Goal: Information Seeking & Learning: Compare options

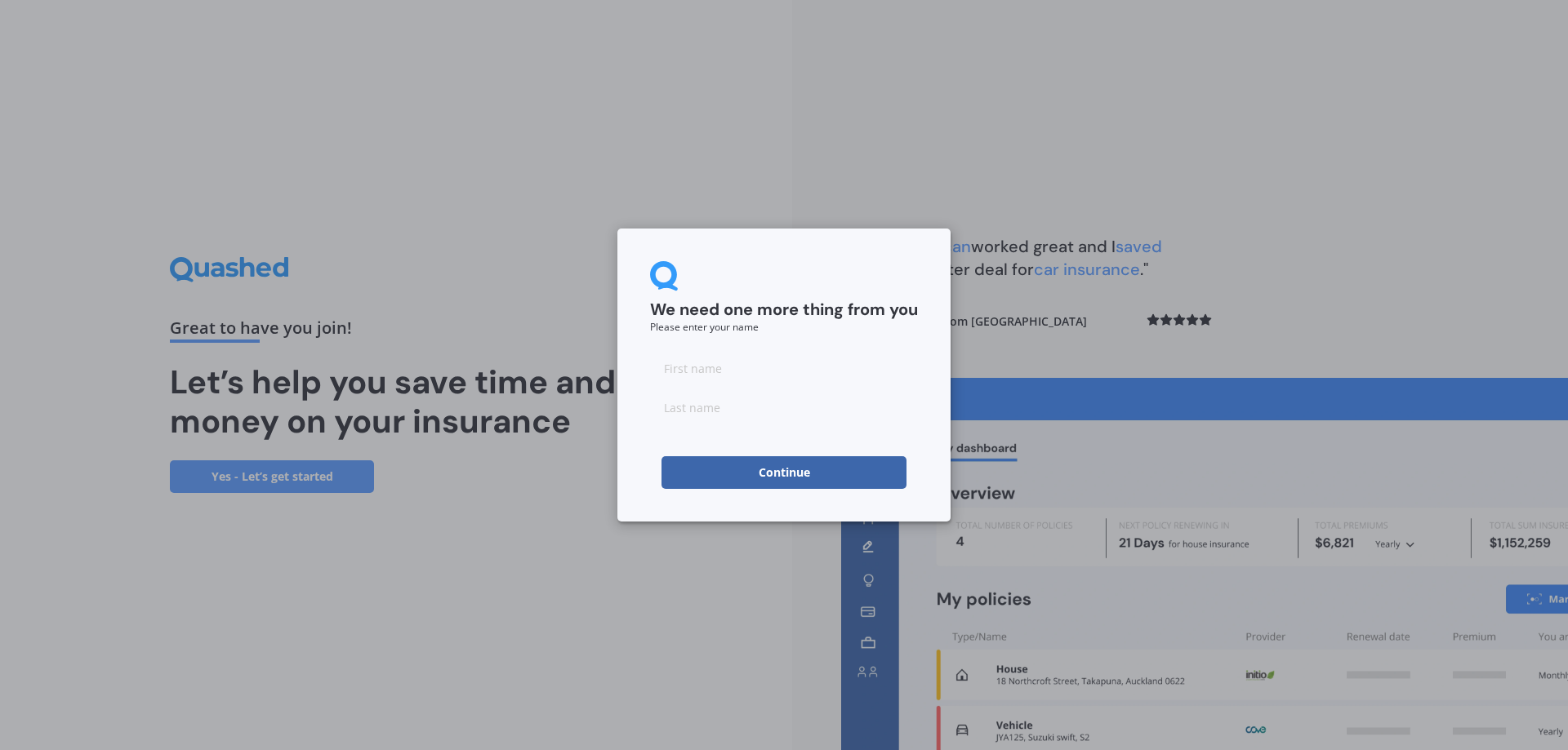
click at [712, 366] on input at bounding box center [784, 368] width 268 height 32
type input "aletta"
click at [858, 237] on div "We need one more thing from you Please enter your name [PERSON_NAME] Continue" at bounding box center [784, 375] width 334 height 293
click at [716, 411] on input at bounding box center [784, 407] width 268 height 32
type input "langridge"
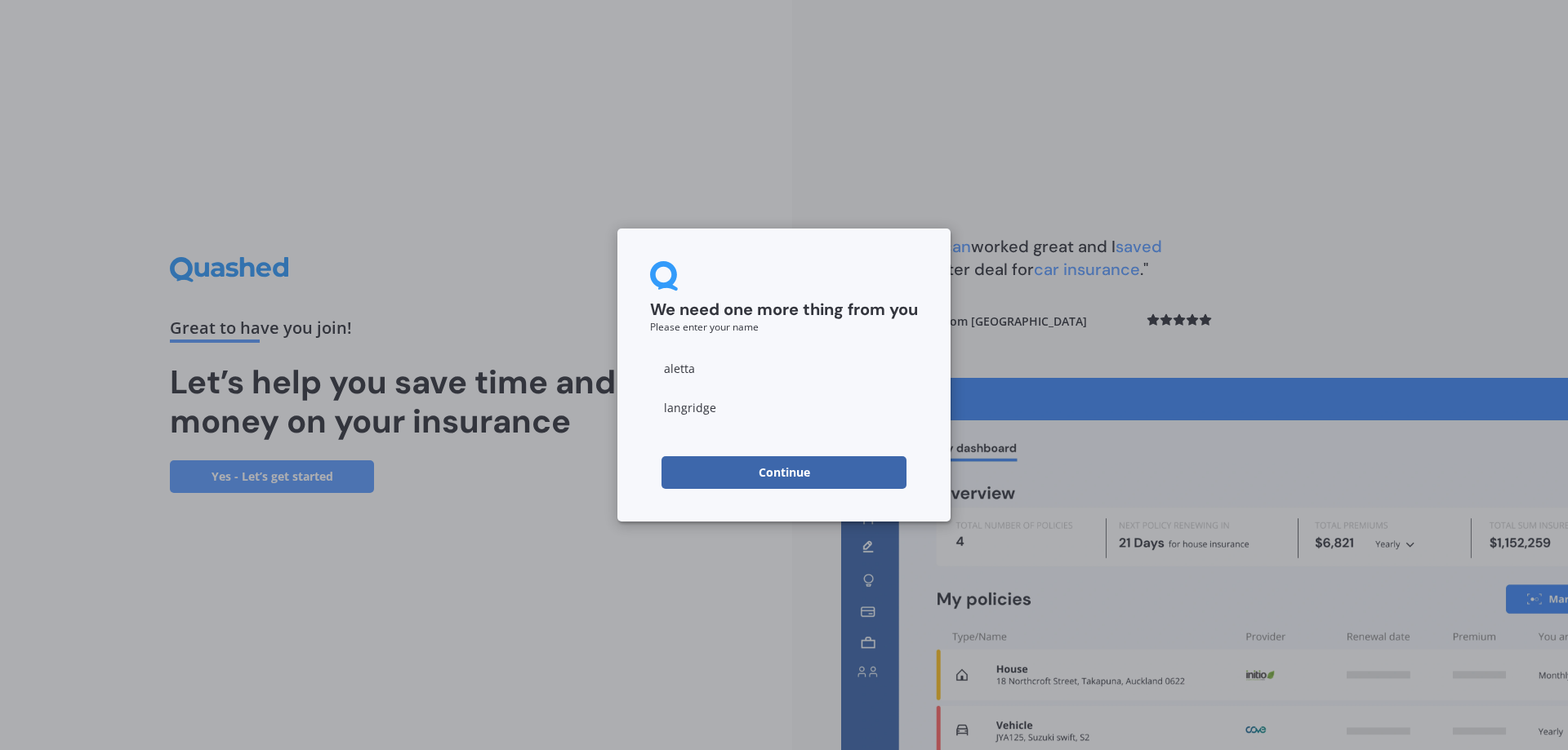
click at [699, 473] on button "Continue" at bounding box center [784, 472] width 245 height 32
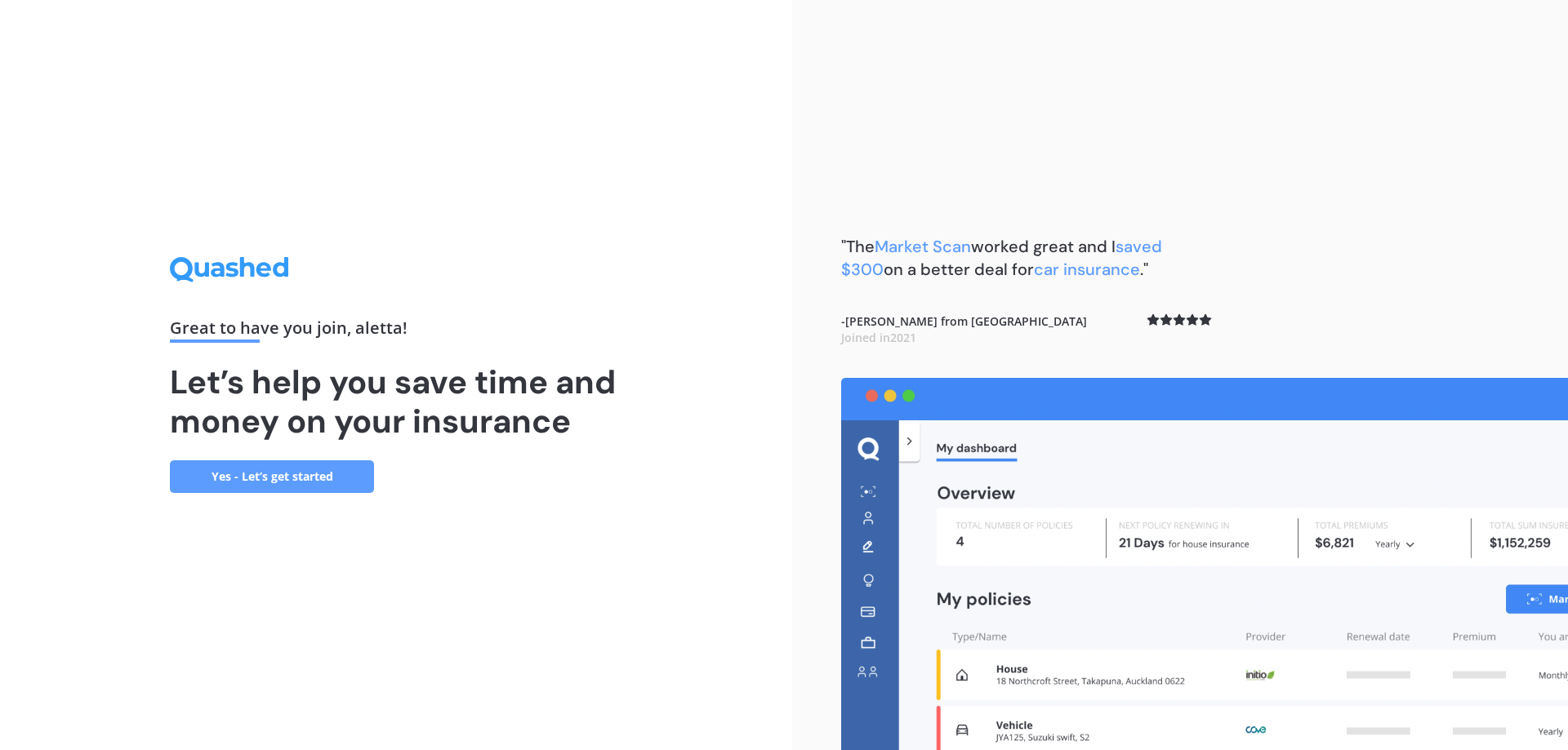
click at [278, 487] on link "Yes - Let’s get started" at bounding box center [271, 476] width 204 height 32
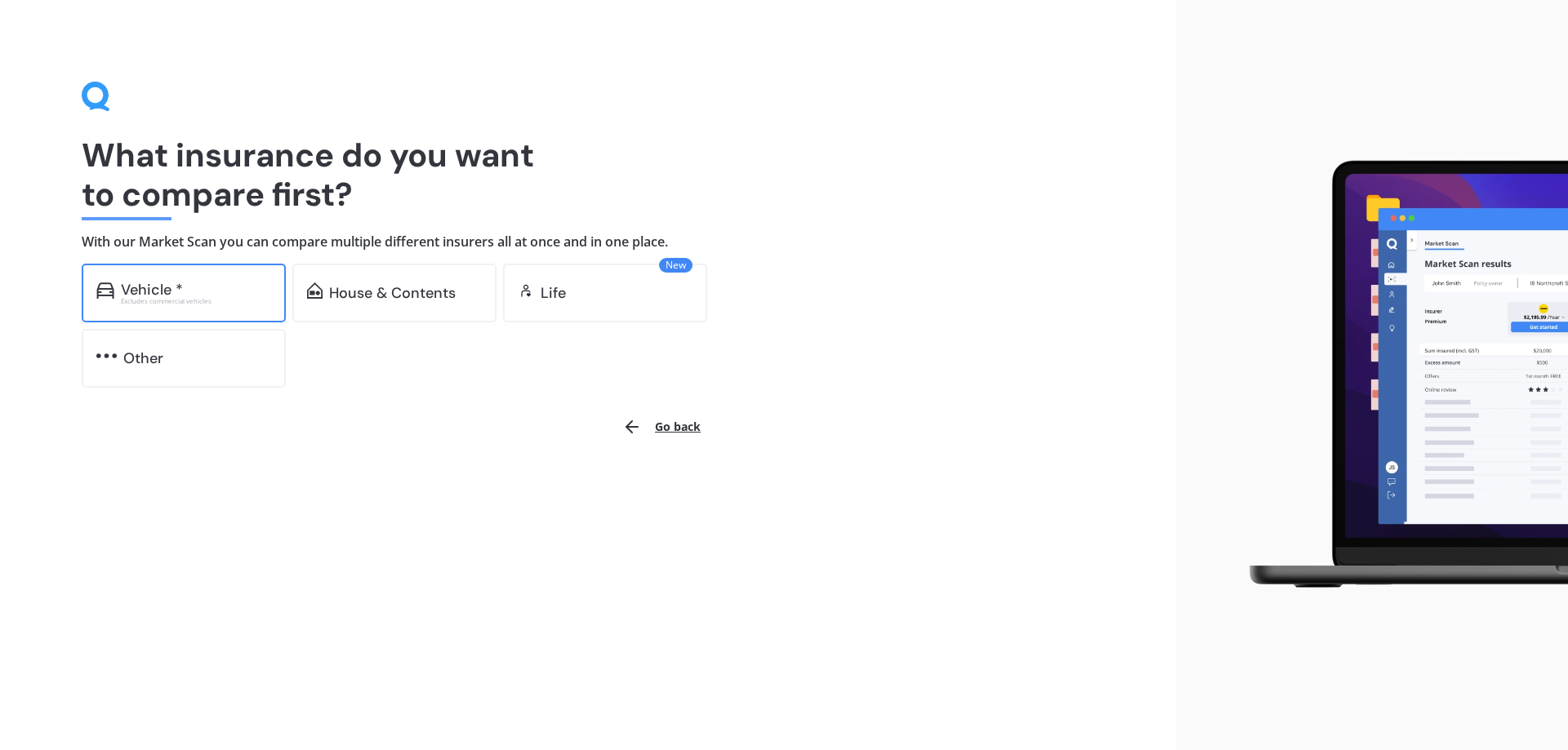
click at [177, 307] on div "Vehicle * Excludes commercial vehicles" at bounding box center [183, 292] width 204 height 59
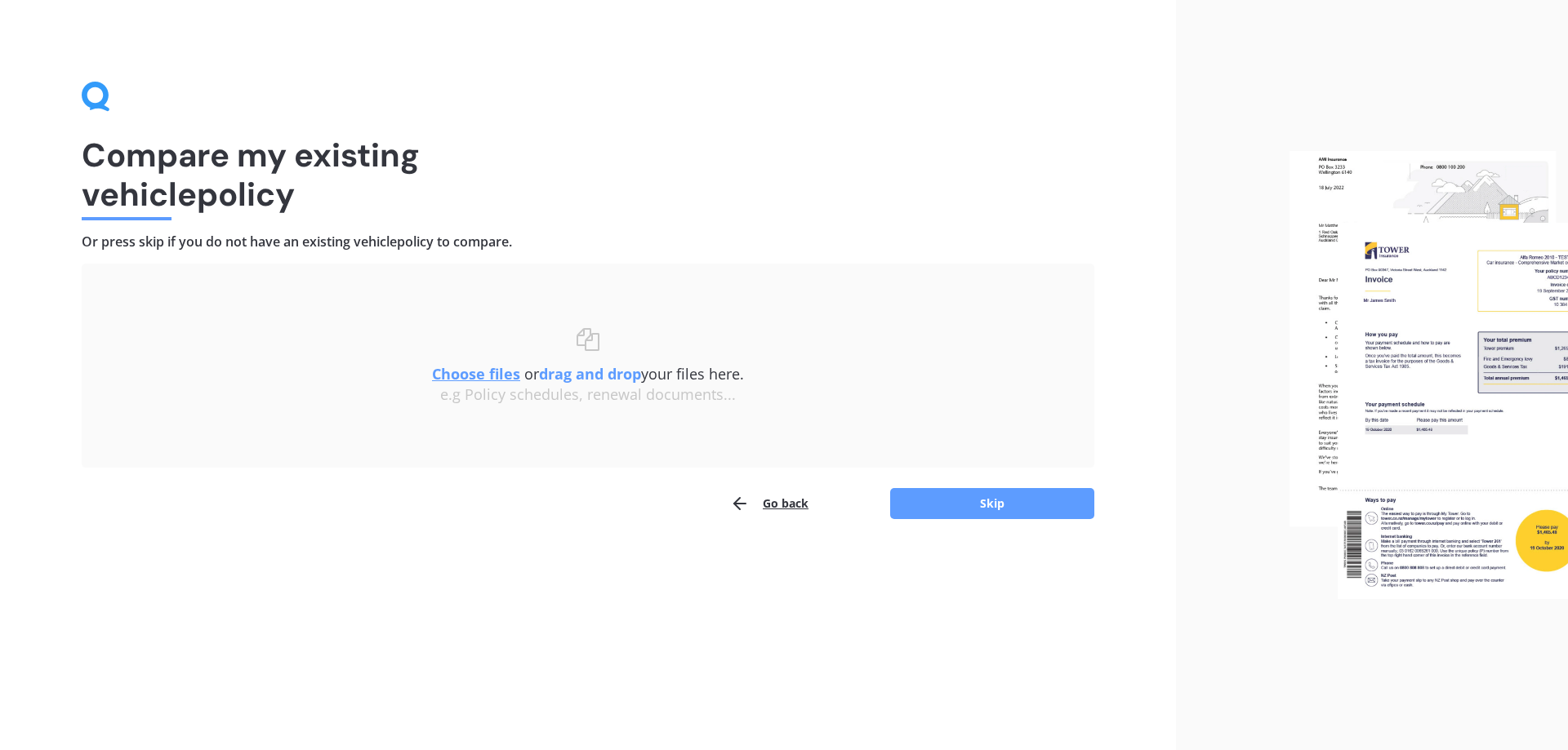
click at [494, 372] on u "Choose files" at bounding box center [476, 374] width 88 height 19
click at [601, 376] on b "drag and drop" at bounding box center [590, 374] width 102 height 19
click at [477, 379] on u "Choose files" at bounding box center [476, 374] width 88 height 19
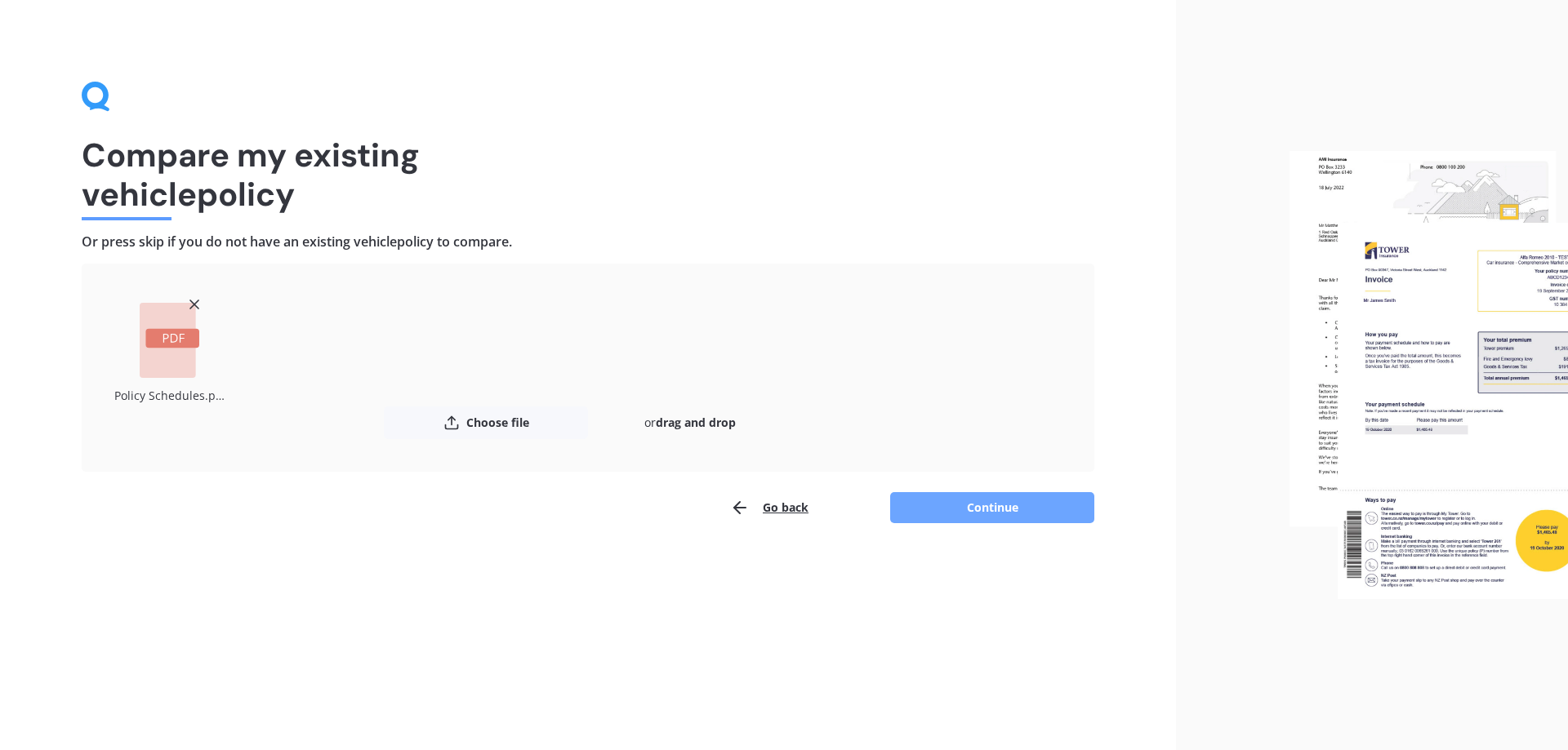
click at [953, 496] on button "Continue" at bounding box center [992, 508] width 204 height 31
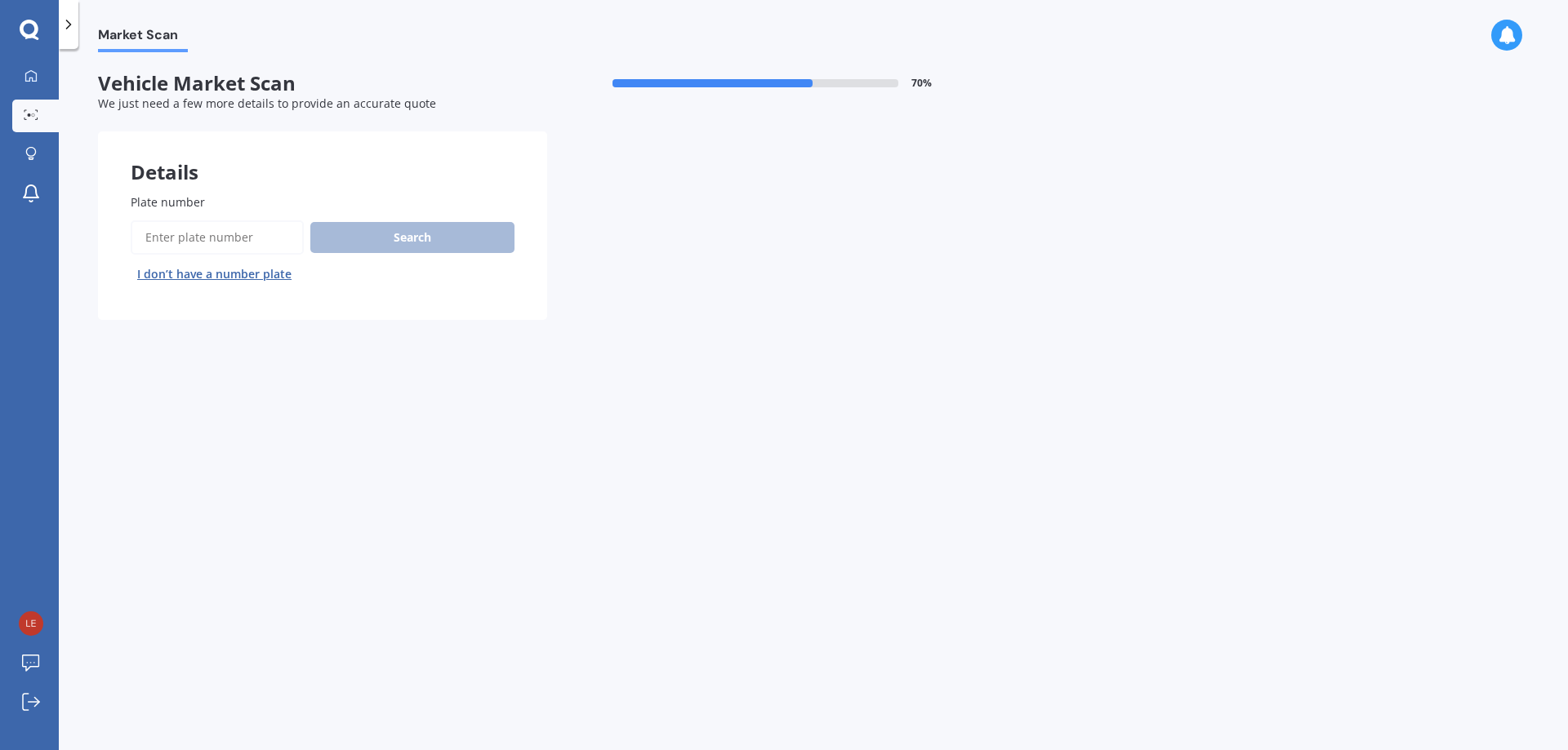
click at [250, 237] on input "Plate number" at bounding box center [217, 237] width 173 height 34
type input "666abc"
click at [396, 243] on button "Search" at bounding box center [412, 237] width 204 height 31
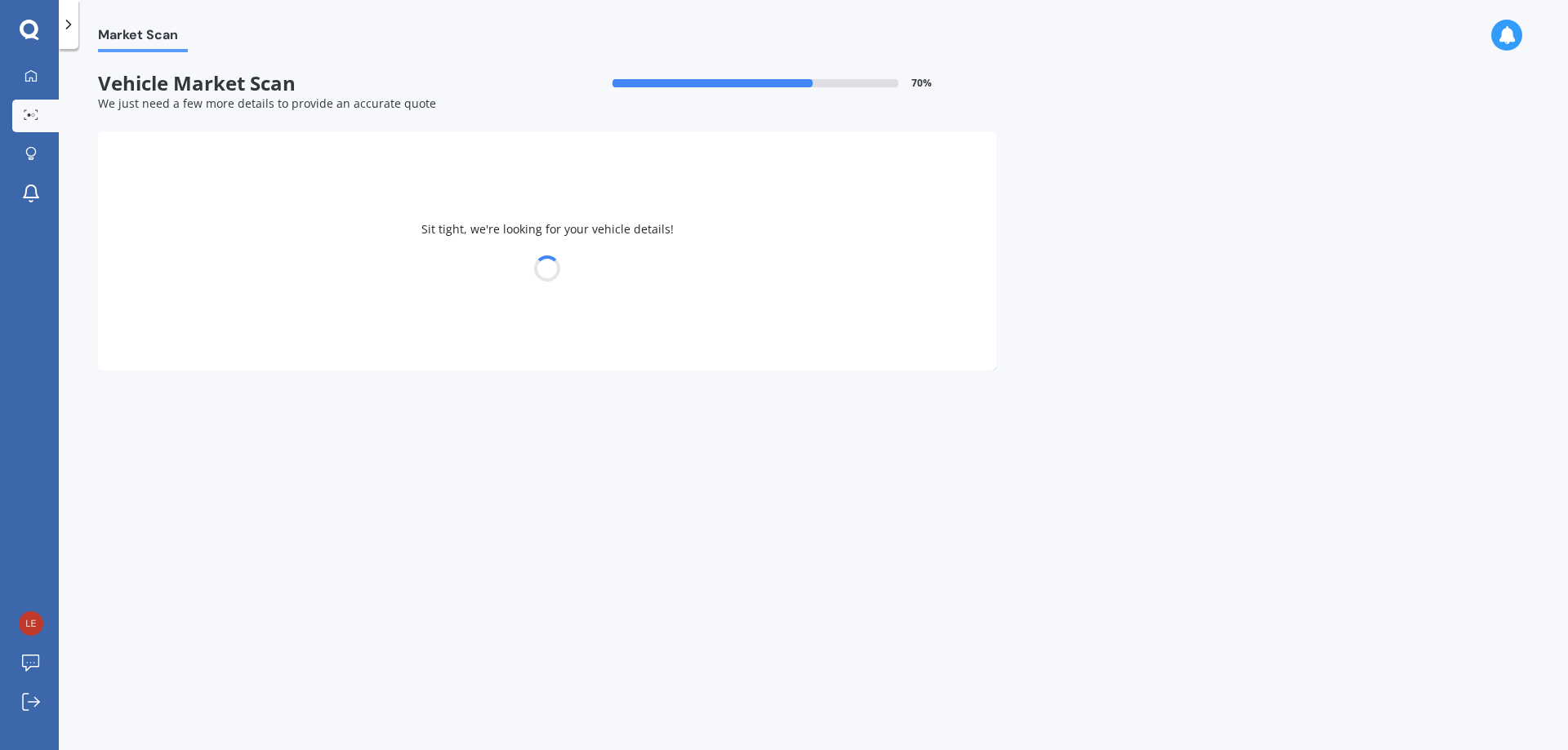
select select "FORD"
select select "RANGER"
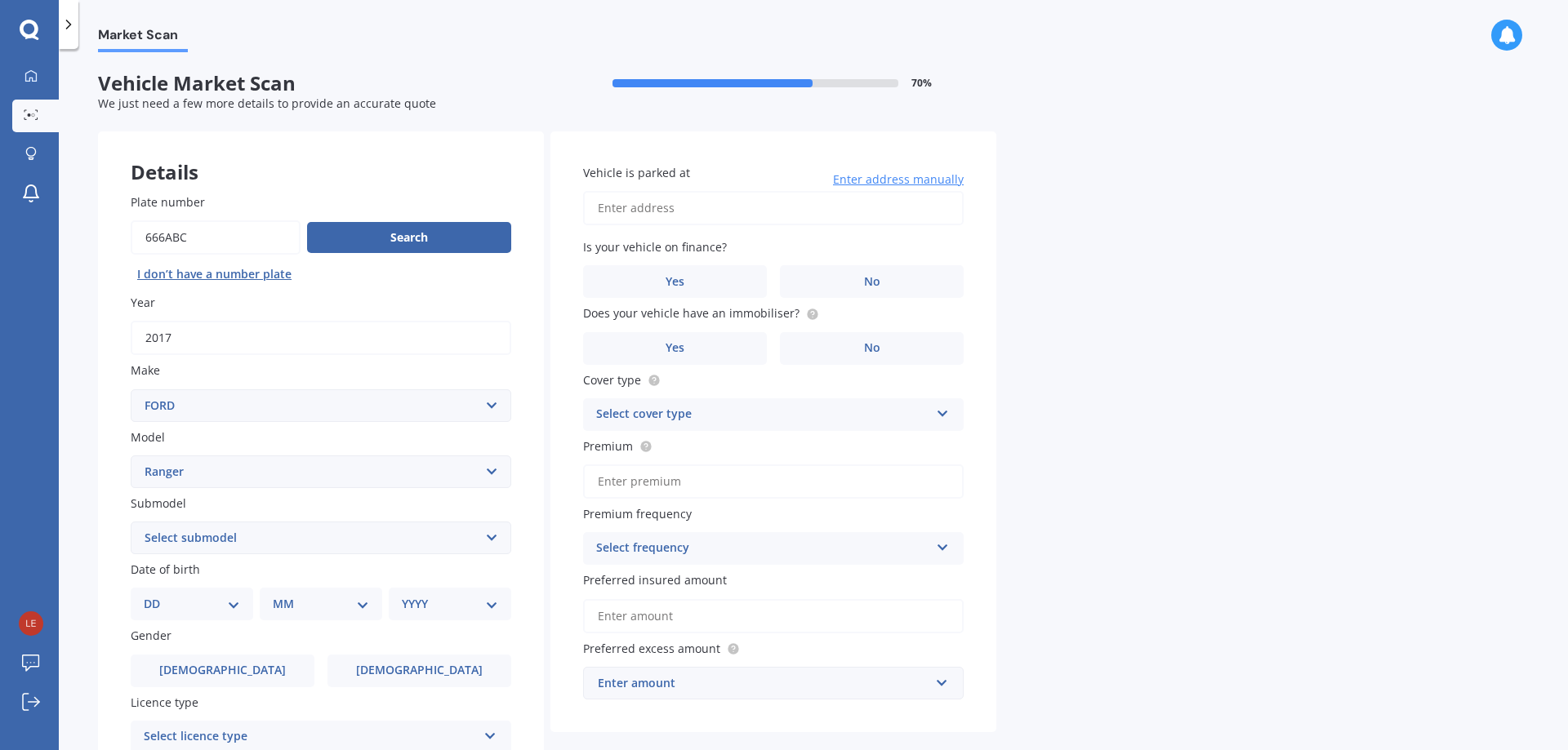
click at [467, 534] on select "Select submodel" at bounding box center [320, 537] width 381 height 32
click at [220, 599] on select "DD 01 02 03 04 05 06 07 08 09 10 11 12 13 14 15 16 17 18 19 20 21 22 23 24 25 2…" at bounding box center [192, 604] width 96 height 18
select select "01"
click at [157, 595] on select "DD 01 02 03 04 05 06 07 08 09 10 11 12 13 14 15 16 17 18 19 20 21 22 23 24 25 2…" at bounding box center [192, 604] width 96 height 18
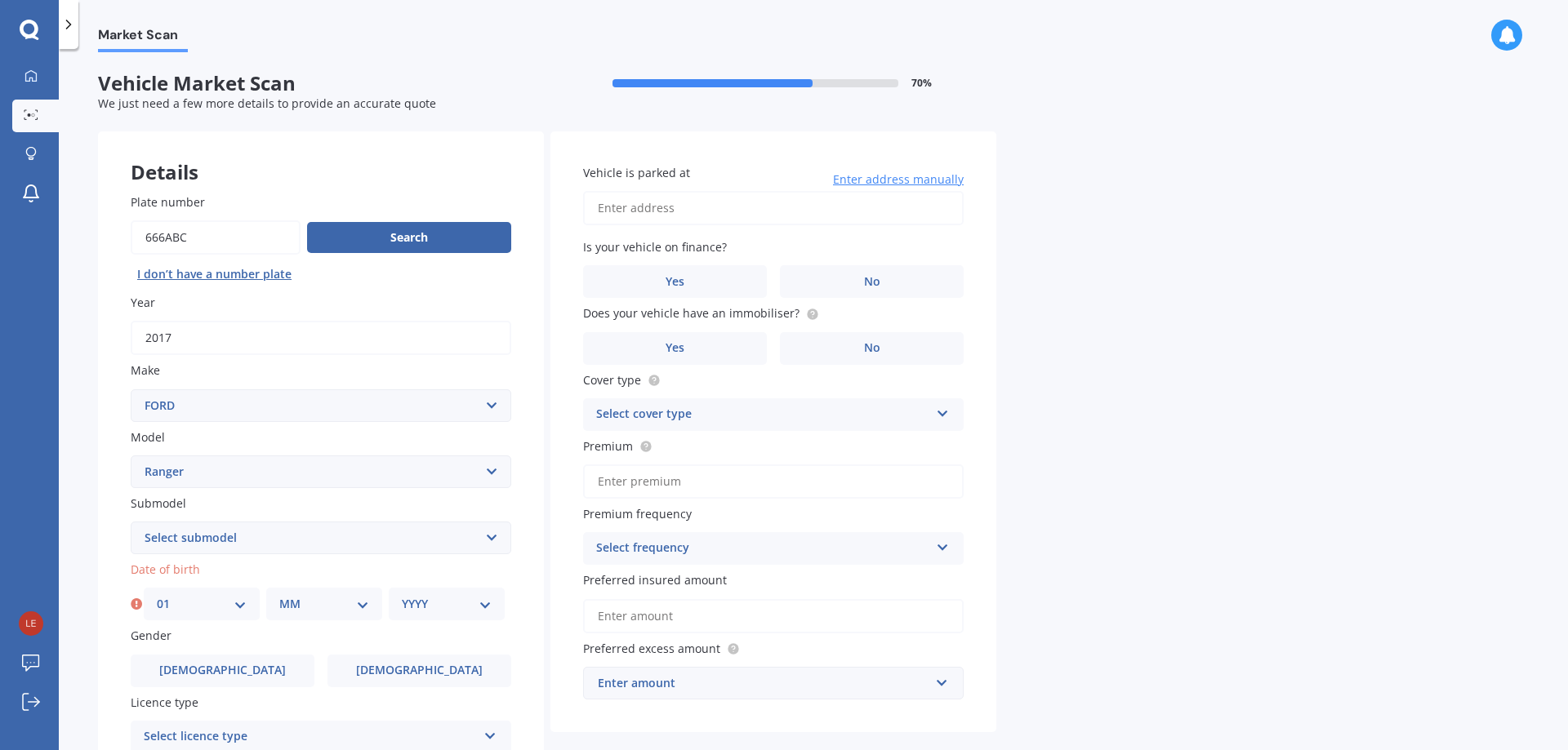
click at [339, 597] on select "MM 01 02 03 04 05 06 07 08 09 10 11 12" at bounding box center [324, 604] width 90 height 18
select select "10"
click at [279, 595] on select "MM 01 02 03 04 05 06 07 08 09 10 11 12" at bounding box center [324, 604] width 90 height 18
click at [453, 599] on select "YYYY 2025 2024 2023 2022 2021 2020 2019 2018 2017 2016 2015 2014 2013 2012 2011…" at bounding box center [446, 604] width 90 height 18
select select "1981"
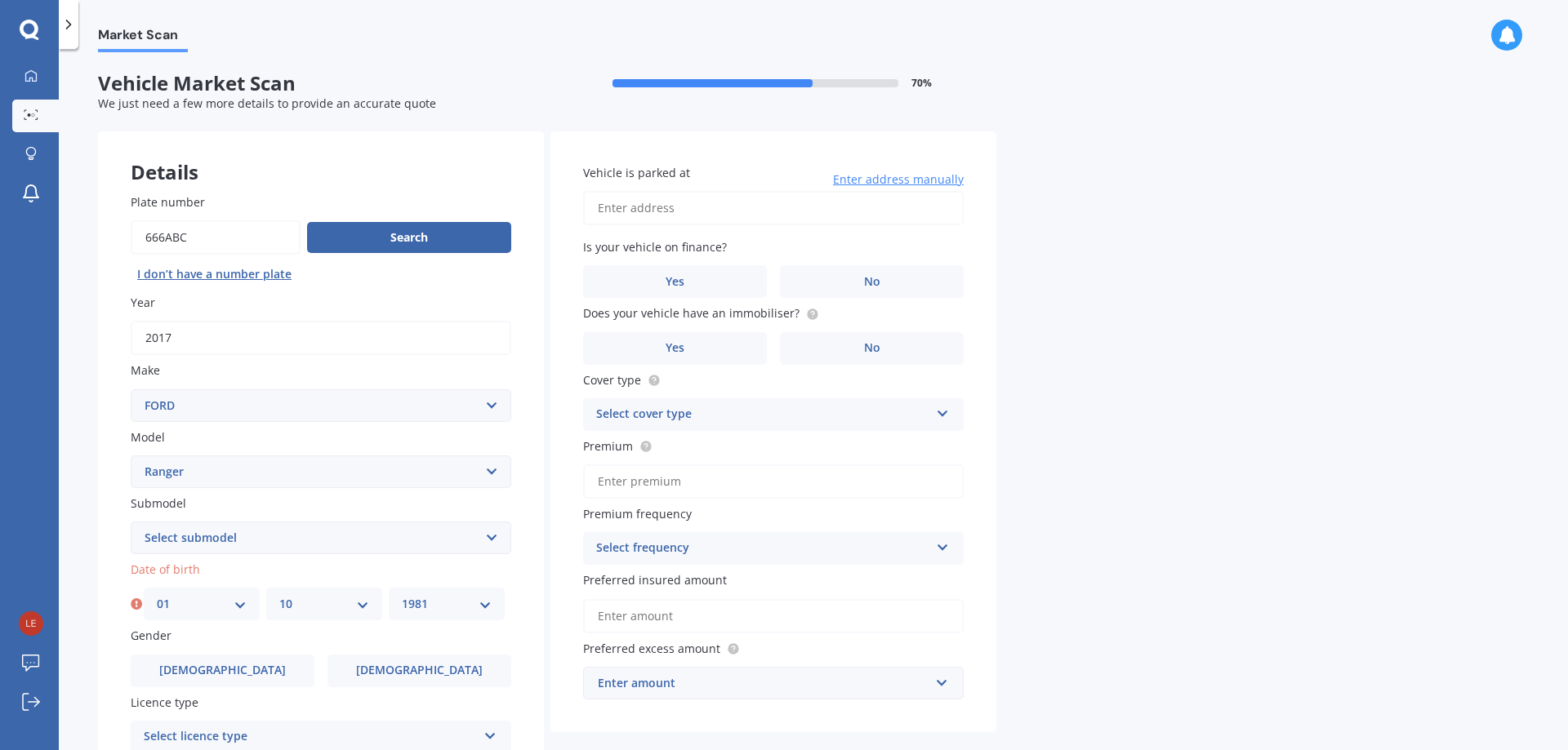
click at [402, 595] on select "YYYY 2025 2024 2023 2022 2021 2020 2019 2018 2017 2016 2015 2014 2013 2012 2011…" at bounding box center [446, 604] width 90 height 18
click at [1412, 354] on div "Market Scan Vehicle Market Scan 70 % We just need a few more details to provide…" at bounding box center [813, 403] width 1509 height 701
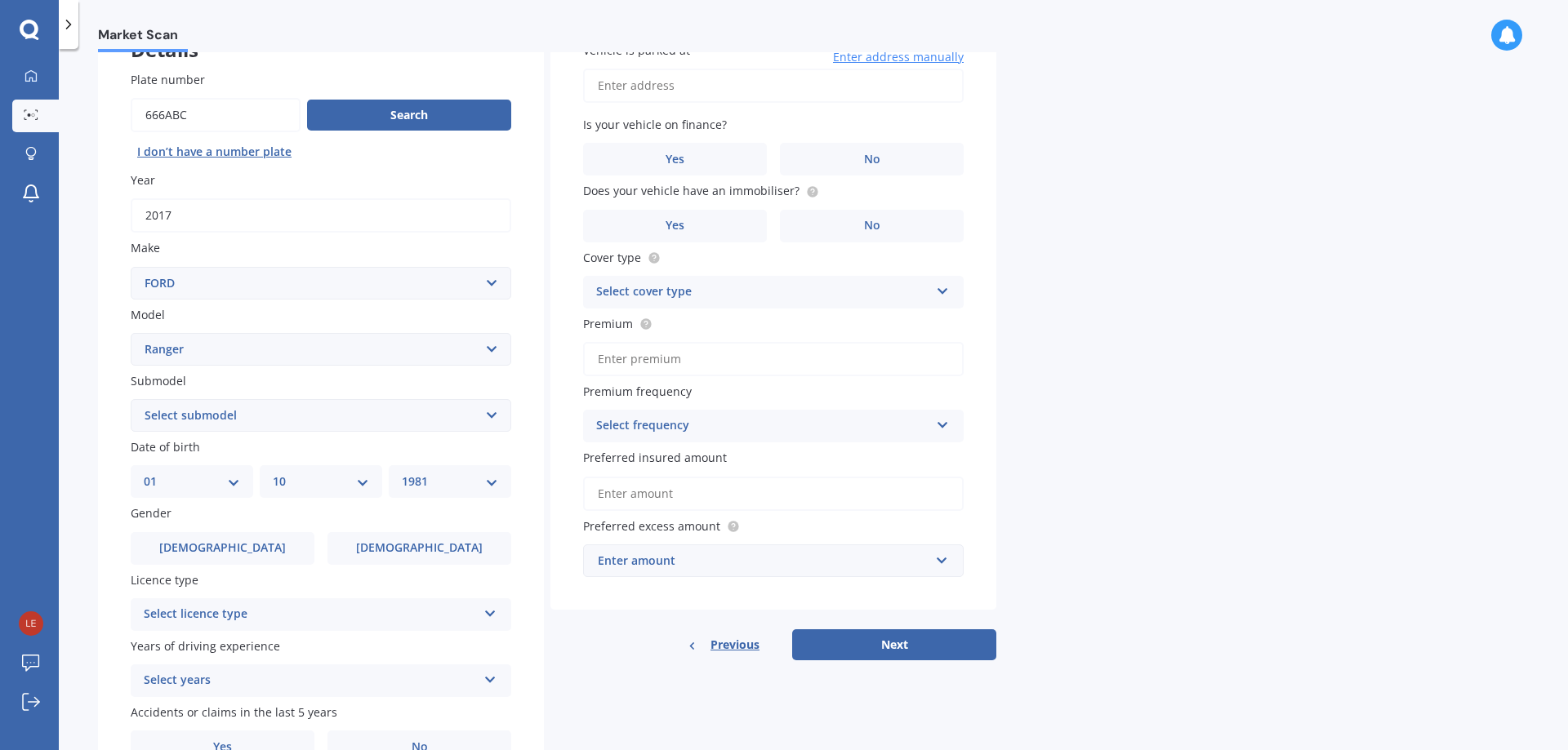
scroll to position [211, 0]
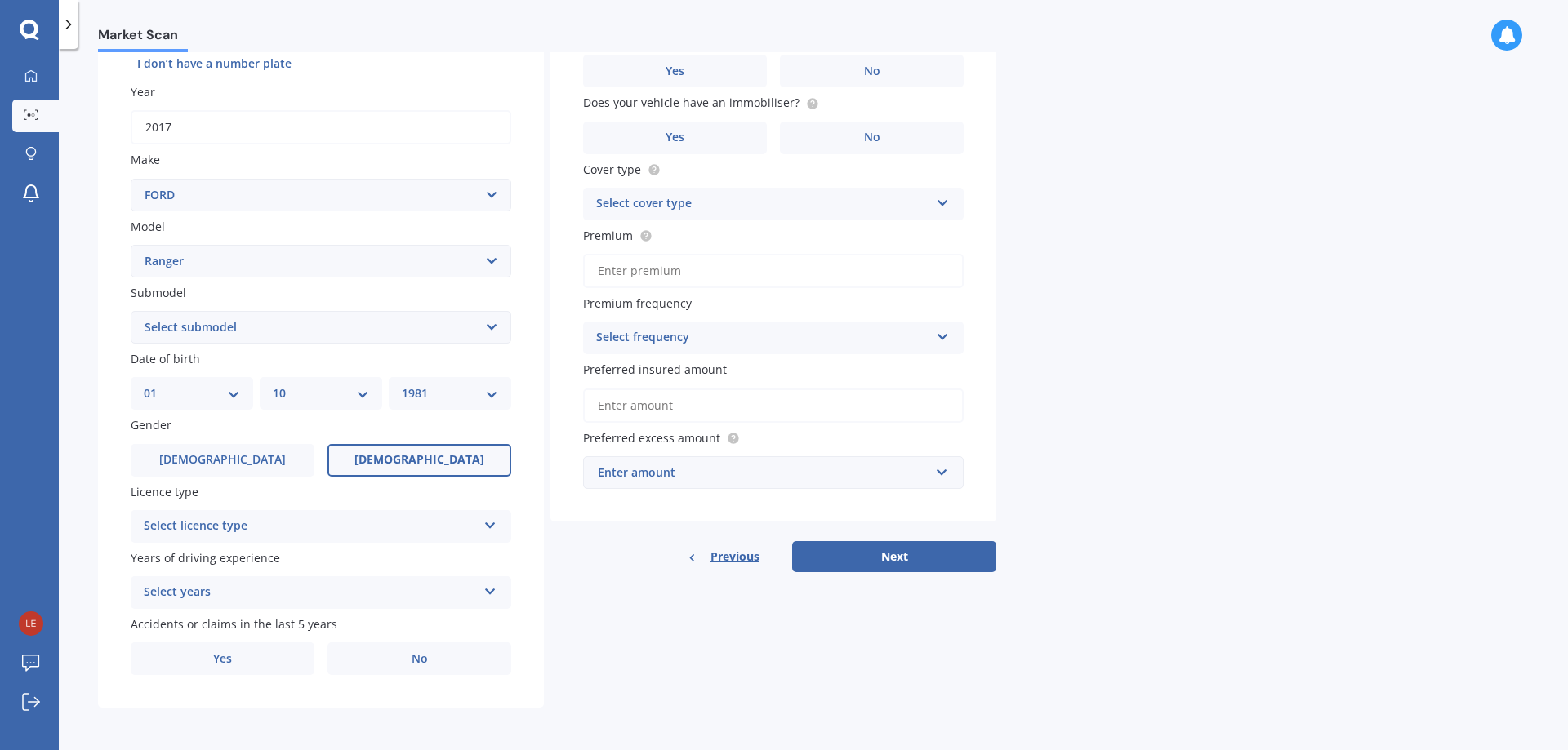
click at [403, 459] on span "[DEMOGRAPHIC_DATA]" at bounding box center [419, 460] width 130 height 14
click at [0, 0] on input "[DEMOGRAPHIC_DATA]" at bounding box center [0, 0] width 0 height 0
click at [468, 529] on div "Select licence type" at bounding box center [310, 527] width 334 height 19
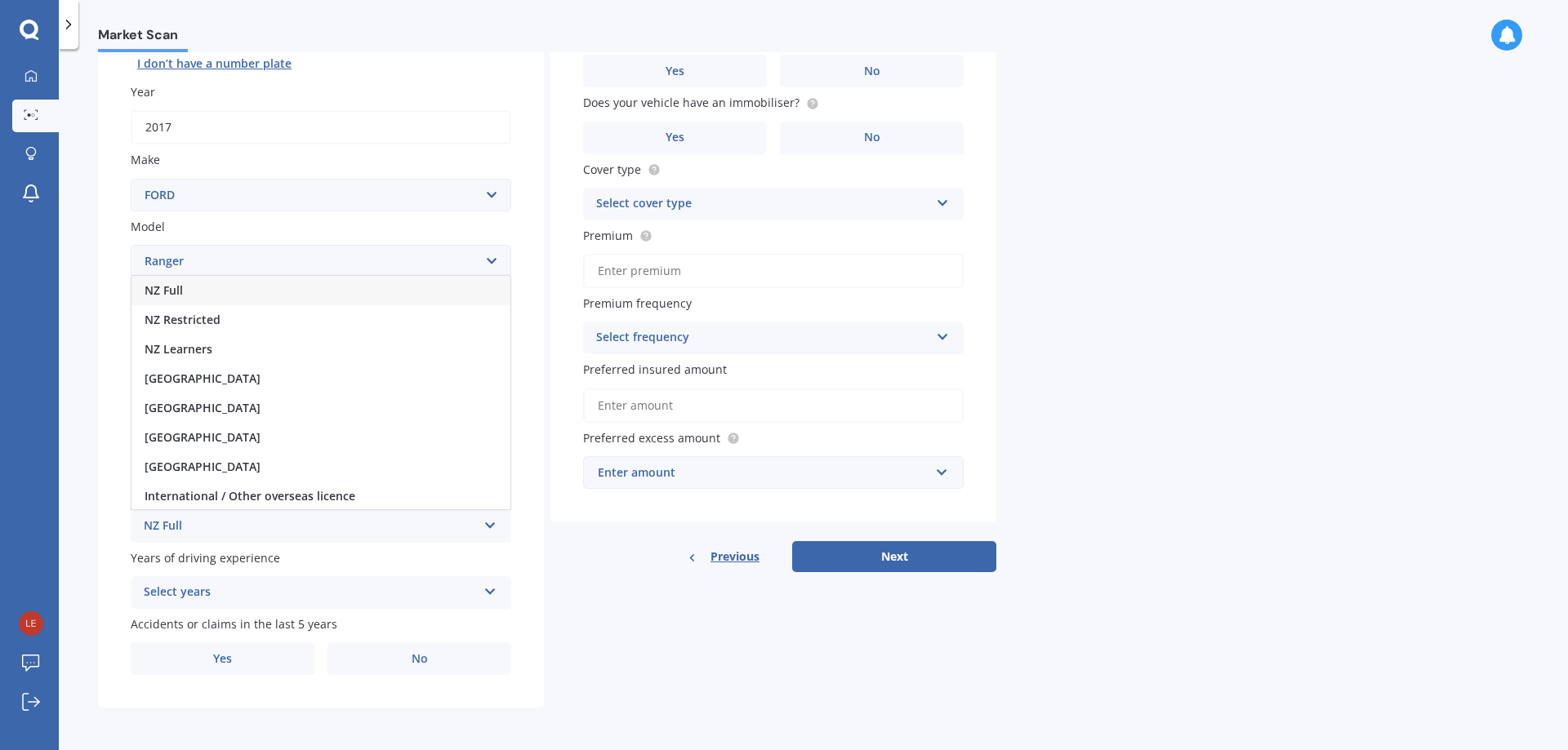
click at [196, 289] on div "NZ Full" at bounding box center [320, 291] width 379 height 30
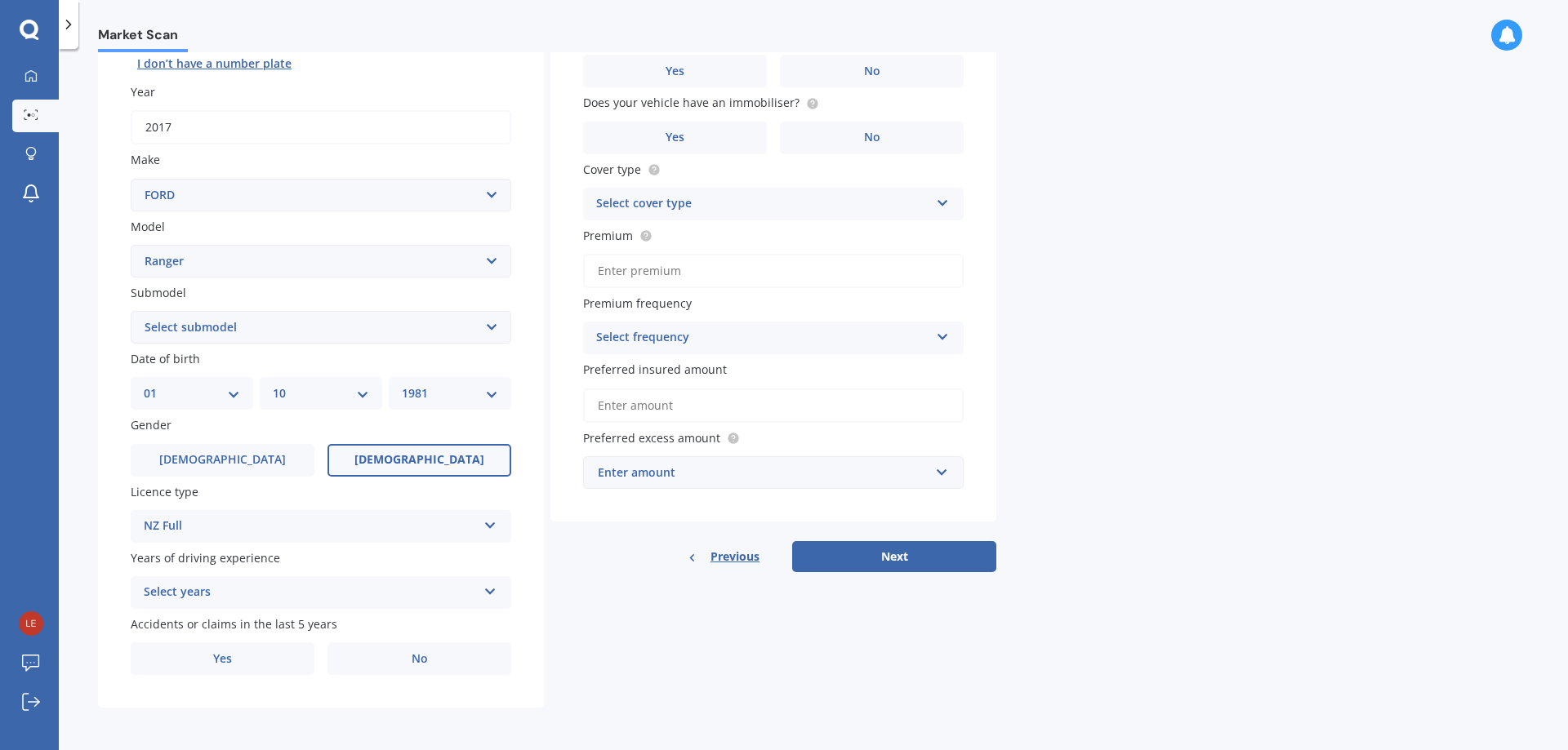
click at [390, 596] on div "Select years" at bounding box center [310, 592] width 334 height 19
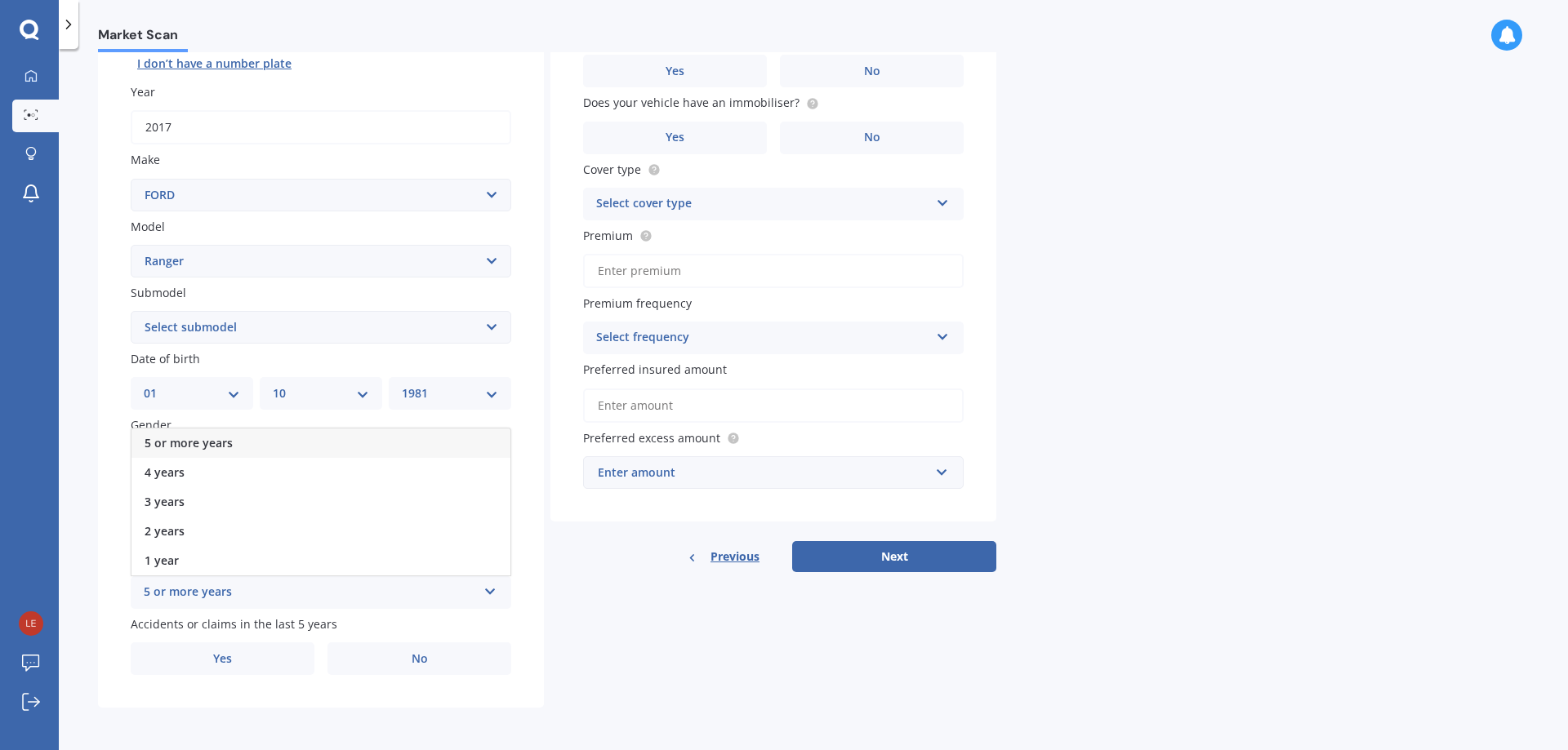
click at [214, 440] on span "5 or more years" at bounding box center [188, 443] width 88 height 16
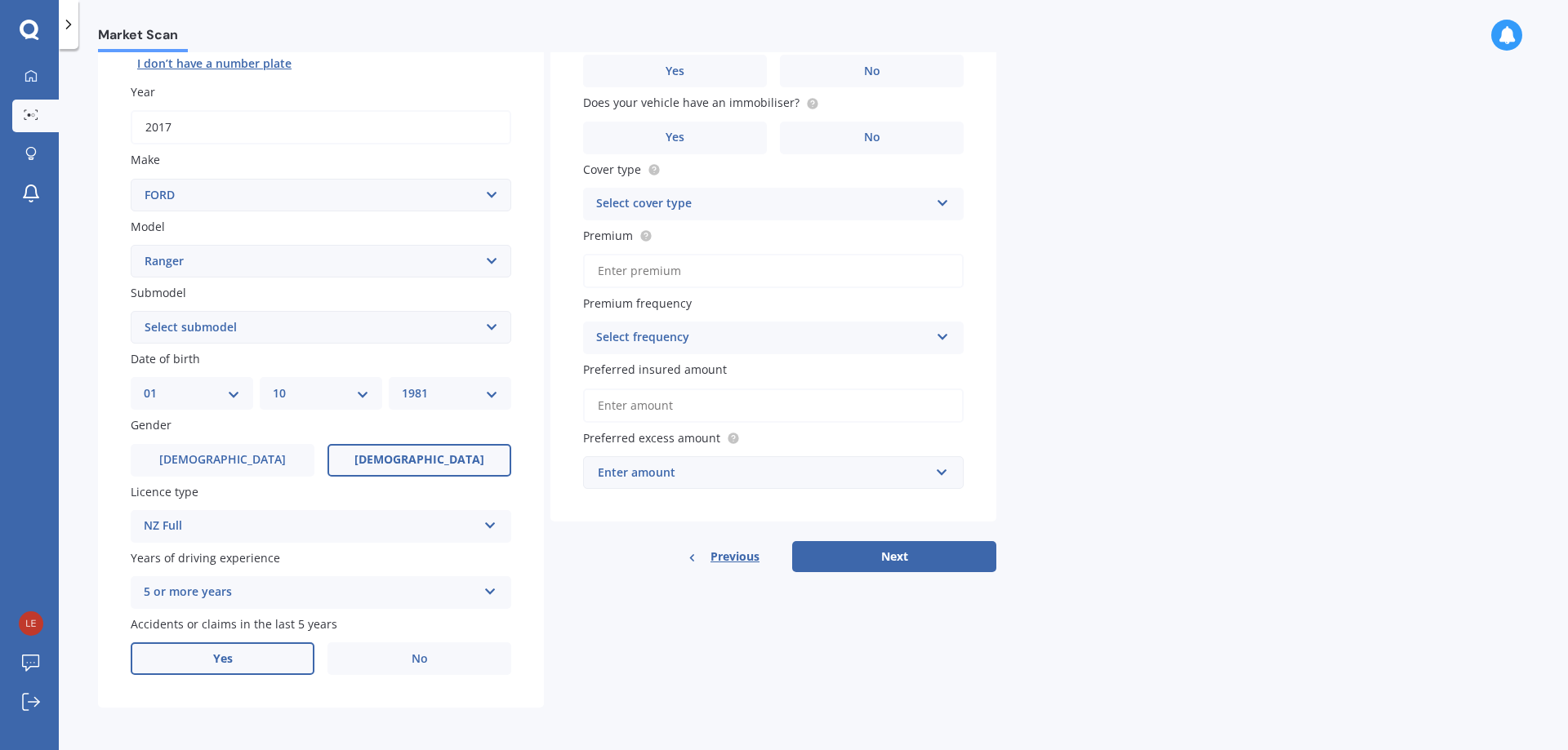
click at [270, 669] on label "Yes" at bounding box center [222, 658] width 184 height 32
click at [0, 0] on input "Yes" at bounding box center [0, 0] width 0 height 0
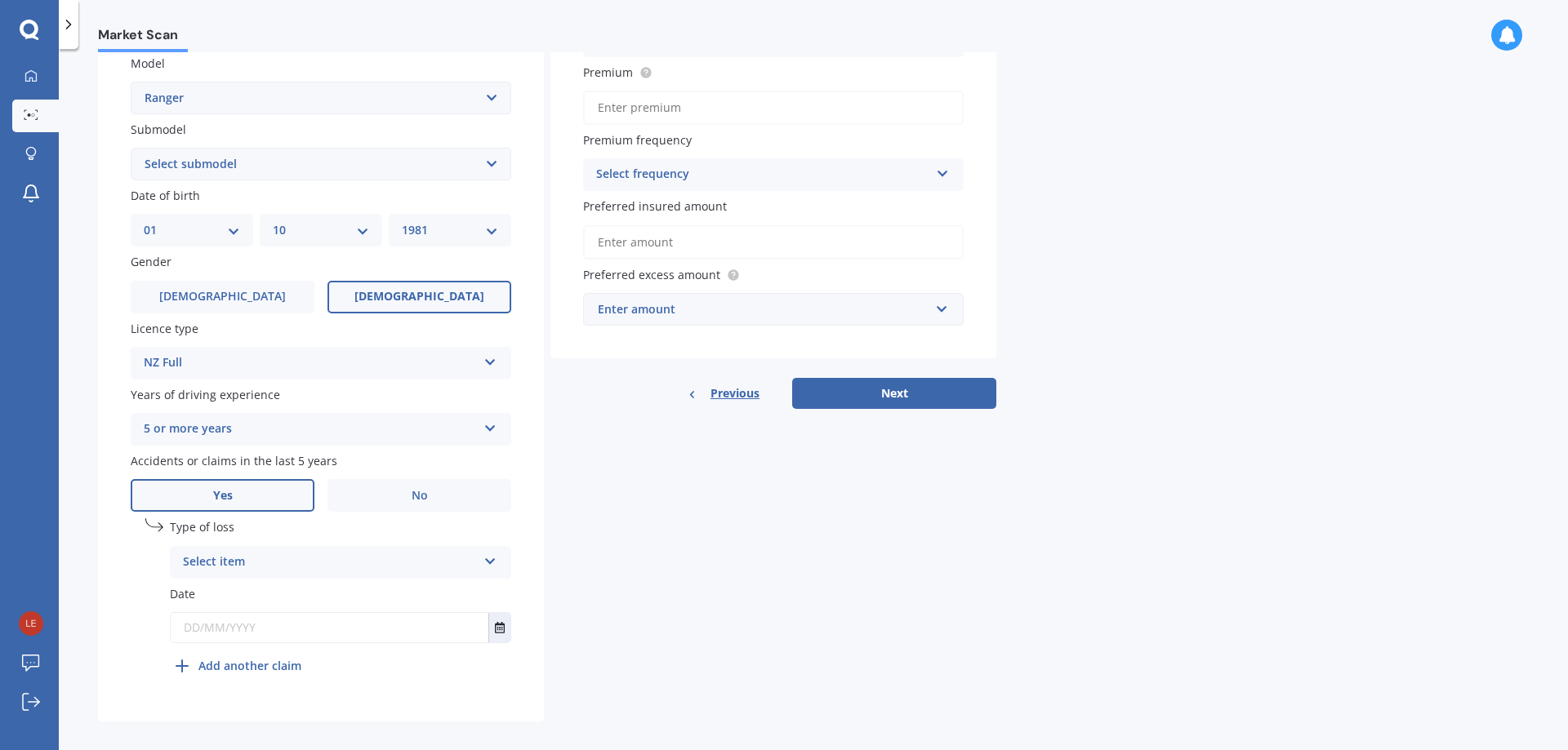
scroll to position [388, 0]
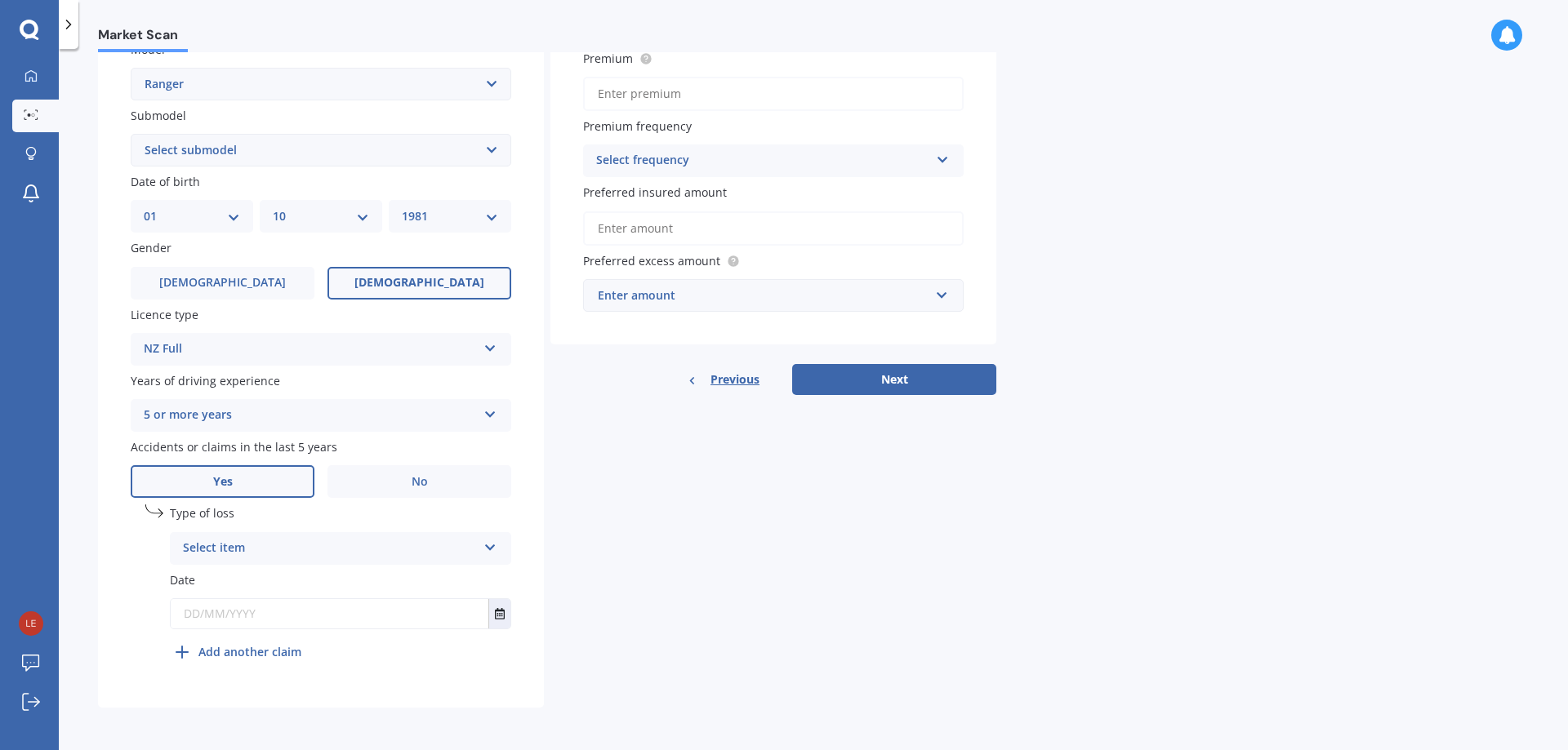
click at [347, 541] on div "Select item" at bounding box center [330, 549] width 294 height 19
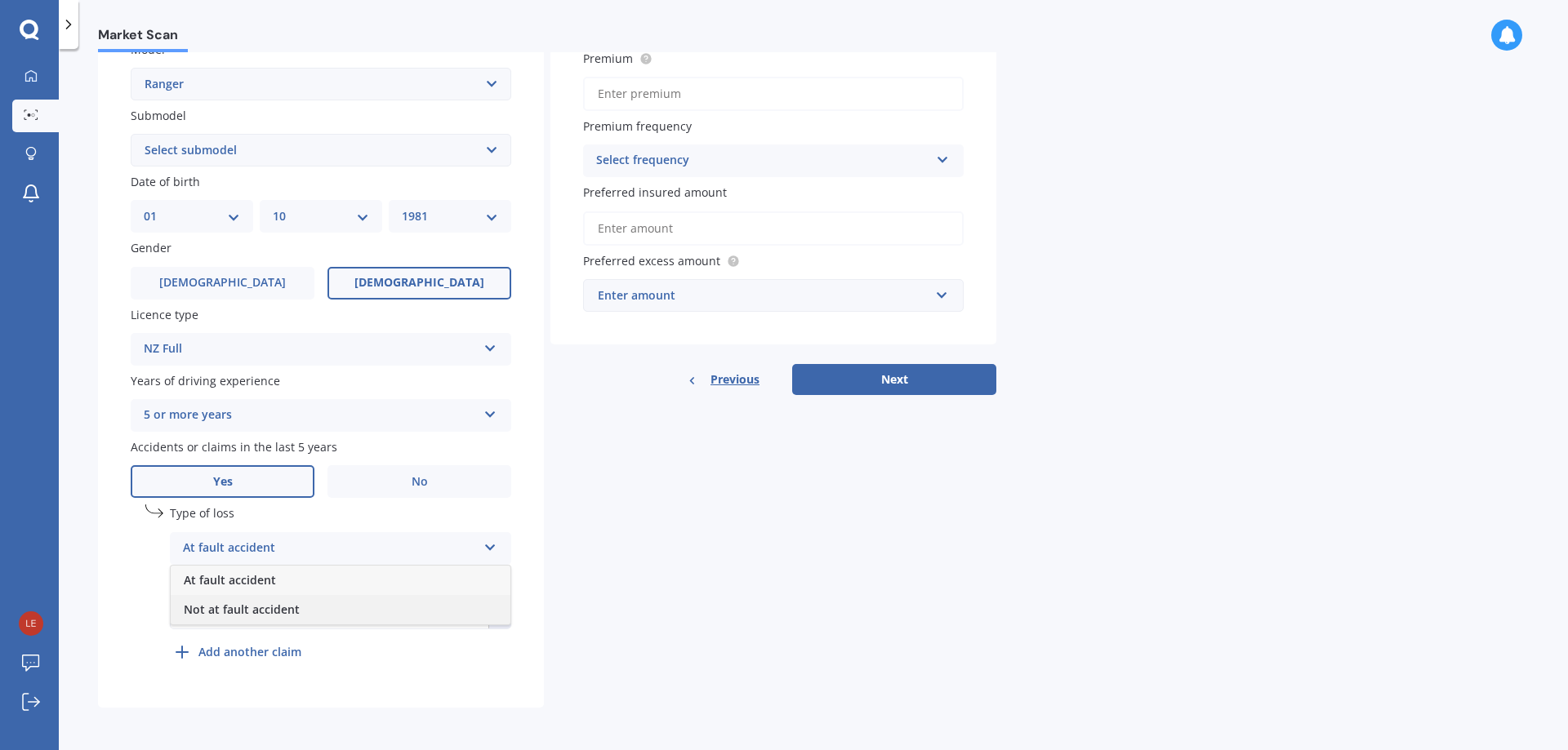
click at [241, 609] on span "Not at fault accident" at bounding box center [242, 610] width 116 height 16
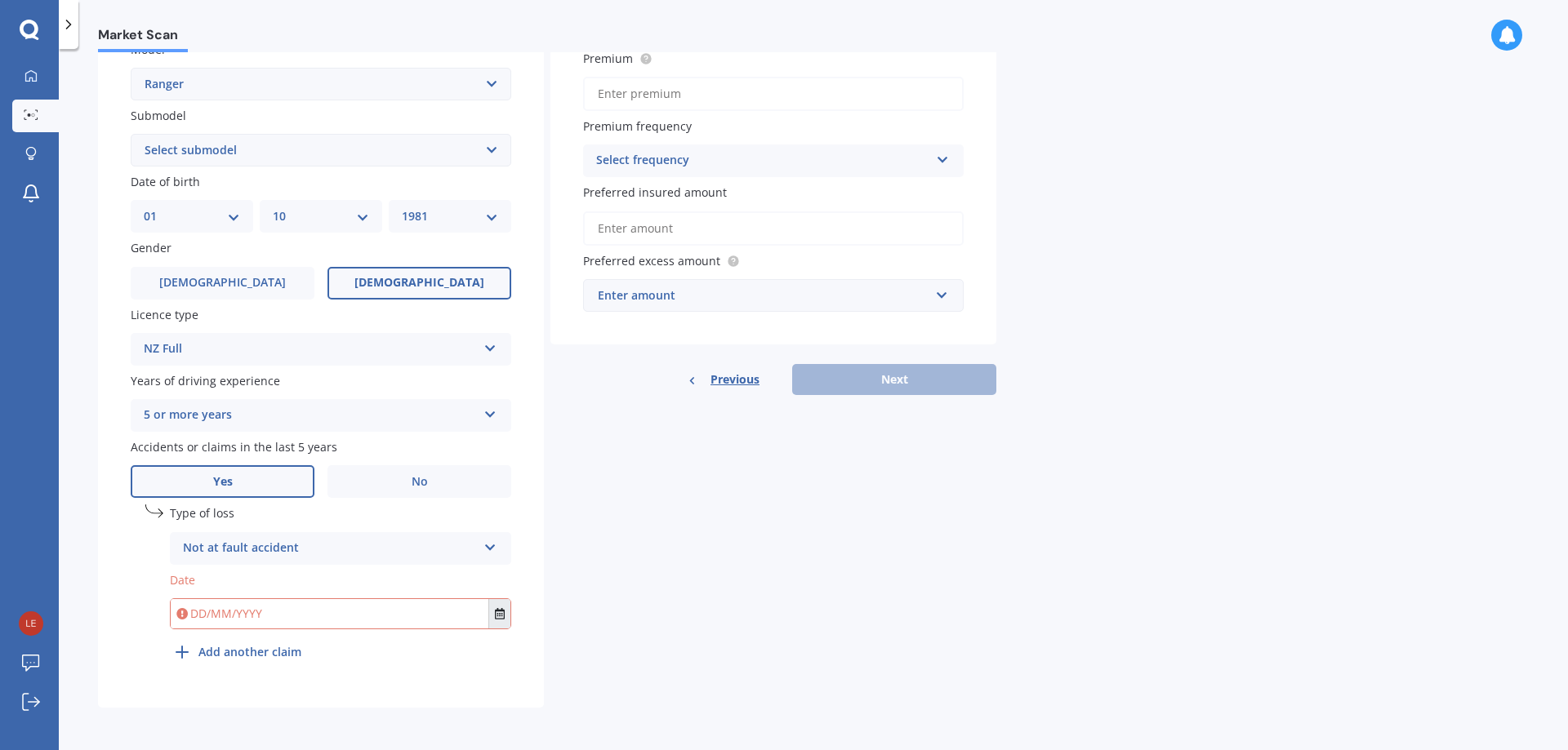
click at [498, 615] on icon "Select date" at bounding box center [499, 613] width 10 height 11
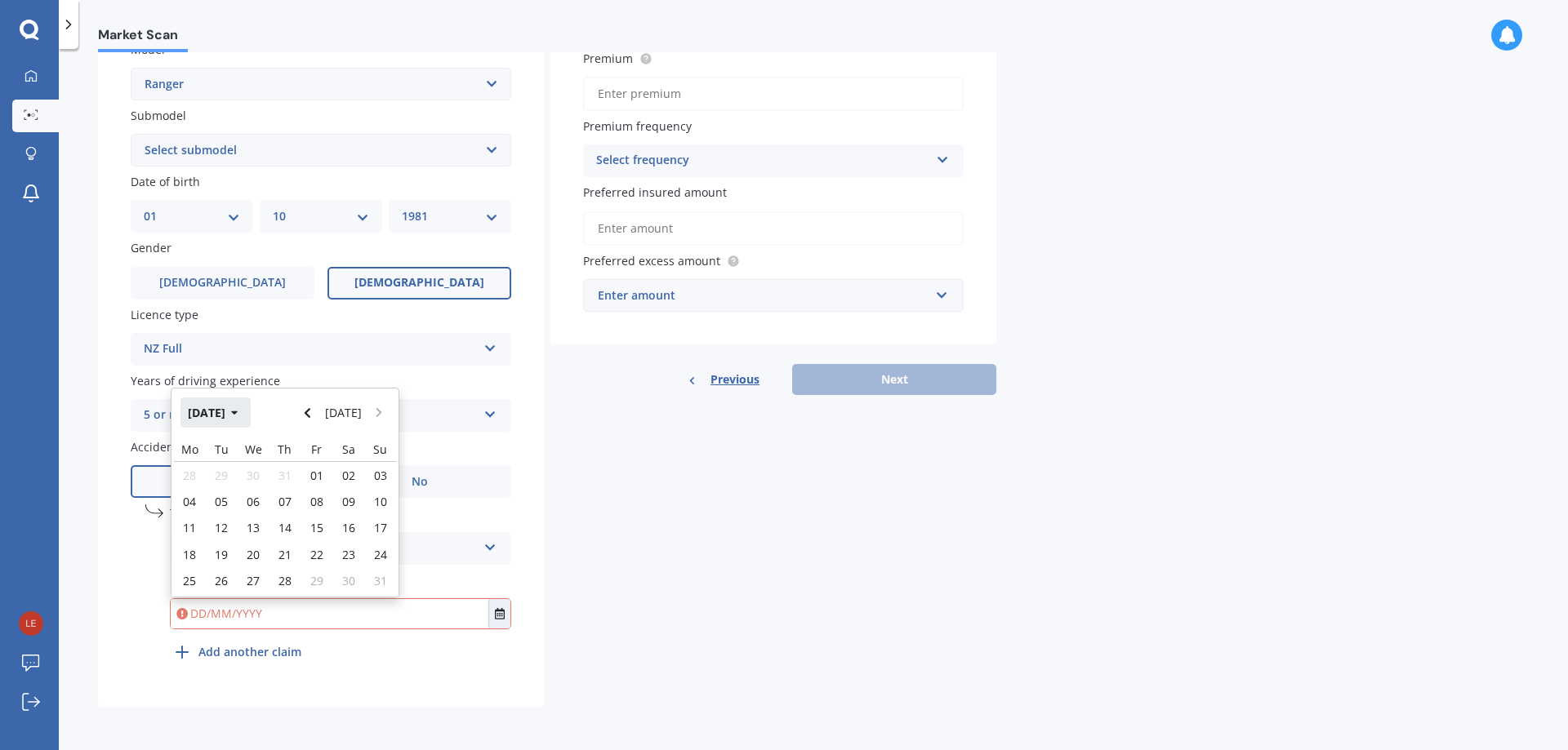
click at [241, 415] on button "[DATE]" at bounding box center [215, 412] width 70 height 30
click at [218, 414] on button "2025" at bounding box center [209, 412] width 59 height 30
click at [199, 413] on button "[DATE] - [DATE]" at bounding box center [238, 401] width 116 height 53
click at [311, 410] on div "[DATE] - [DATE] [DATE]" at bounding box center [285, 401] width 227 height 71
click at [248, 408] on div "[DATE] - [DATE] [DATE]" at bounding box center [285, 401] width 227 height 71
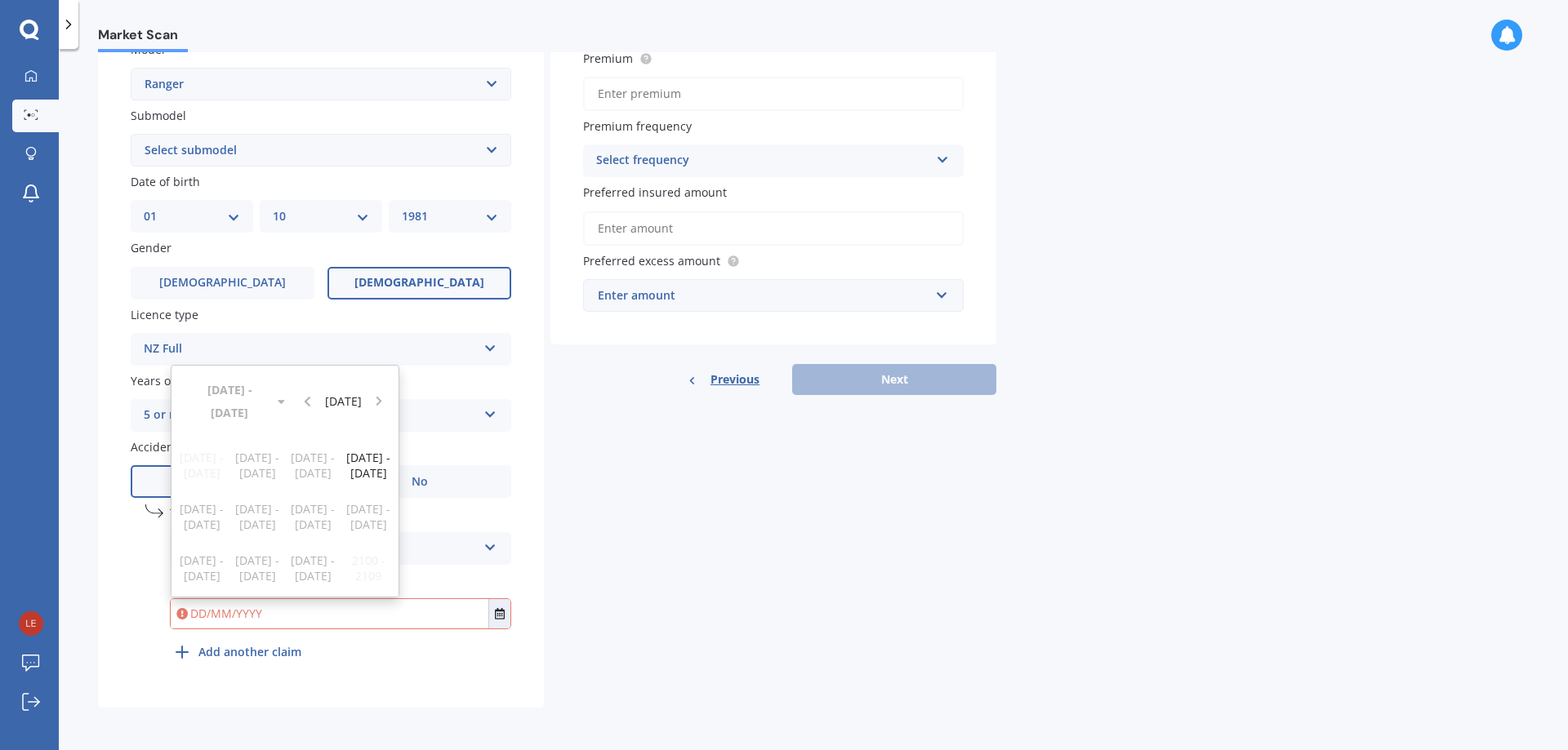
click at [259, 416] on div "[DATE] - [DATE] [DATE]" at bounding box center [285, 401] width 227 height 71
click at [211, 420] on div "[DATE] - [DATE] [DATE]" at bounding box center [285, 401] width 227 height 71
click at [177, 422] on div "[DATE] - [DATE] [DATE]" at bounding box center [285, 401] width 227 height 71
click at [576, 426] on div "Details Plate number Search I don’t have a number plate Year [DATE] Make Select…" at bounding box center [547, 226] width 898 height 964
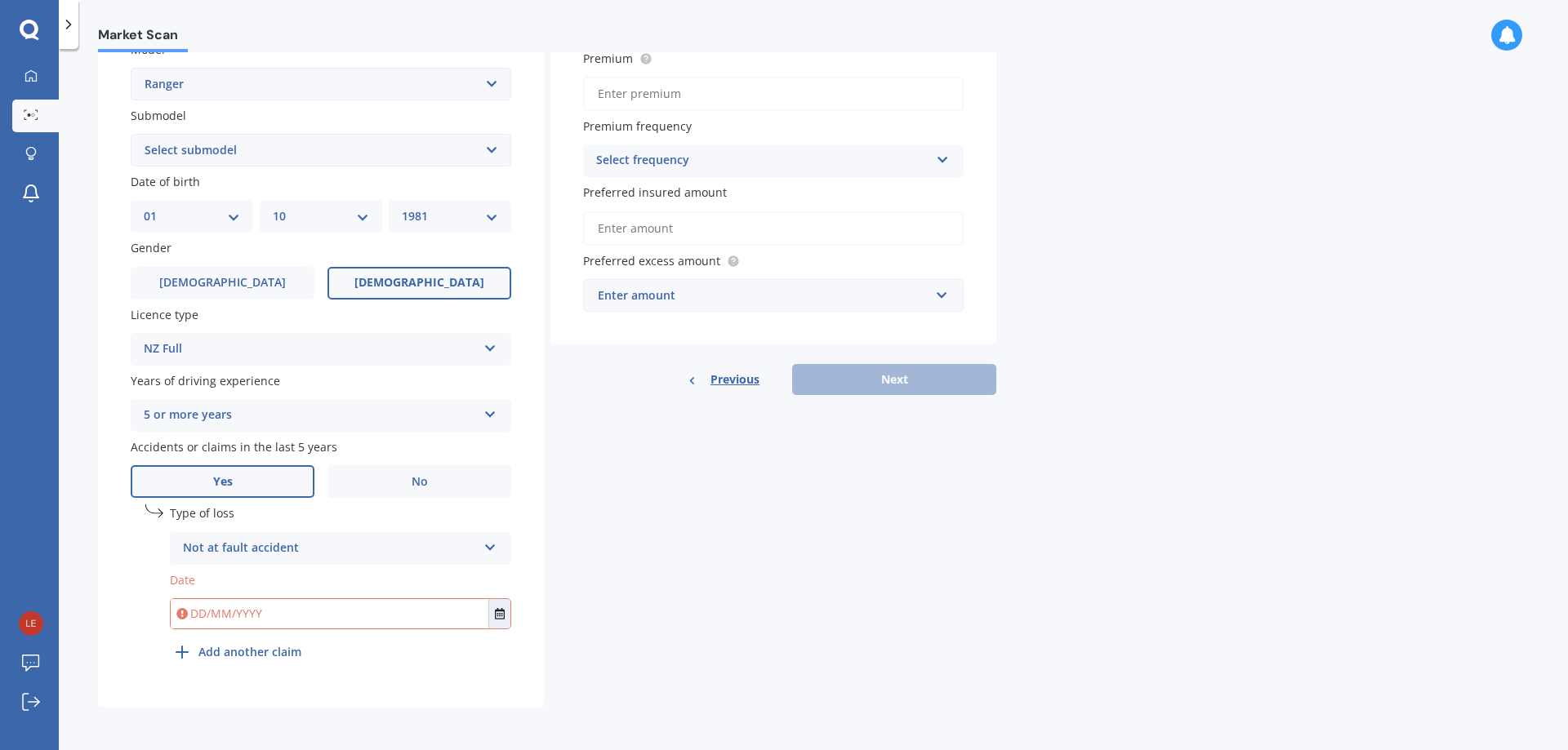
click at [189, 620] on input "text" at bounding box center [329, 614] width 318 height 30
type input "[DATE]"
click at [598, 555] on div "Details Plate number Search I don’t have a number plate Year [DATE] Make Select…" at bounding box center [547, 226] width 898 height 964
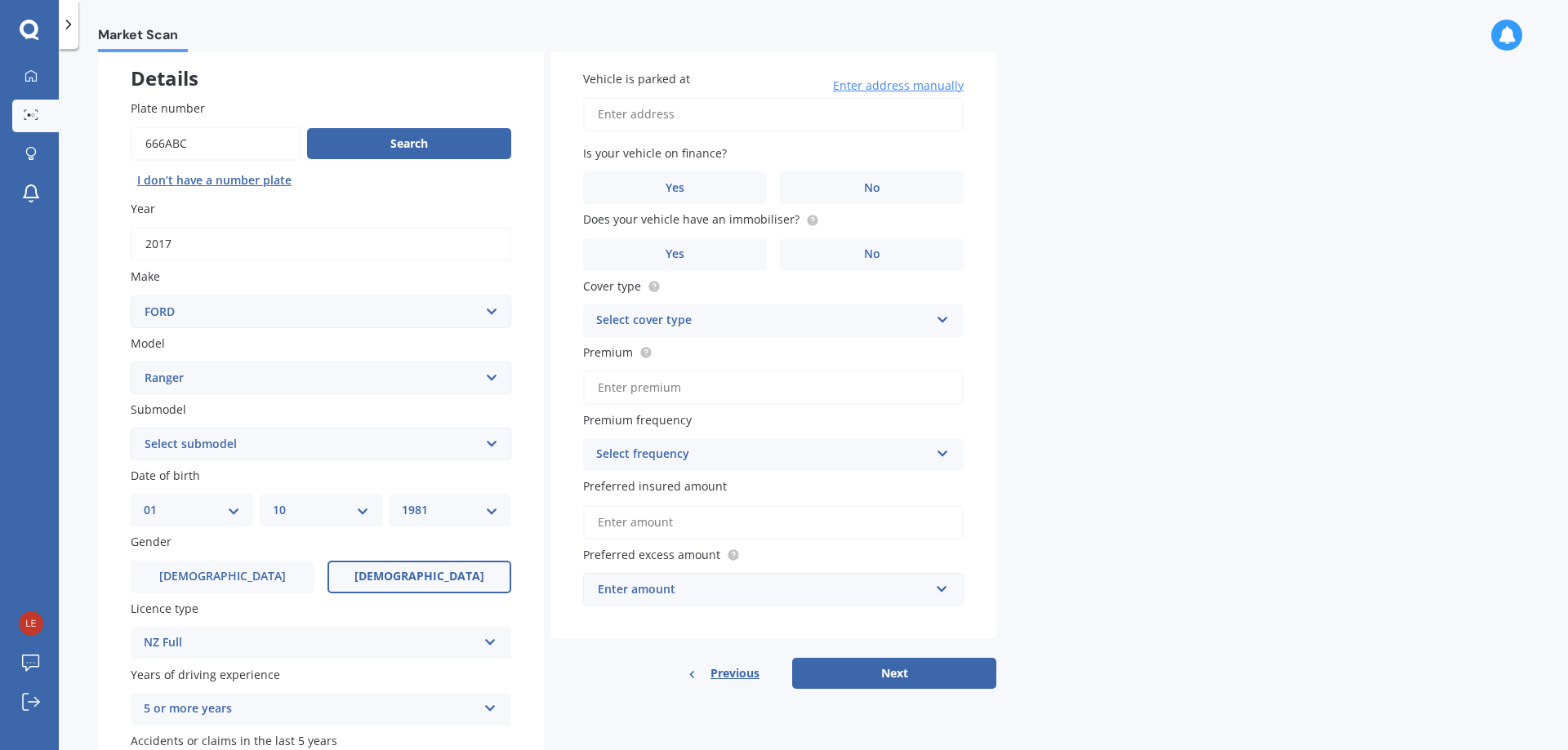
scroll to position [0, 0]
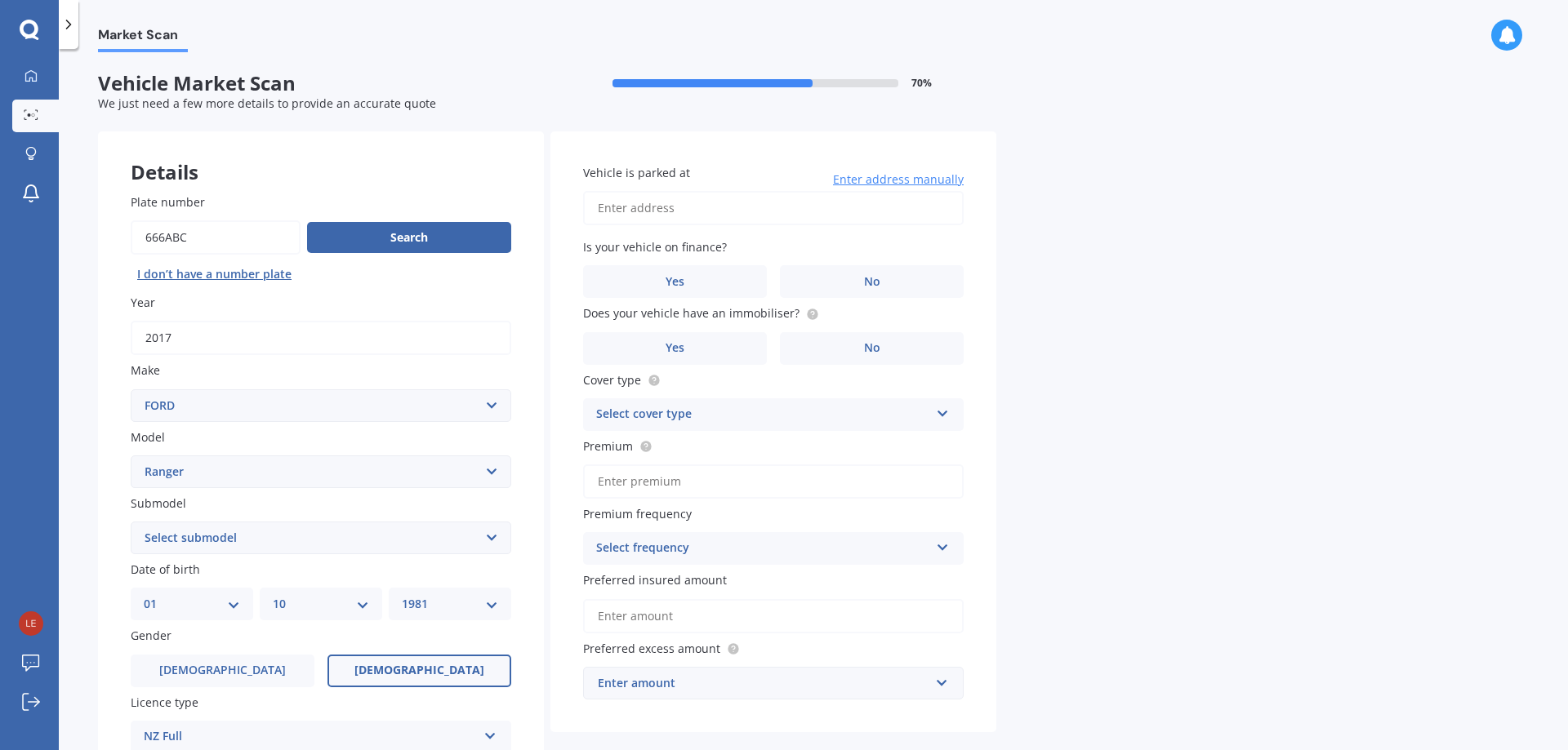
click at [861, 210] on input "Vehicle is parked at" at bounding box center [773, 207] width 381 height 34
type input "[STREET_ADDRESS]"
click at [696, 278] on label "Yes" at bounding box center [675, 281] width 184 height 32
click at [0, 0] on input "Yes" at bounding box center [0, 0] width 0 height 0
click at [882, 347] on label "No" at bounding box center [872, 348] width 184 height 32
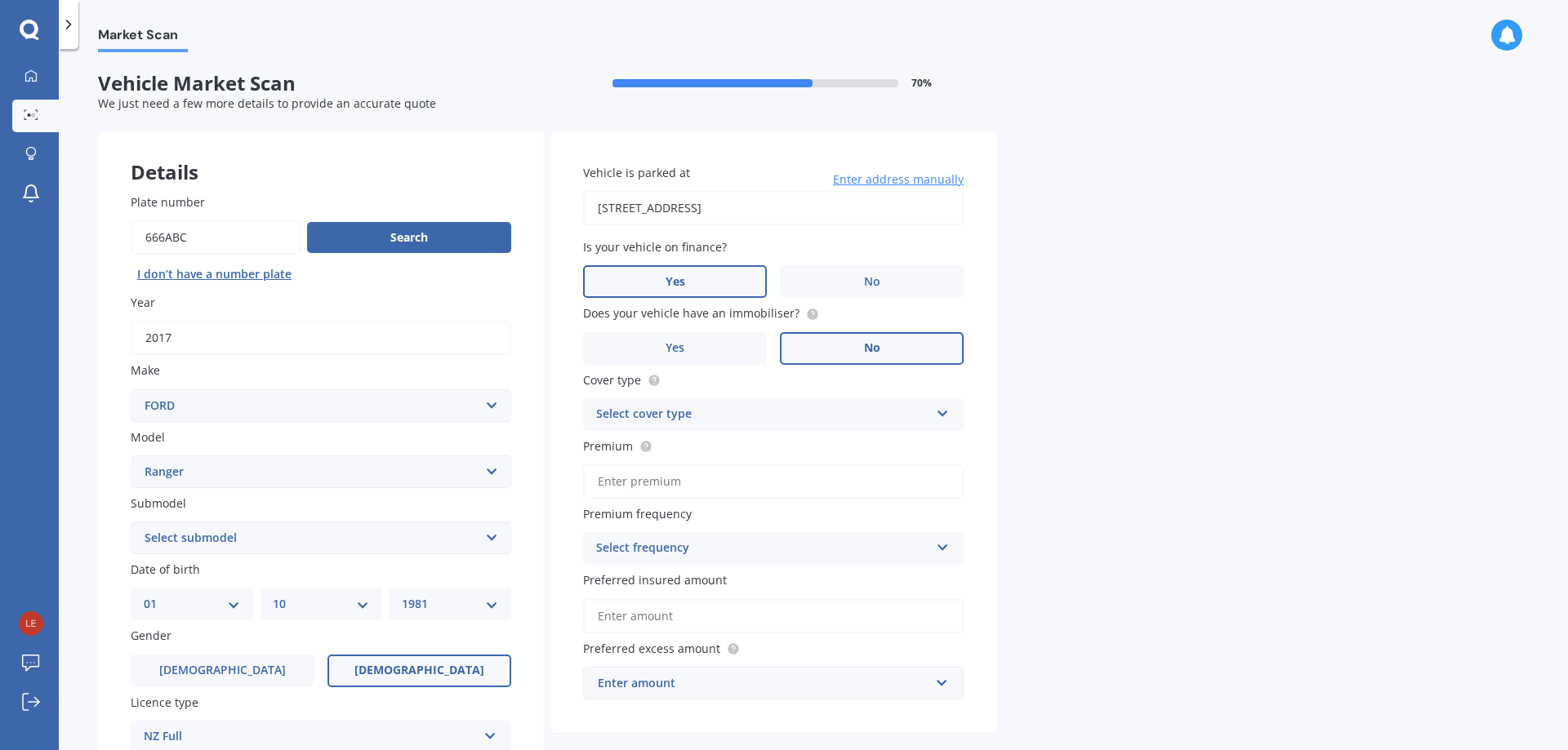
click at [0, 0] on input "No" at bounding box center [0, 0] width 0 height 0
click at [710, 415] on div "Select cover type" at bounding box center [763, 415] width 334 height 19
click at [681, 452] on span "Comprehensive" at bounding box center [640, 446] width 87 height 16
click at [701, 494] on input "Premium" at bounding box center [773, 481] width 381 height 34
type input "$4.00"
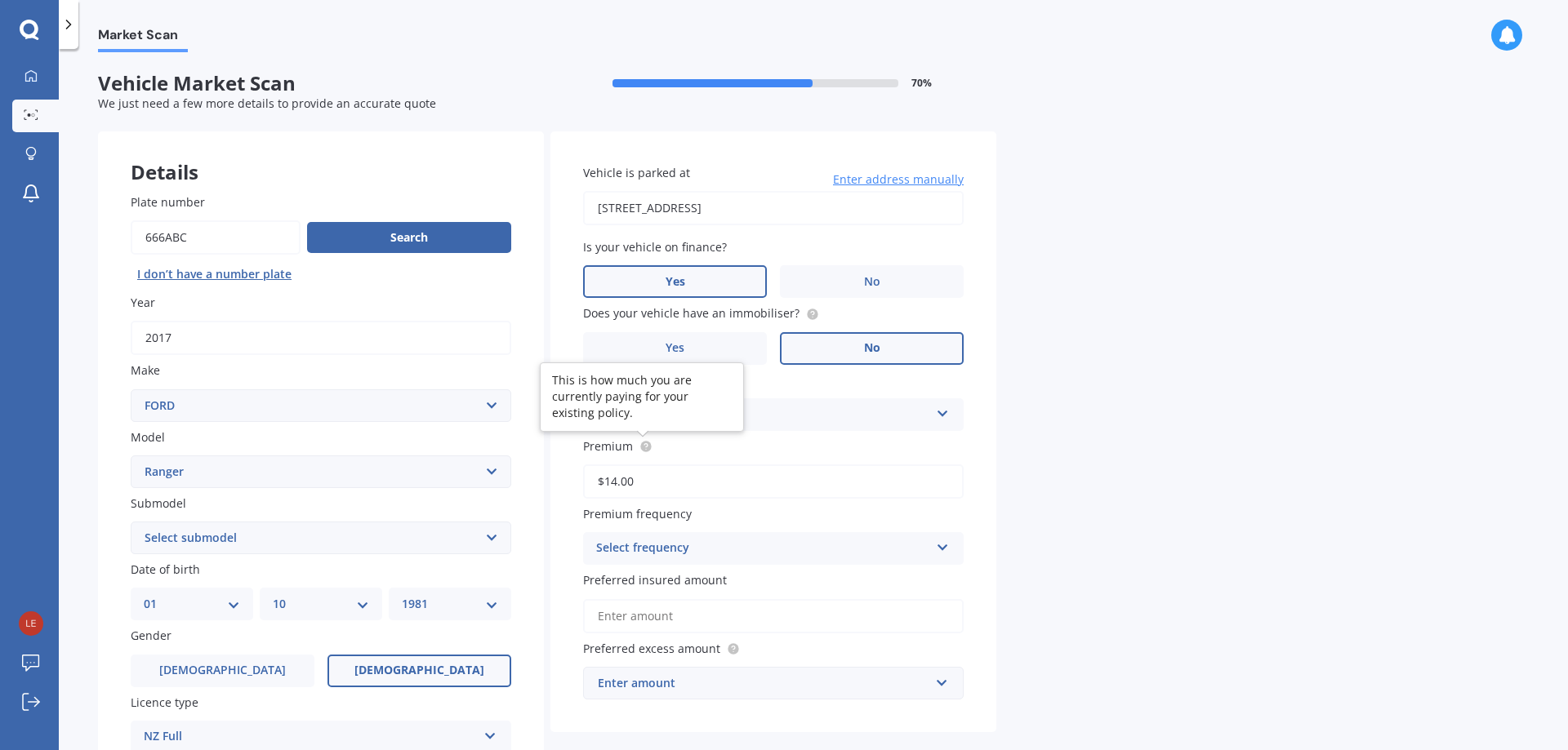
type input "$1.00"
type input "$1,556.61"
click at [937, 542] on icon at bounding box center [943, 544] width 14 height 11
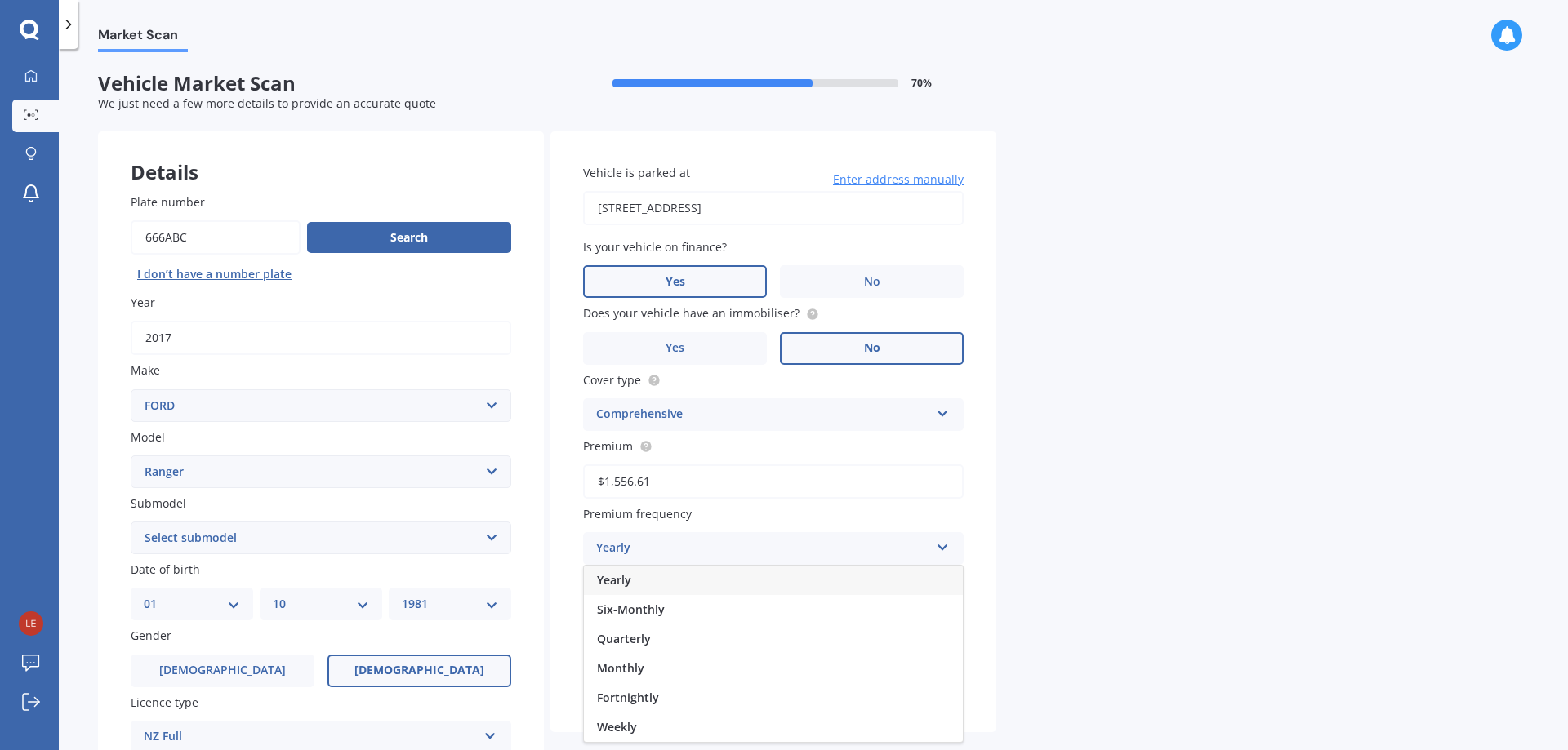
click at [633, 579] on div "Yearly" at bounding box center [773, 581] width 379 height 30
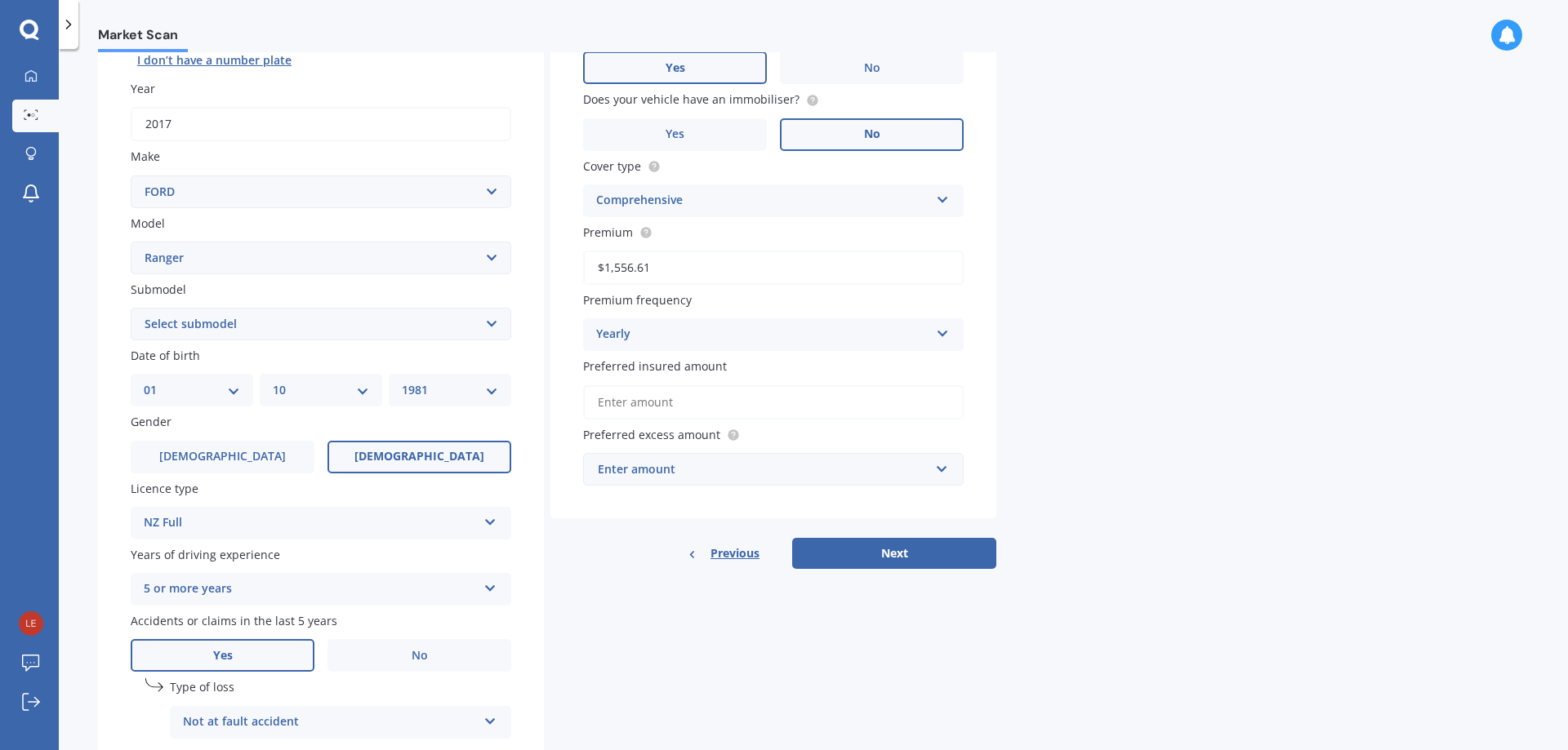
scroll to position [218, 0]
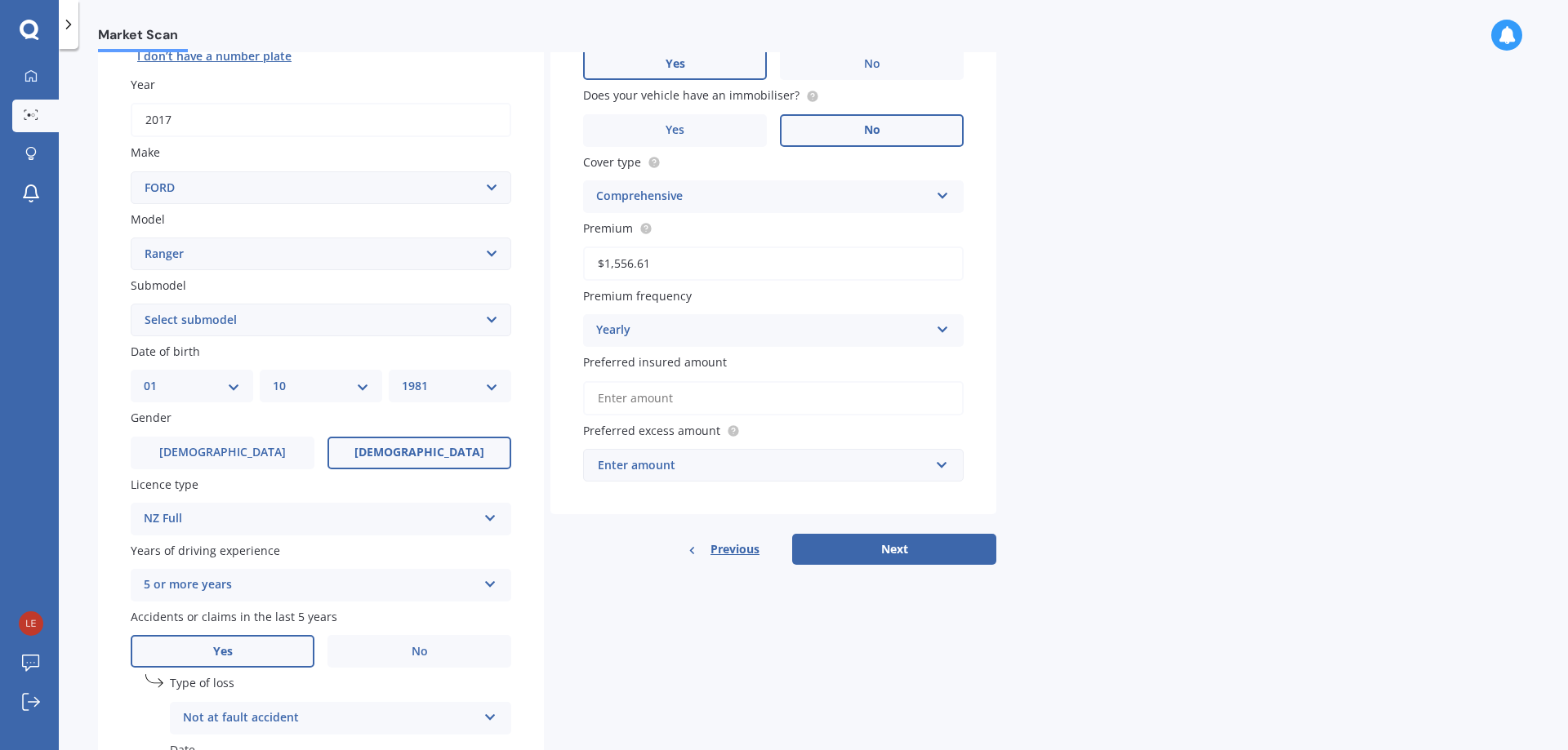
click at [714, 397] on input "Preferred insured amount" at bounding box center [773, 398] width 381 height 34
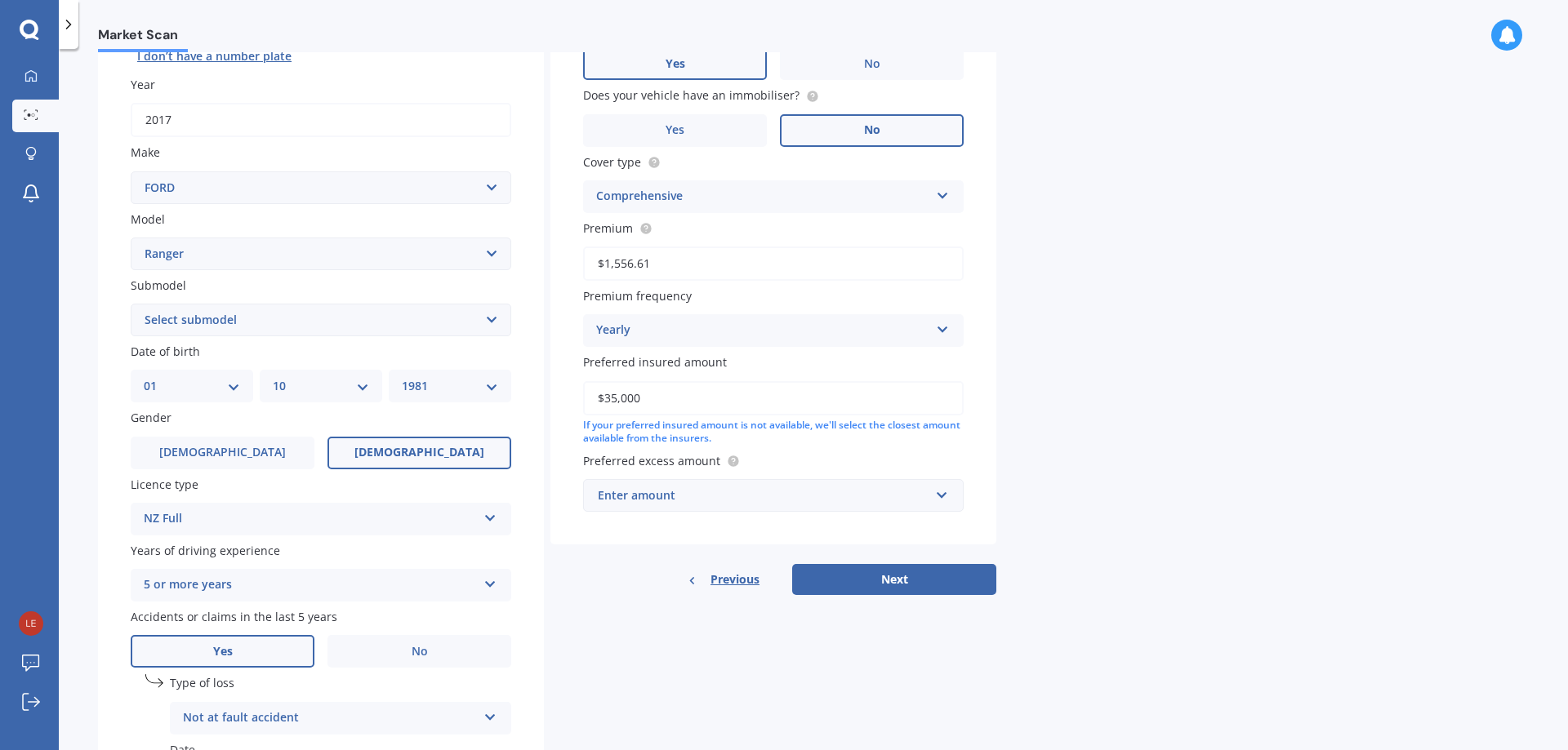
type input "$35,000"
click at [940, 493] on input "text" at bounding box center [768, 495] width 366 height 31
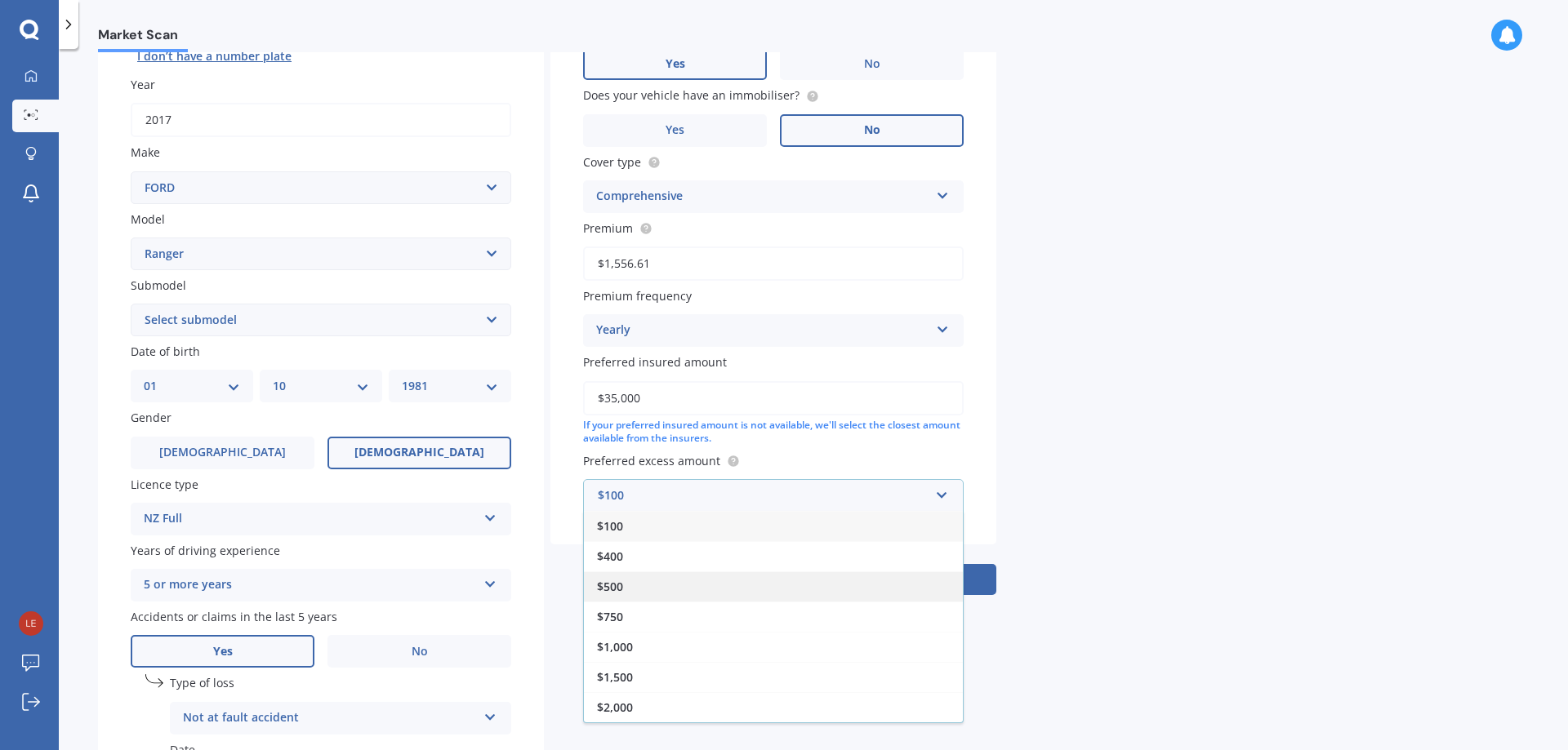
click at [658, 587] on div "$500" at bounding box center [773, 586] width 379 height 31
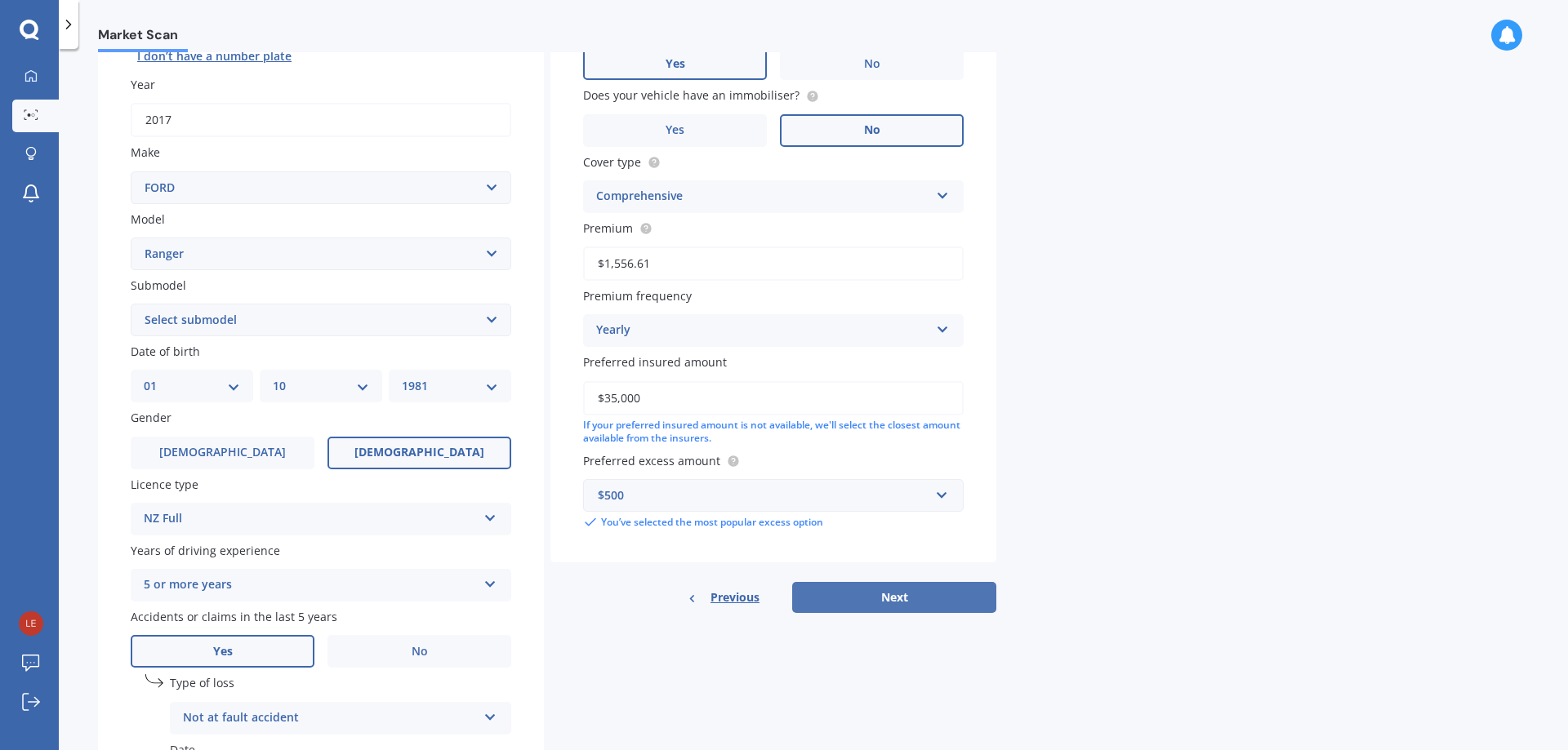
click at [919, 598] on button "Next" at bounding box center [894, 597] width 204 height 31
click at [213, 325] on select "Select submodel 4X2 3.2 Litre Turbo Diesel 4X2 XL 2.2 Litre Turbo Diesel 4X2 XL…" at bounding box center [320, 319] width 381 height 32
select select "FX4 TURBO DIESEL"
click at [130, 304] on select "Select submodel 4X2 3.2 Litre Turbo Diesel 4X2 XL 2.2 Litre Turbo Diesel 4X2 XL…" at bounding box center [320, 319] width 381 height 32
click at [955, 606] on button "Next" at bounding box center [894, 597] width 204 height 31
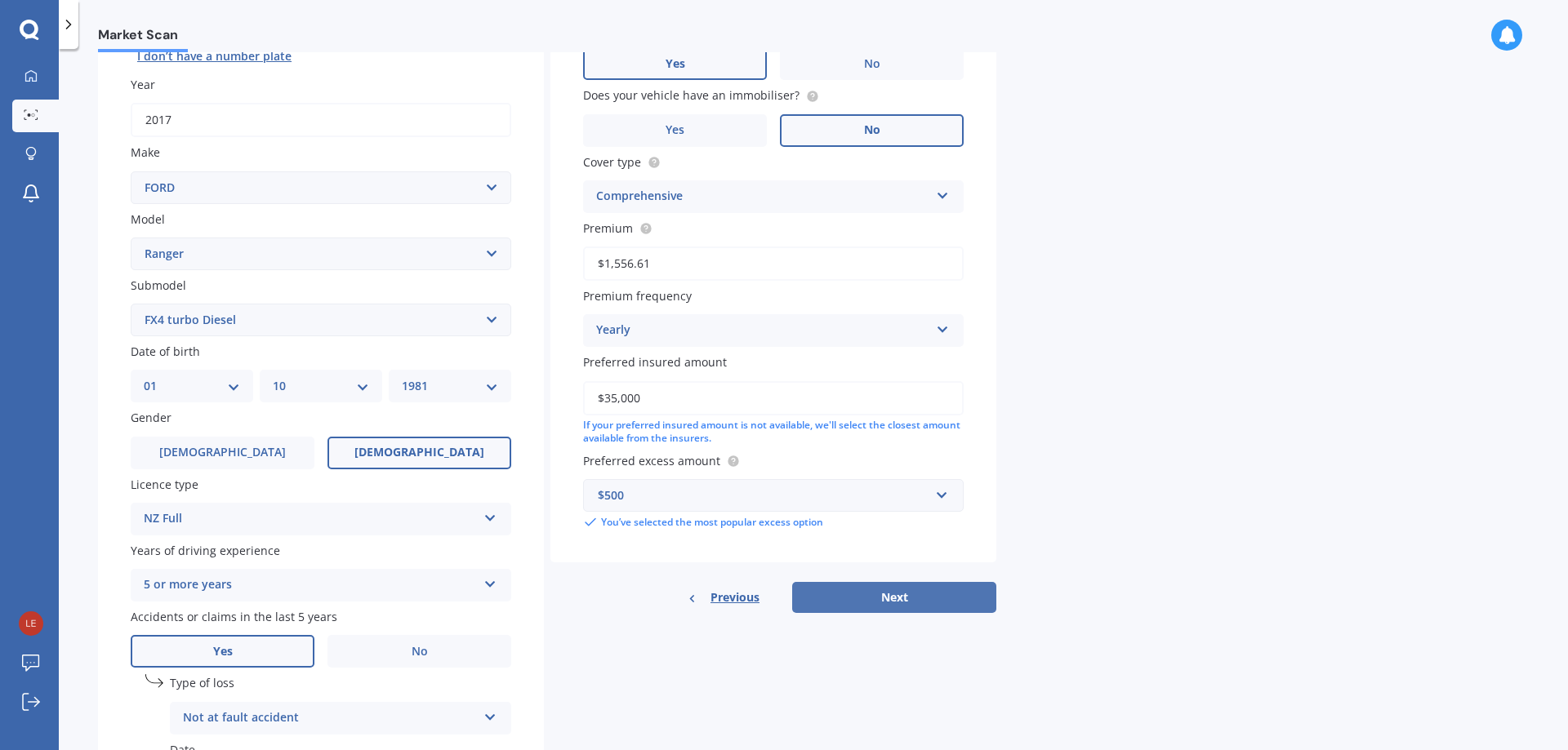
select select "01"
select select "10"
select select "1981"
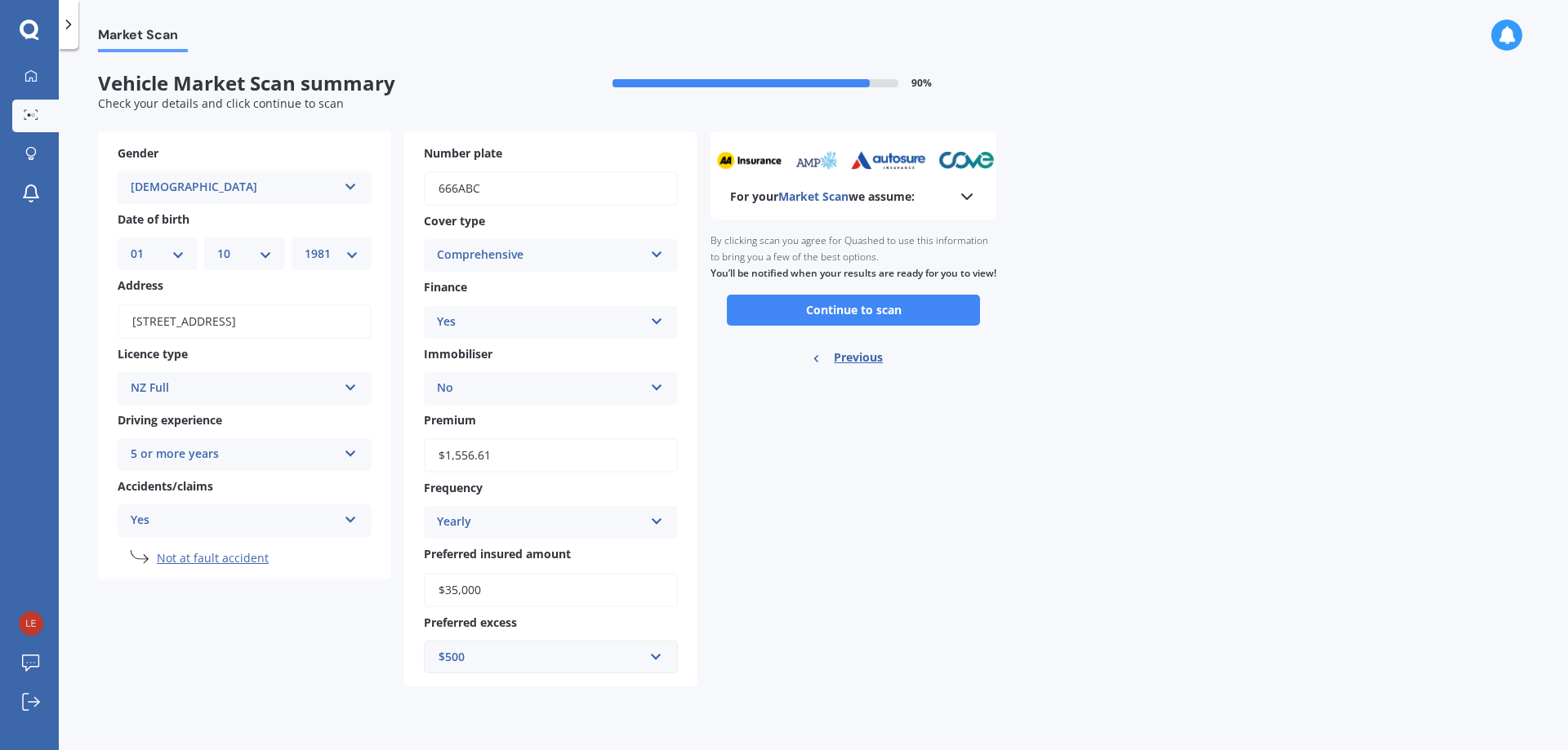
scroll to position [0, 0]
click at [854, 326] on button "Continue to scan" at bounding box center [853, 310] width 253 height 31
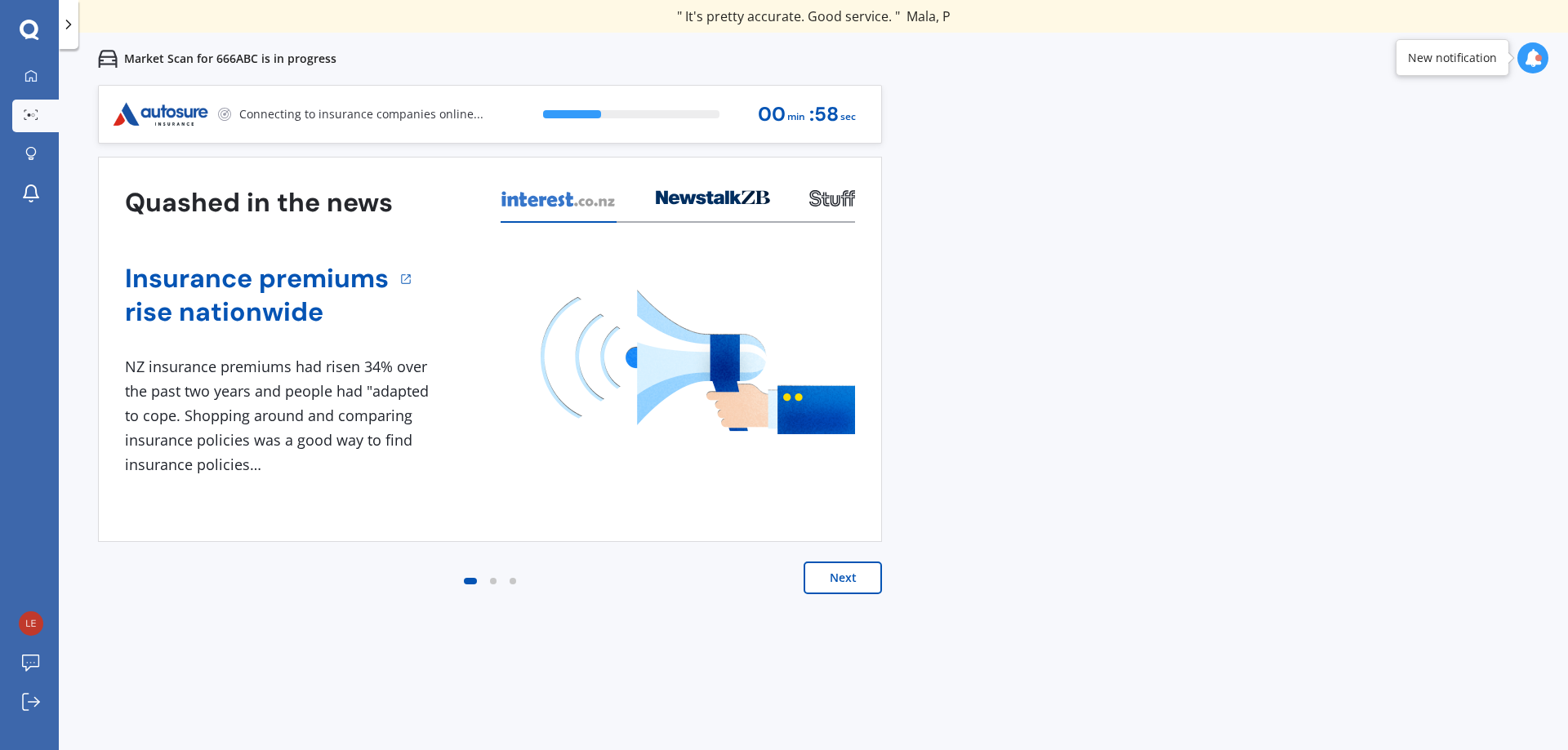
click at [856, 576] on button "Next" at bounding box center [843, 578] width 79 height 32
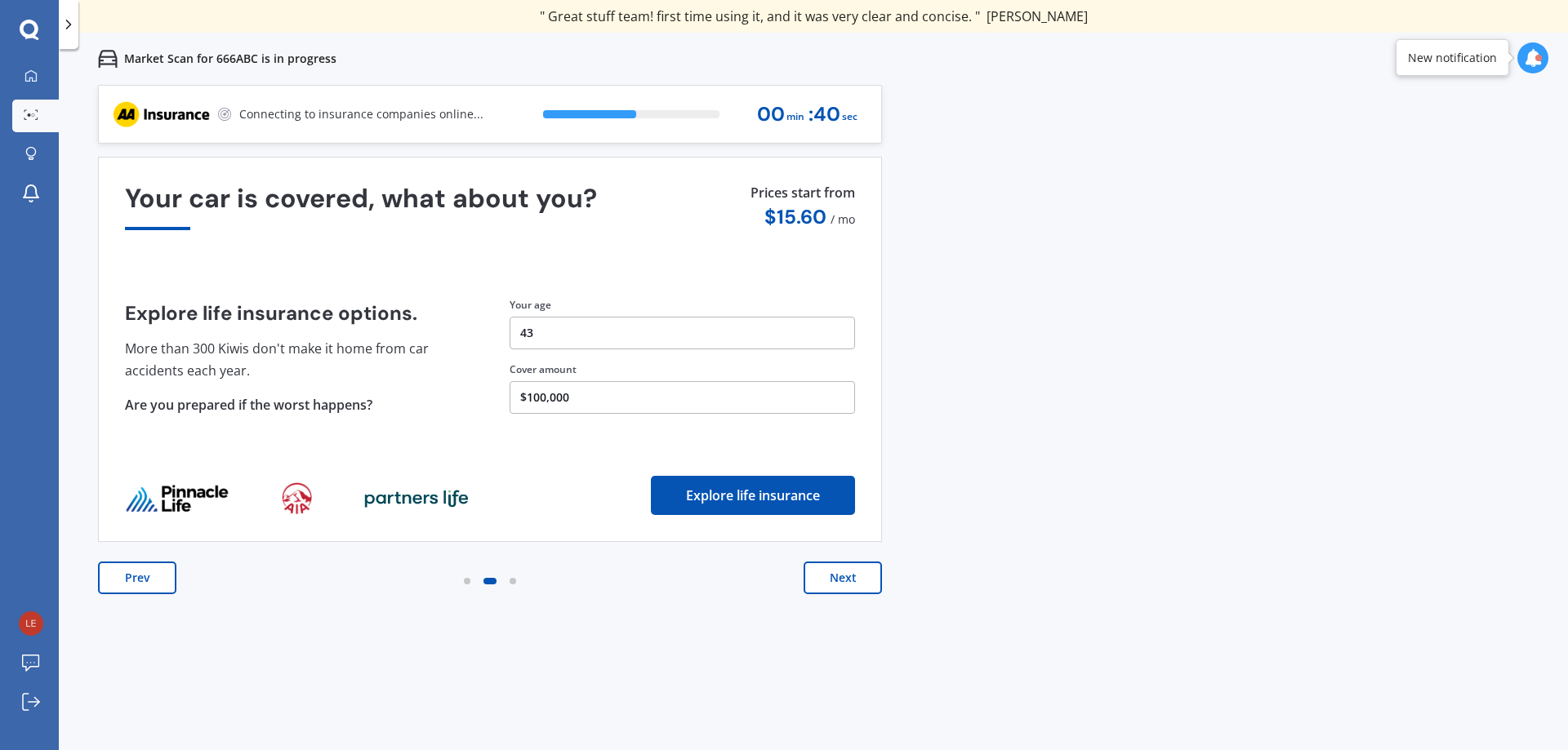
click at [830, 589] on button "Next" at bounding box center [843, 578] width 79 height 32
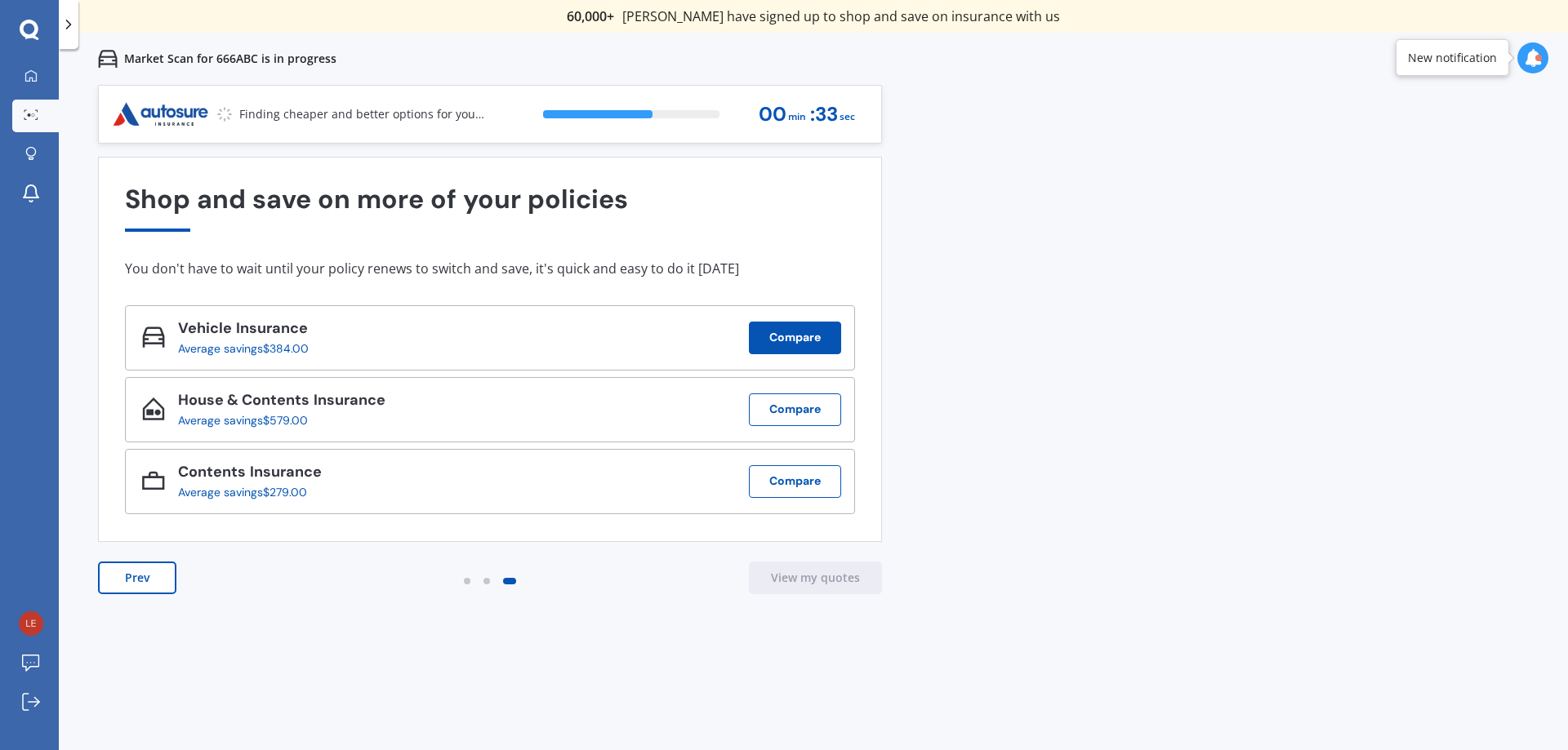
click at [826, 340] on button "Compare" at bounding box center [794, 338] width 92 height 32
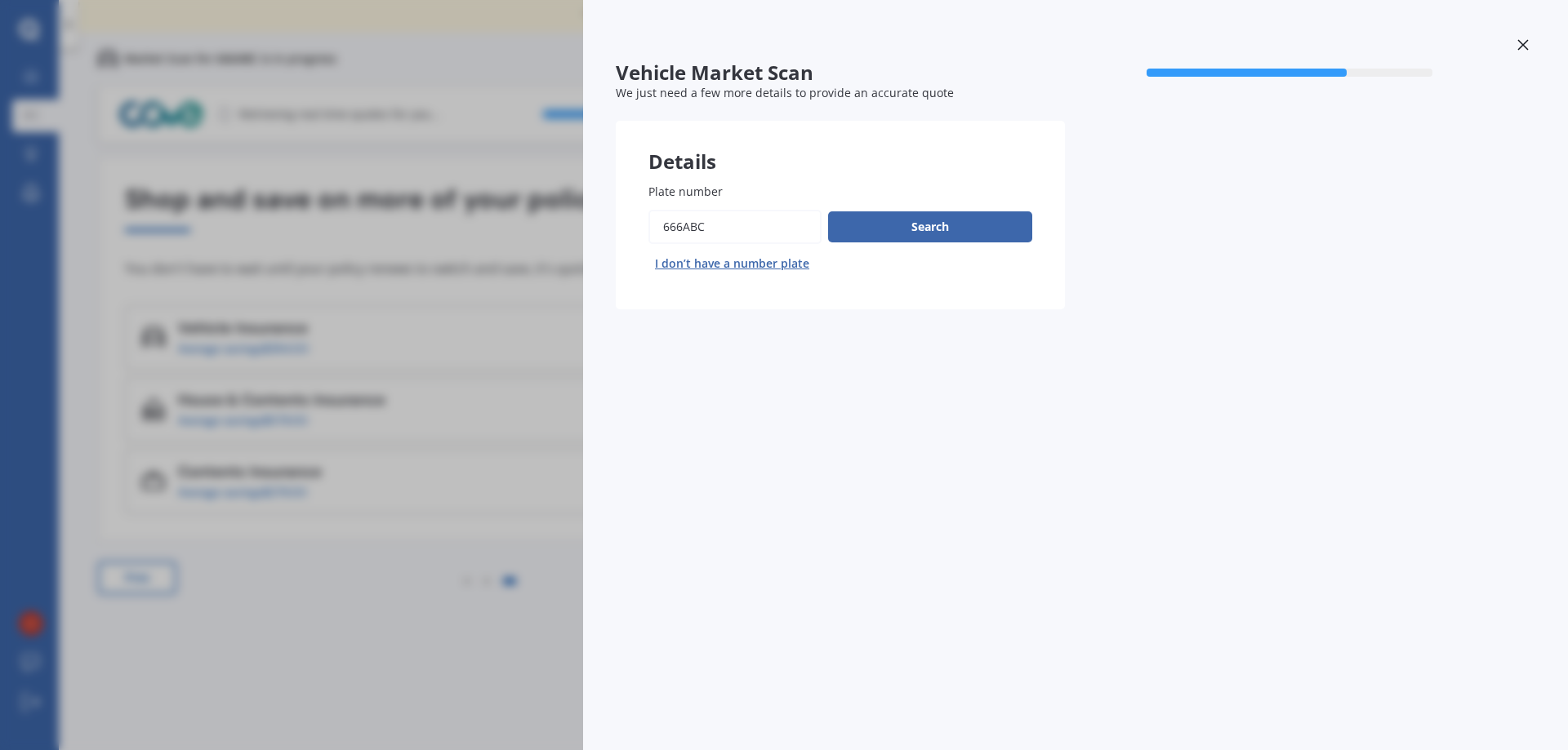
drag, startPoint x: 746, startPoint y: 235, endPoint x: 468, endPoint y: 221, distance: 278.4
click at [489, 234] on div "Vehicle Market Scan 70 % We just need a few more details to provide an accurate…" at bounding box center [784, 375] width 1568 height 750
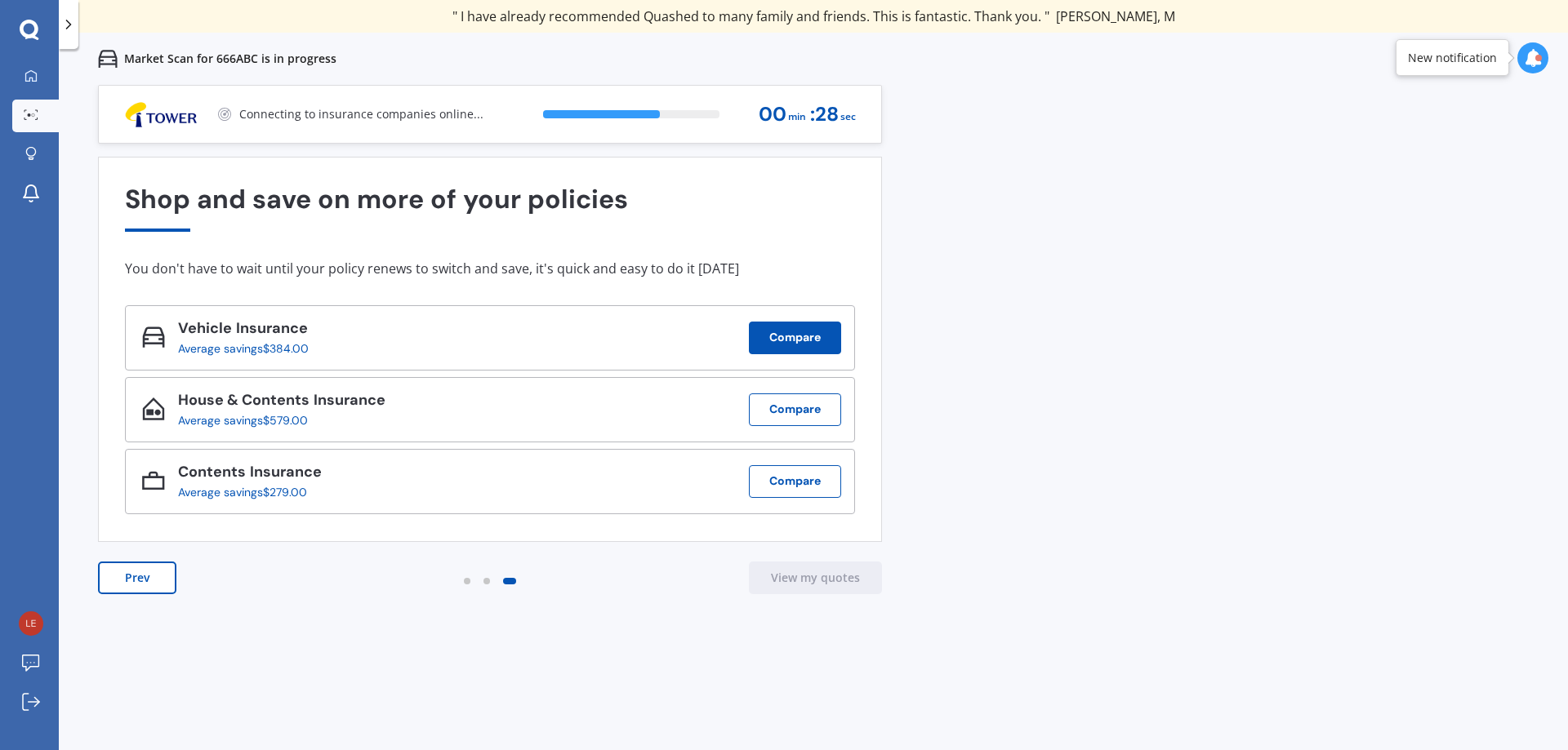
click at [801, 344] on button "Compare" at bounding box center [794, 338] width 92 height 32
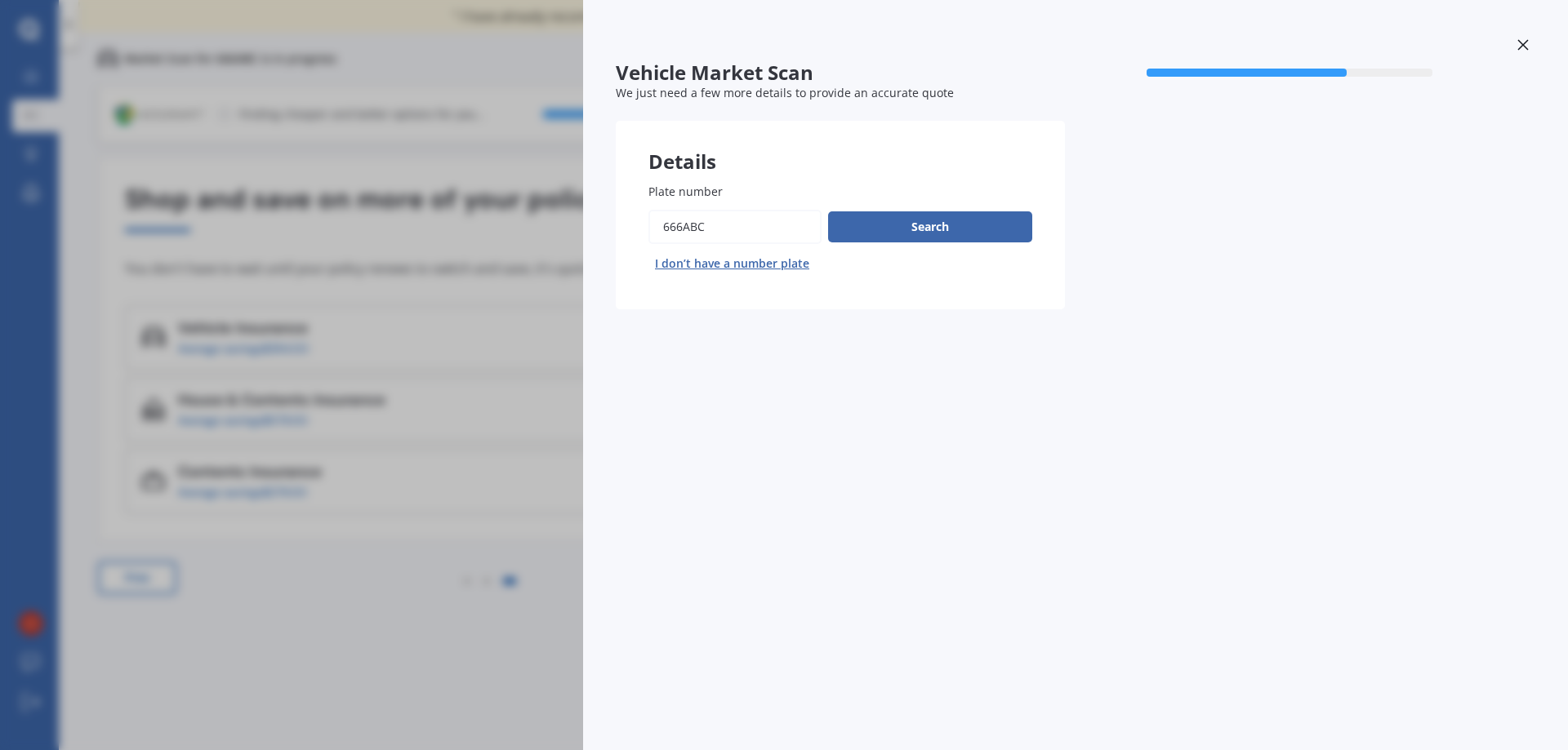
drag, startPoint x: 735, startPoint y: 225, endPoint x: 446, endPoint y: 251, distance: 290.2
click at [457, 256] on div "Vehicle Market Scan 70 % We just need a few more details to provide an accurate…" at bounding box center [784, 375] width 1568 height 750
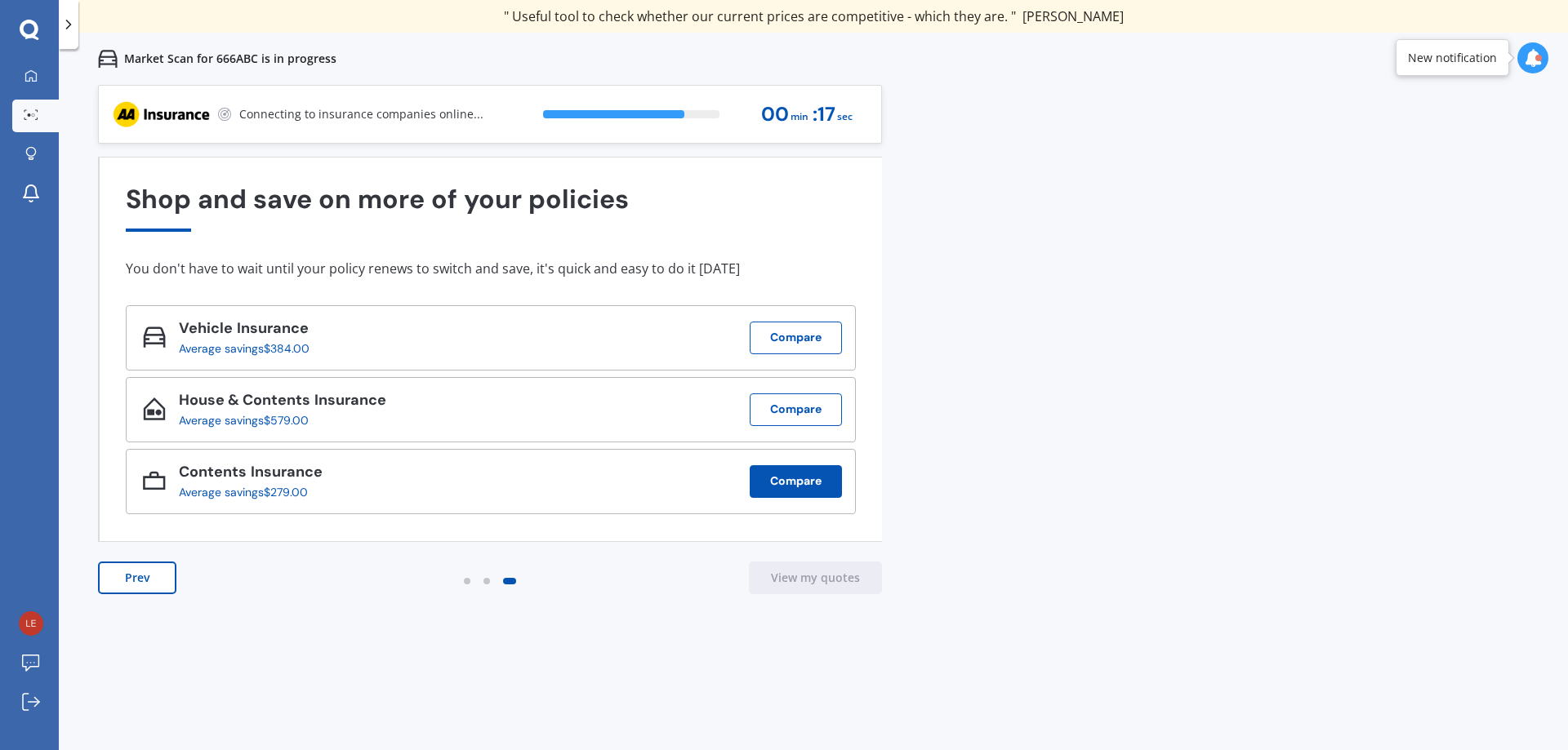
click at [798, 484] on button "Compare" at bounding box center [795, 481] width 92 height 32
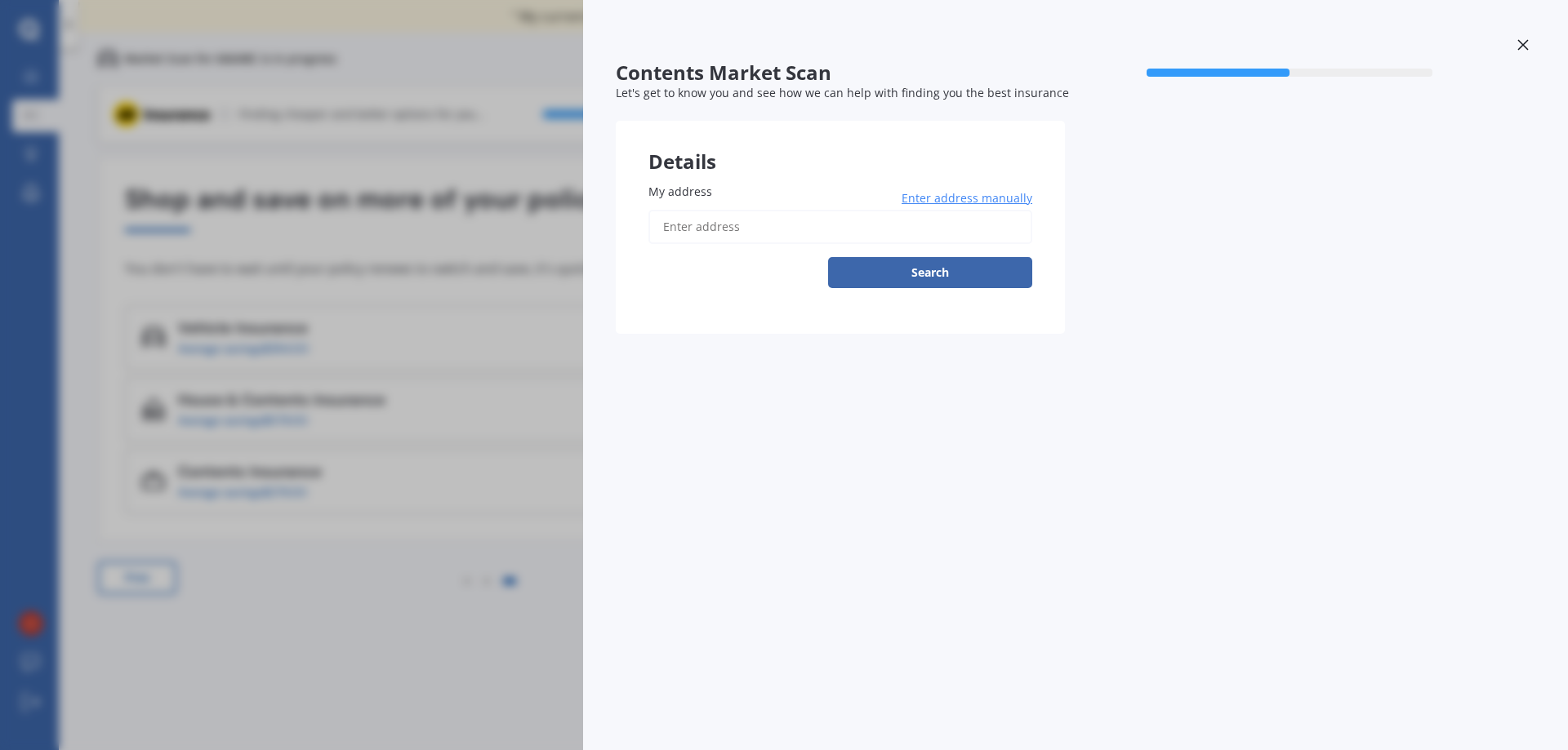
click at [954, 192] on span "Enter address manually" at bounding box center [967, 198] width 130 height 17
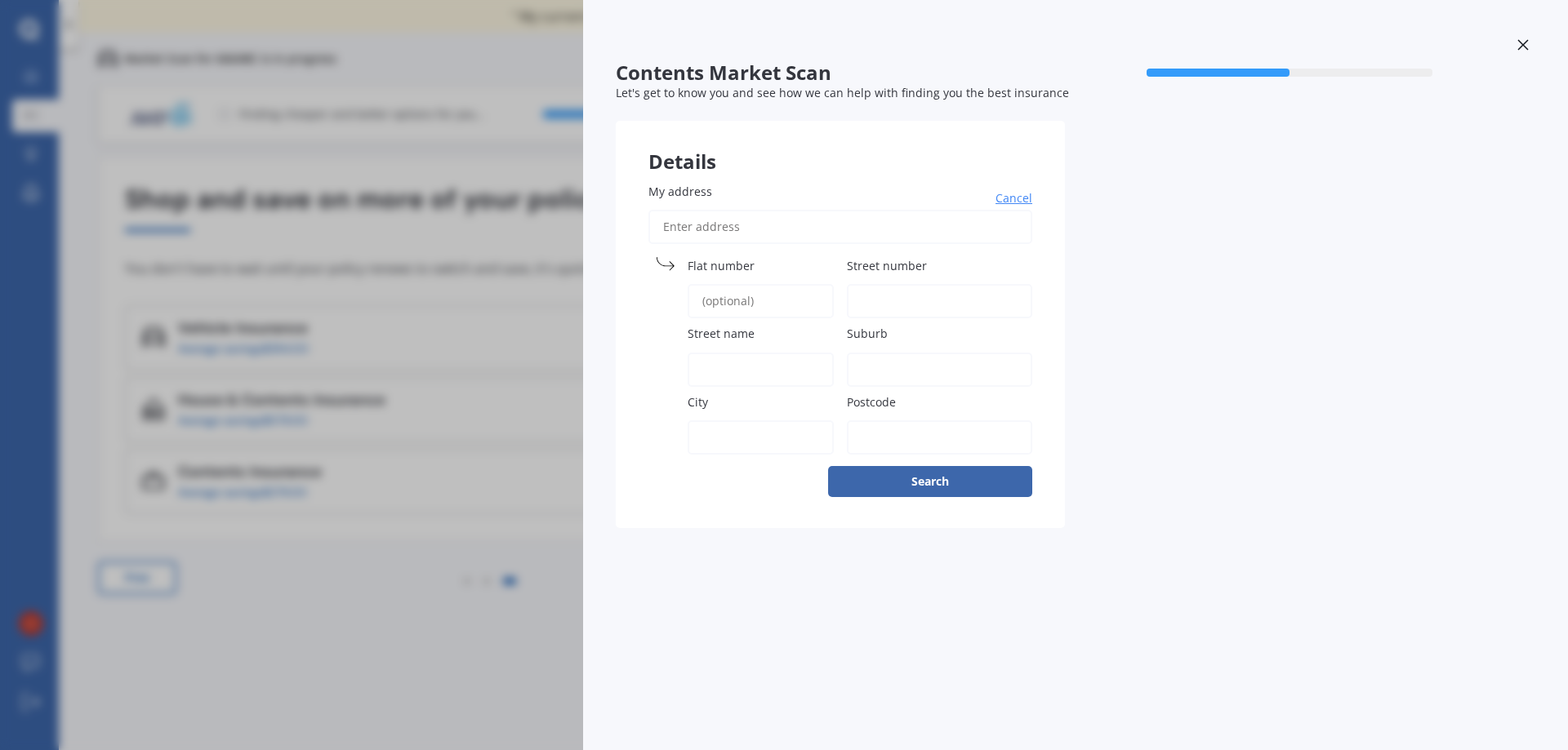
click at [840, 227] on input "My address" at bounding box center [840, 227] width 383 height 34
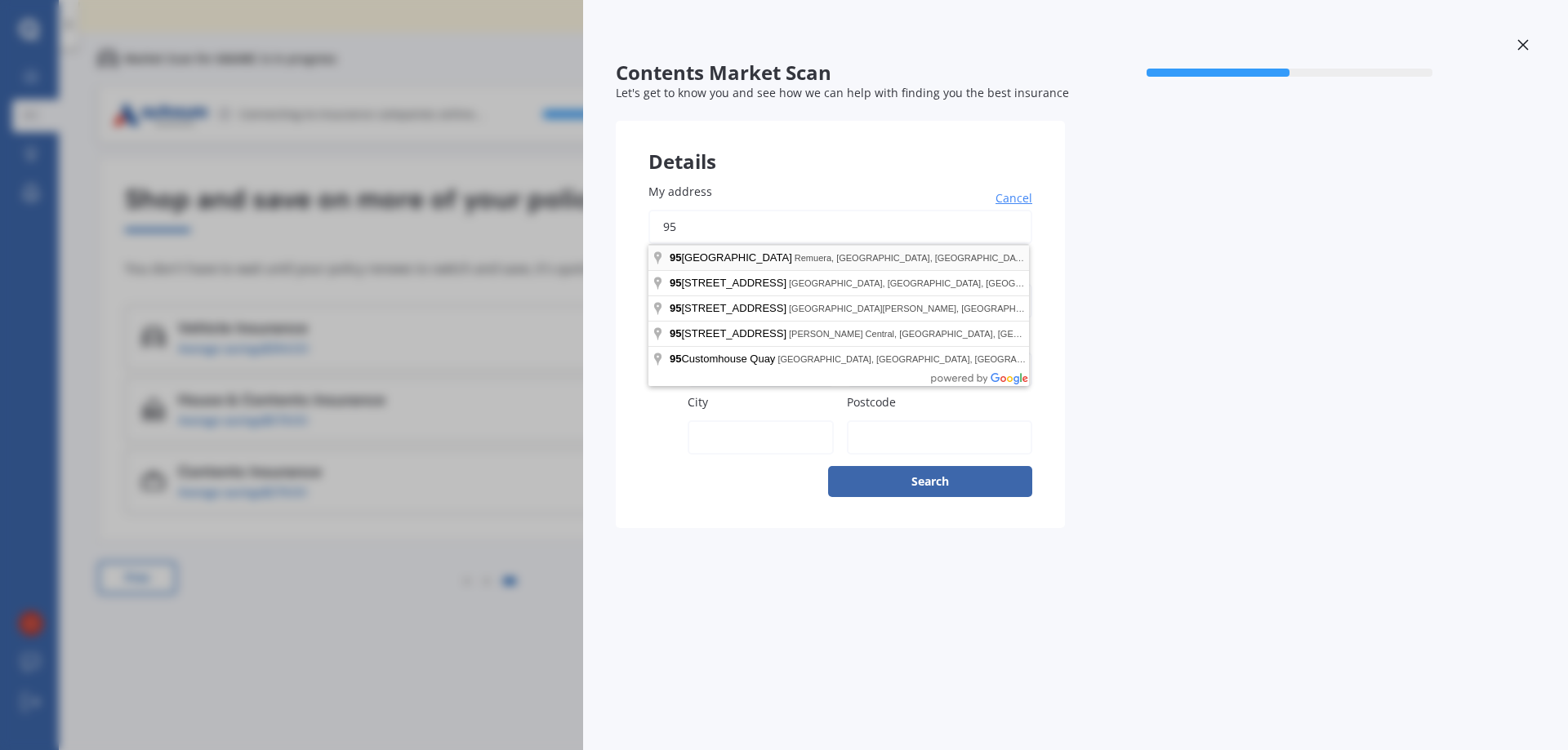
type input "[STREET_ADDRESS]"
type input "95"
type input "[GEOGRAPHIC_DATA]"
type input "Dunsandel"
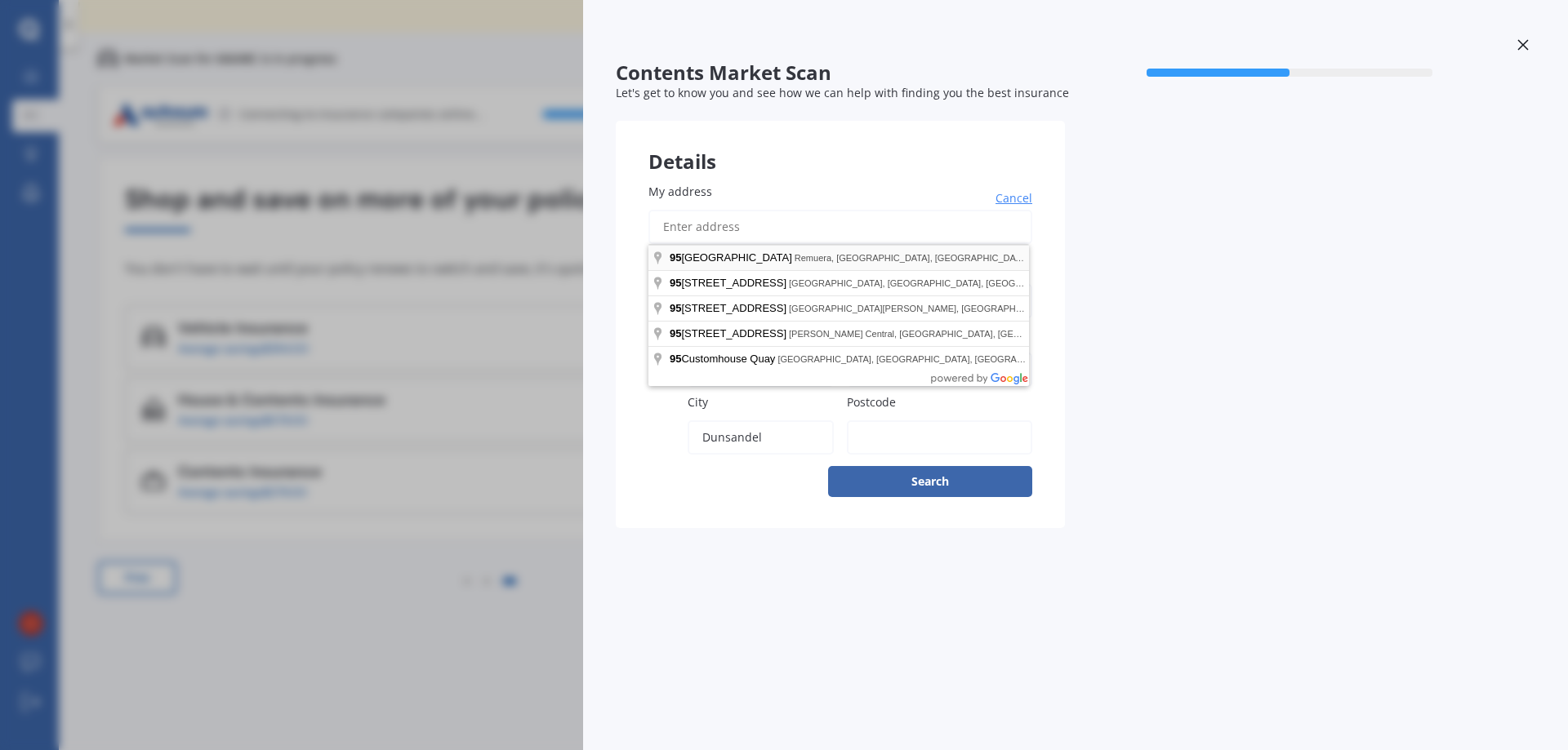
type input "7682"
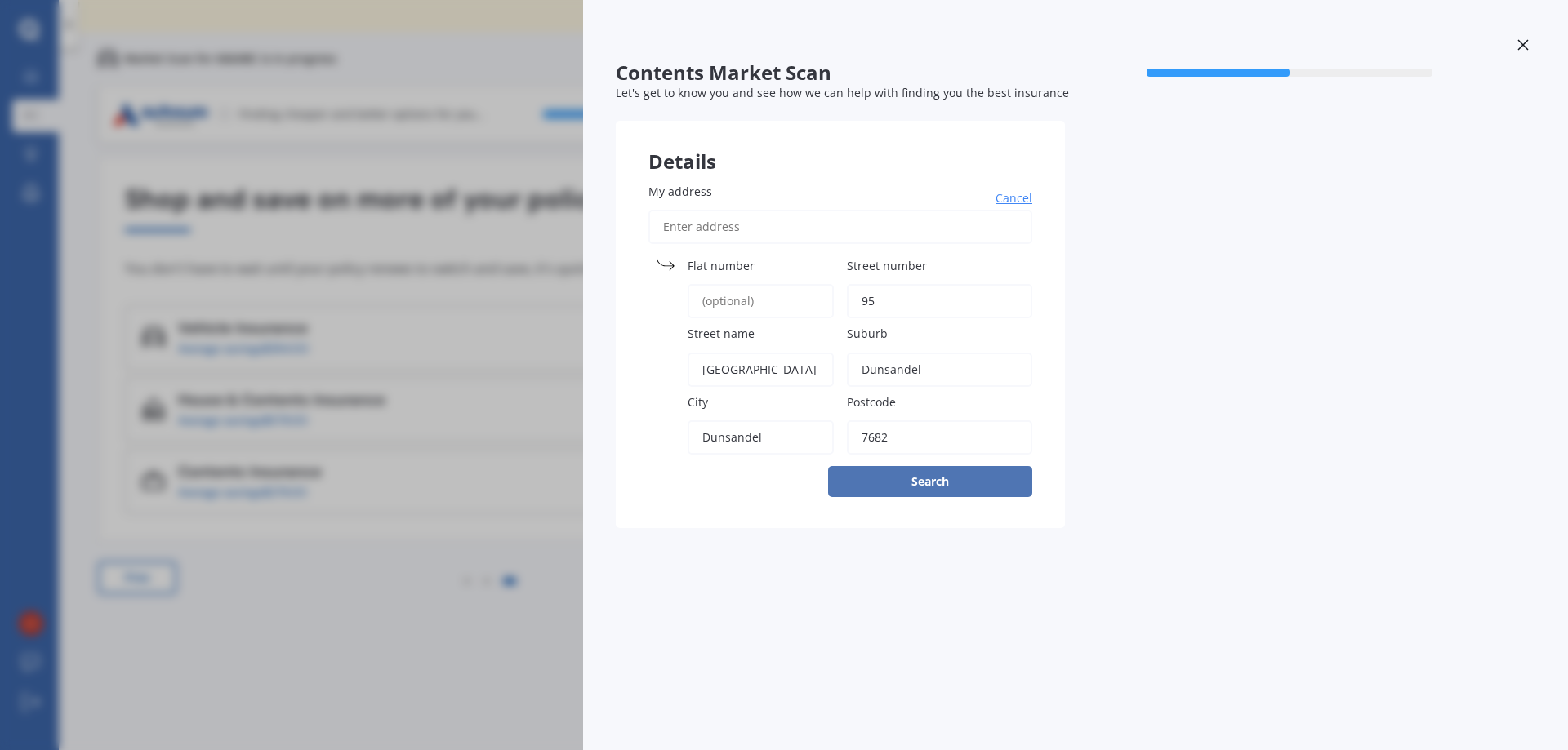
click at [993, 493] on button "Search" at bounding box center [930, 481] width 204 height 31
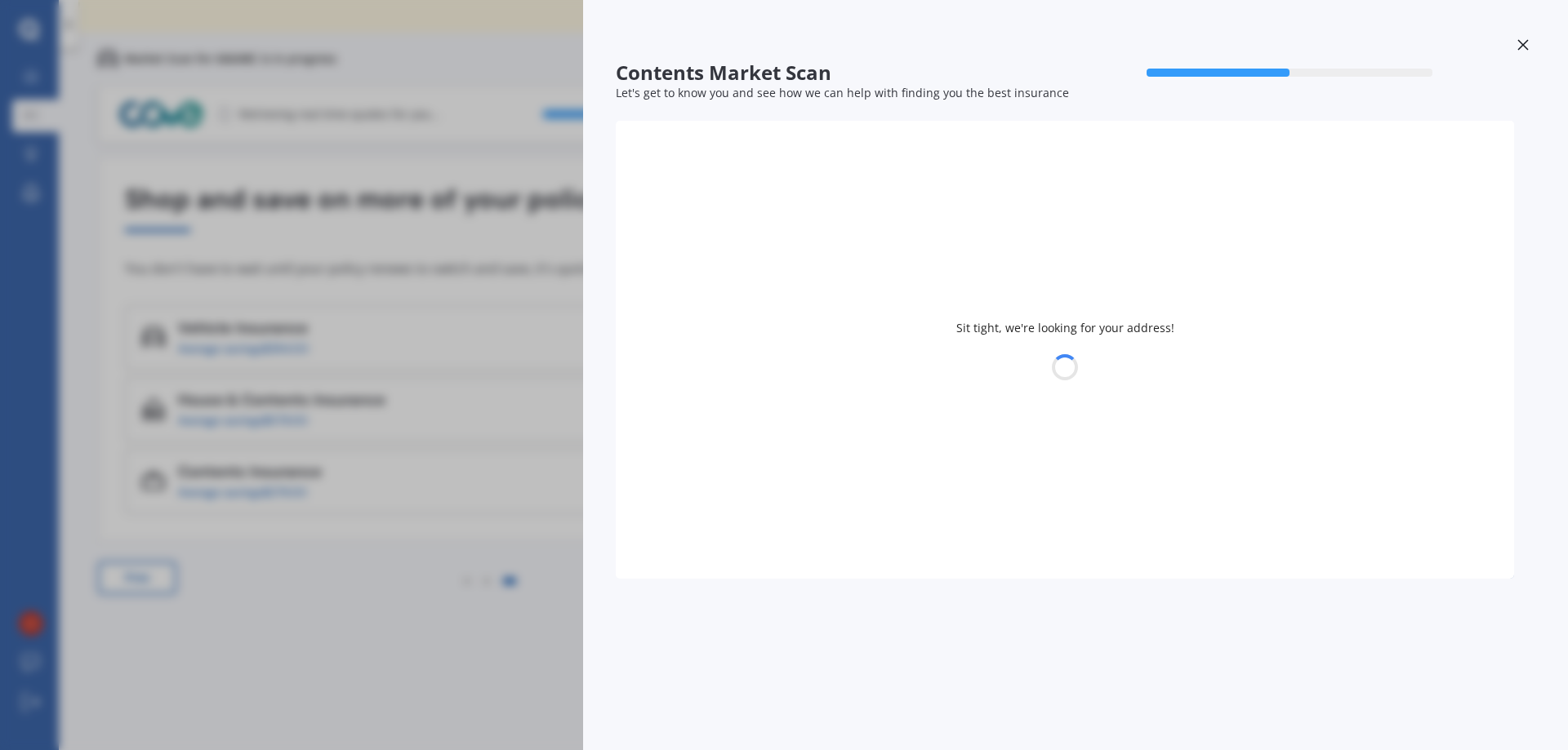
select select "01"
select select "10"
select select "1981"
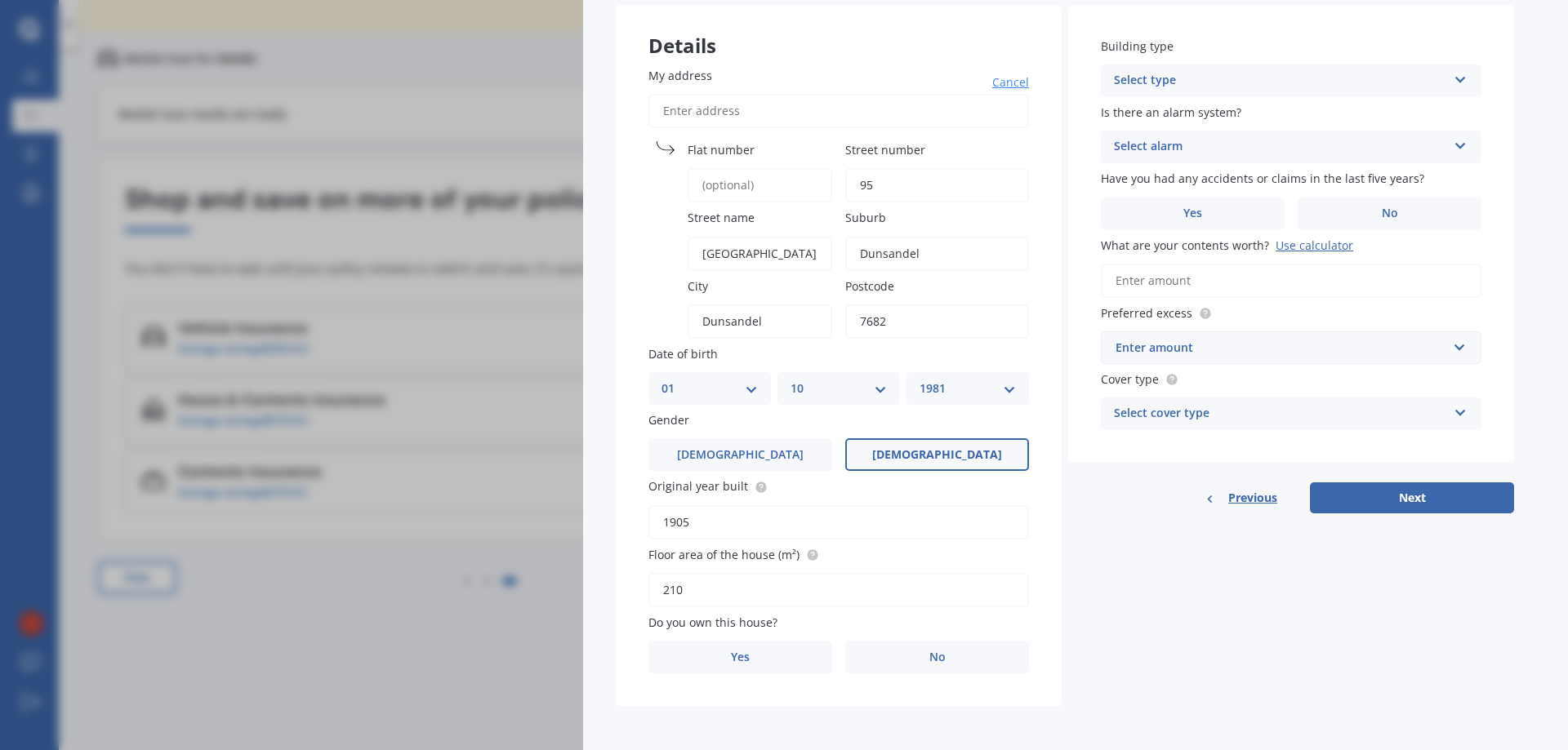
scroll to position [117, 0]
click at [705, 591] on input "210" at bounding box center [839, 588] width 381 height 34
type input "216"
click at [756, 651] on label "Yes" at bounding box center [741, 655] width 184 height 32
click at [0, 0] on input "Yes" at bounding box center [0, 0] width 0 height 0
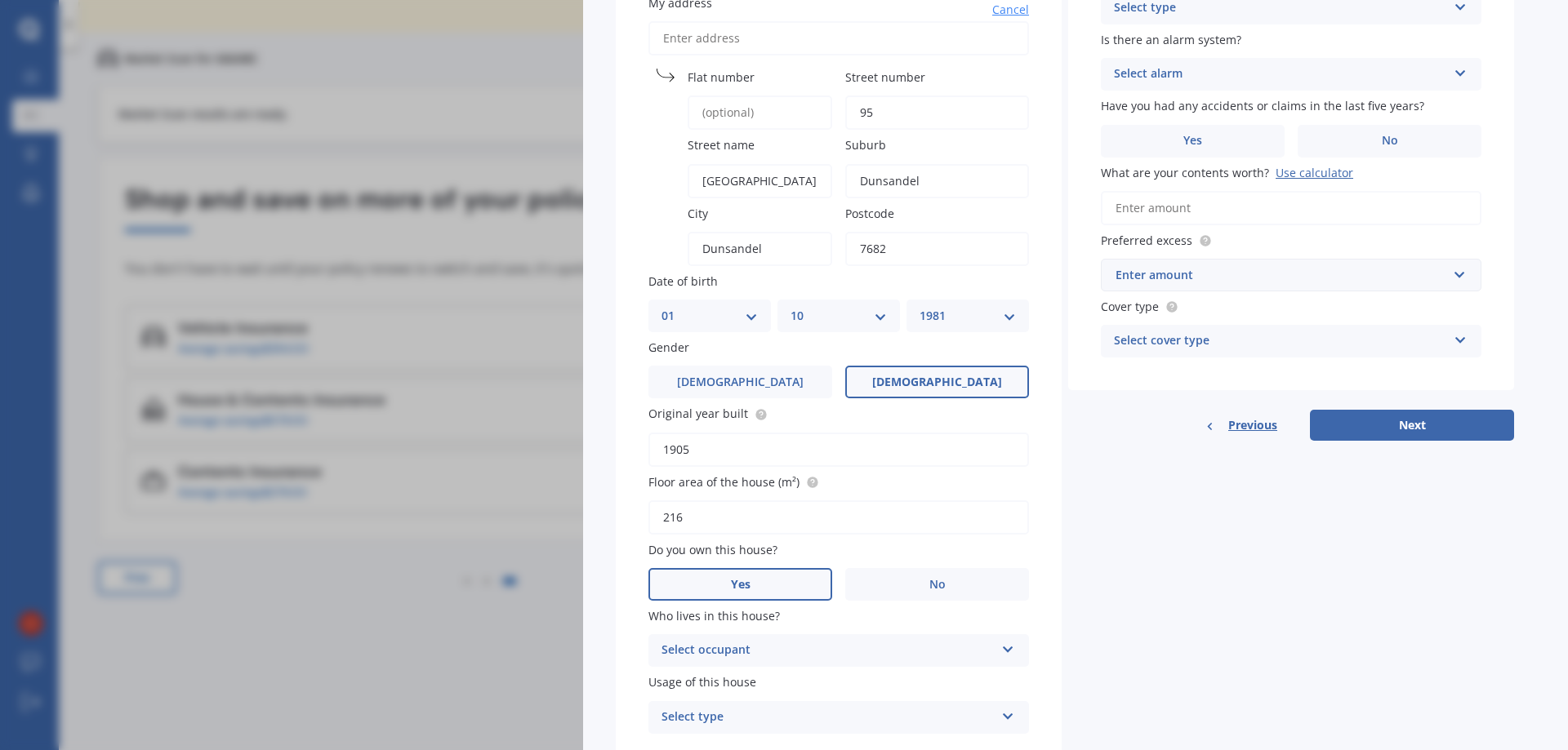
scroll to position [250, 0]
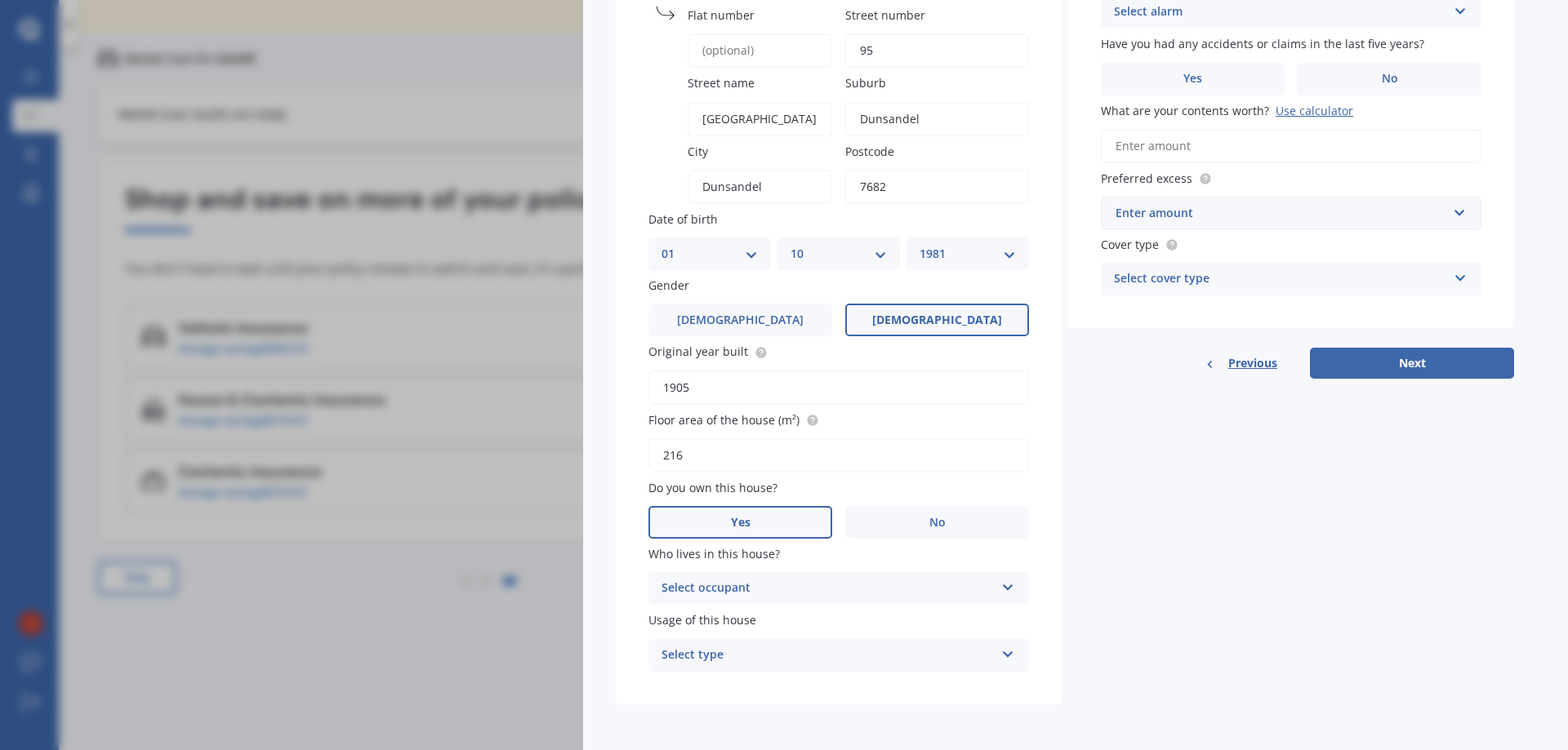
click at [991, 590] on div "Select occupant" at bounding box center [828, 588] width 334 height 19
click at [701, 590] on div "Owner" at bounding box center [828, 588] width 334 height 19
click at [994, 587] on div "Select occupant Owner" at bounding box center [839, 588] width 381 height 32
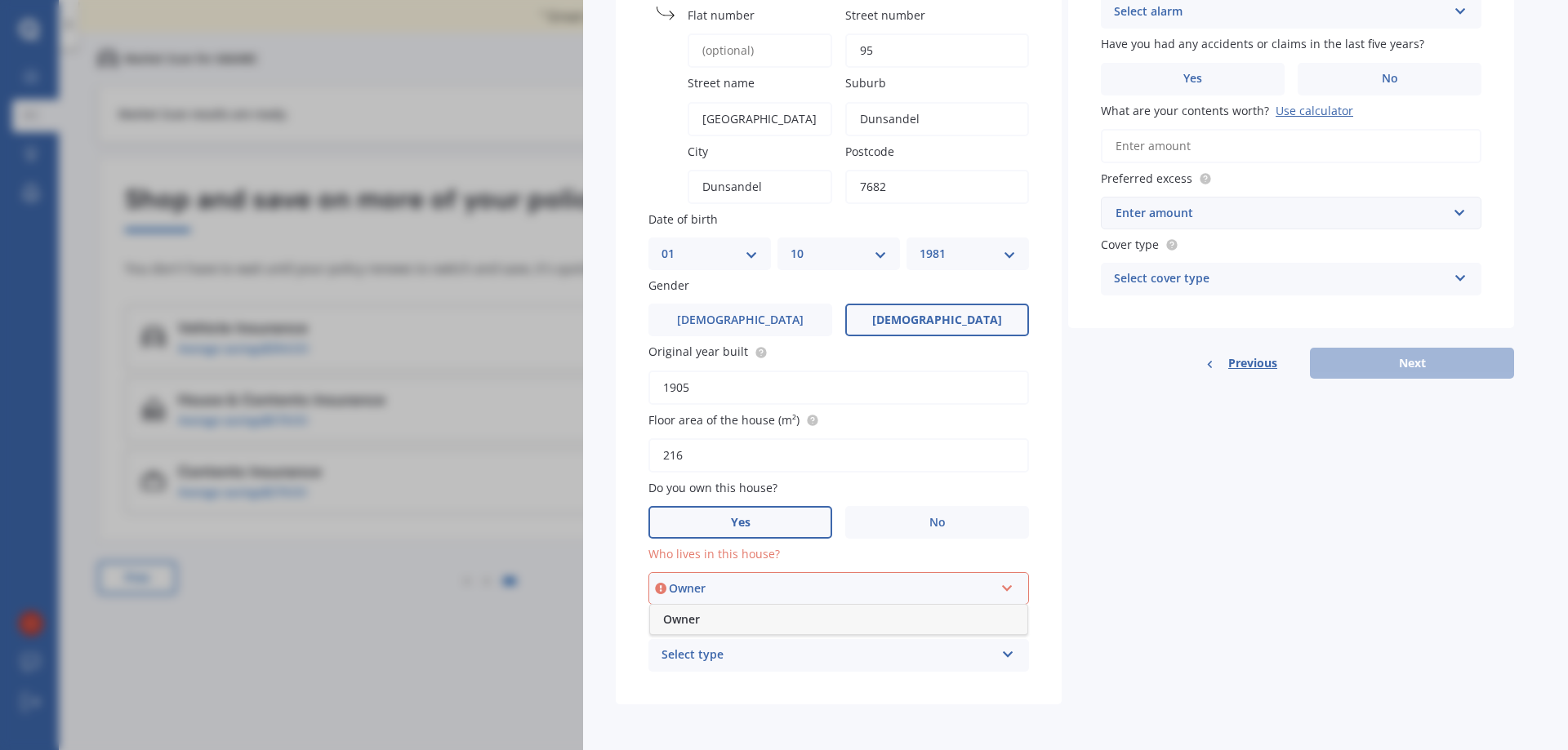
click at [747, 625] on div "Owner" at bounding box center [839, 620] width 377 height 30
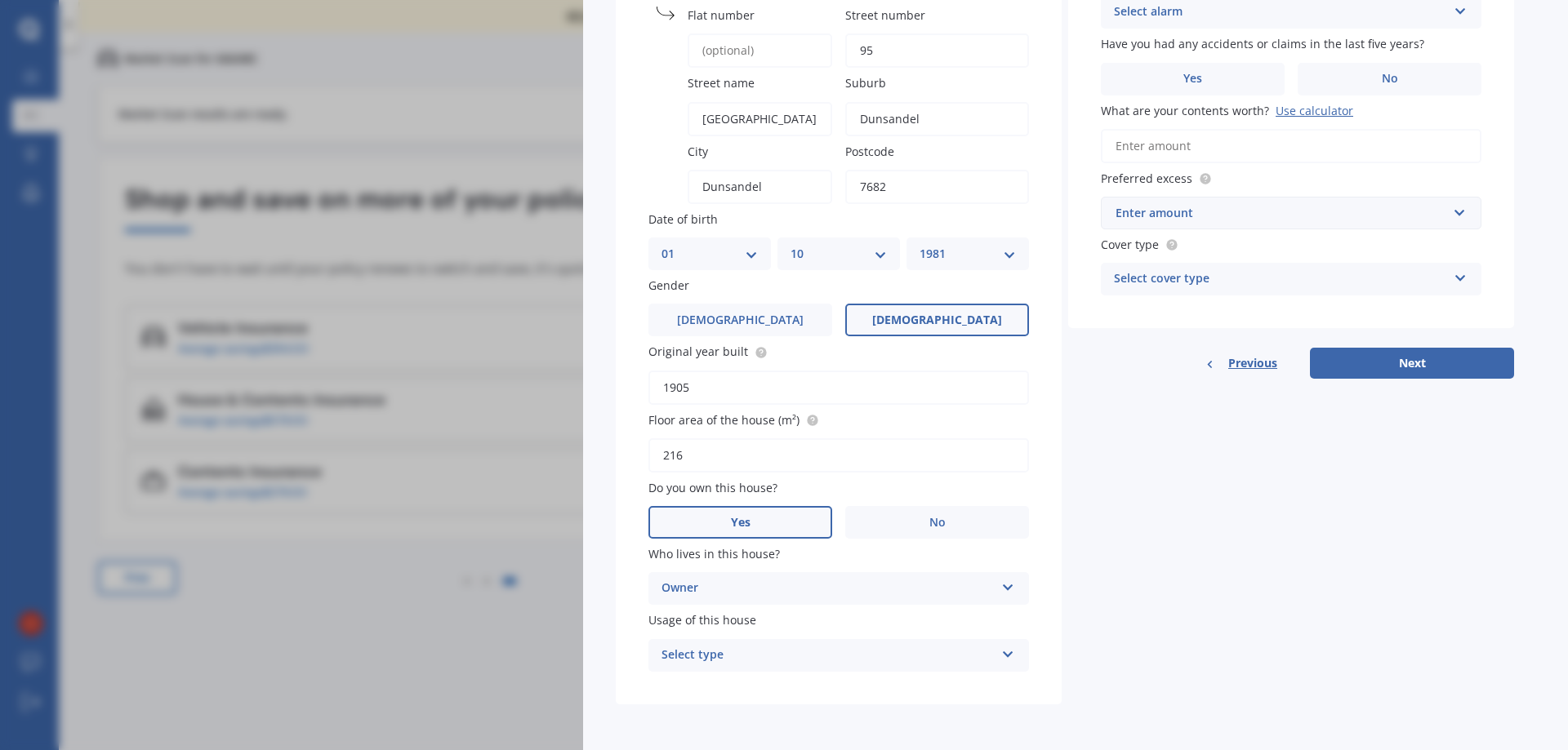
click at [920, 650] on div "Select type" at bounding box center [828, 655] width 334 height 19
click at [692, 690] on span "Permanent" at bounding box center [693, 687] width 62 height 16
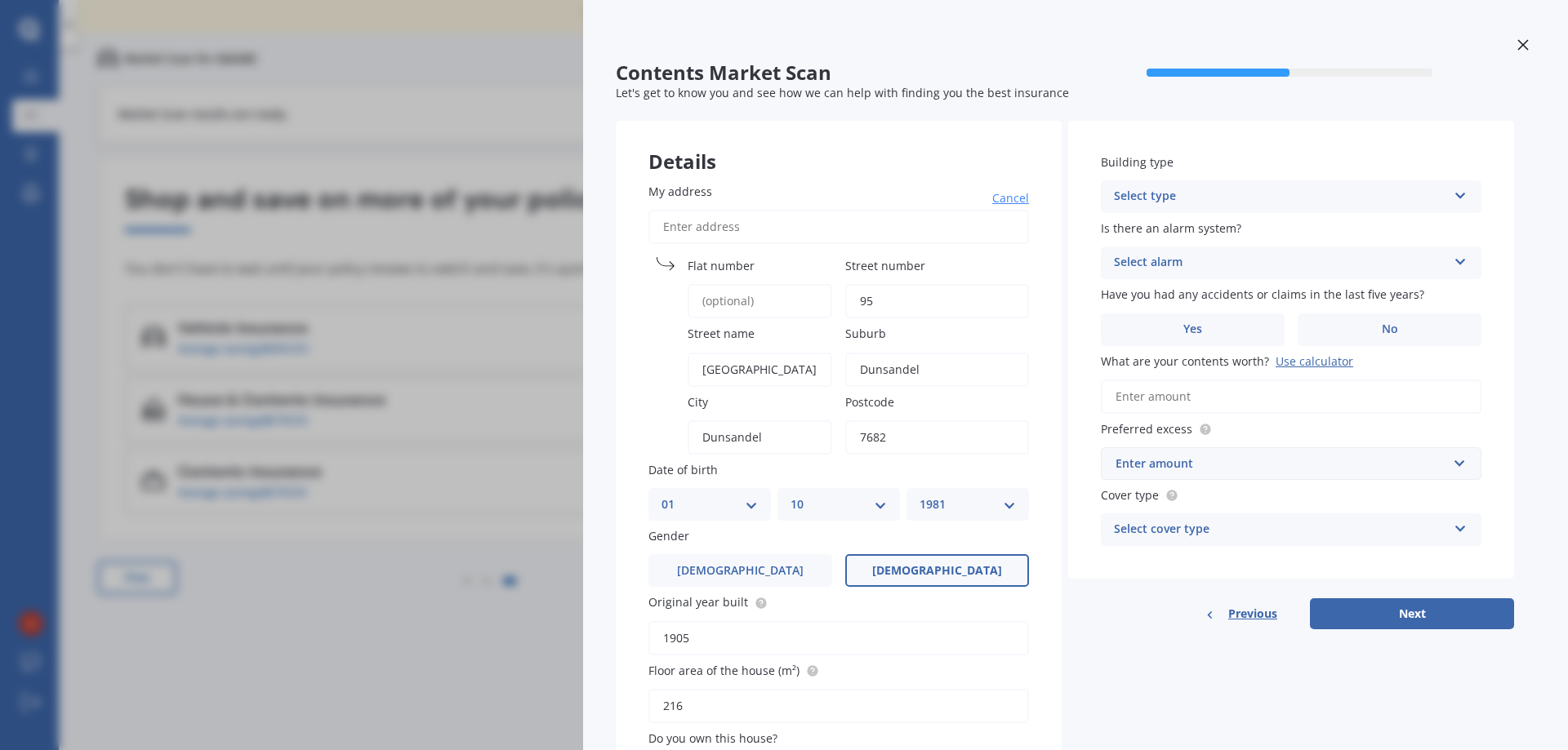
click at [1294, 194] on div "Select type" at bounding box center [1280, 197] width 334 height 19
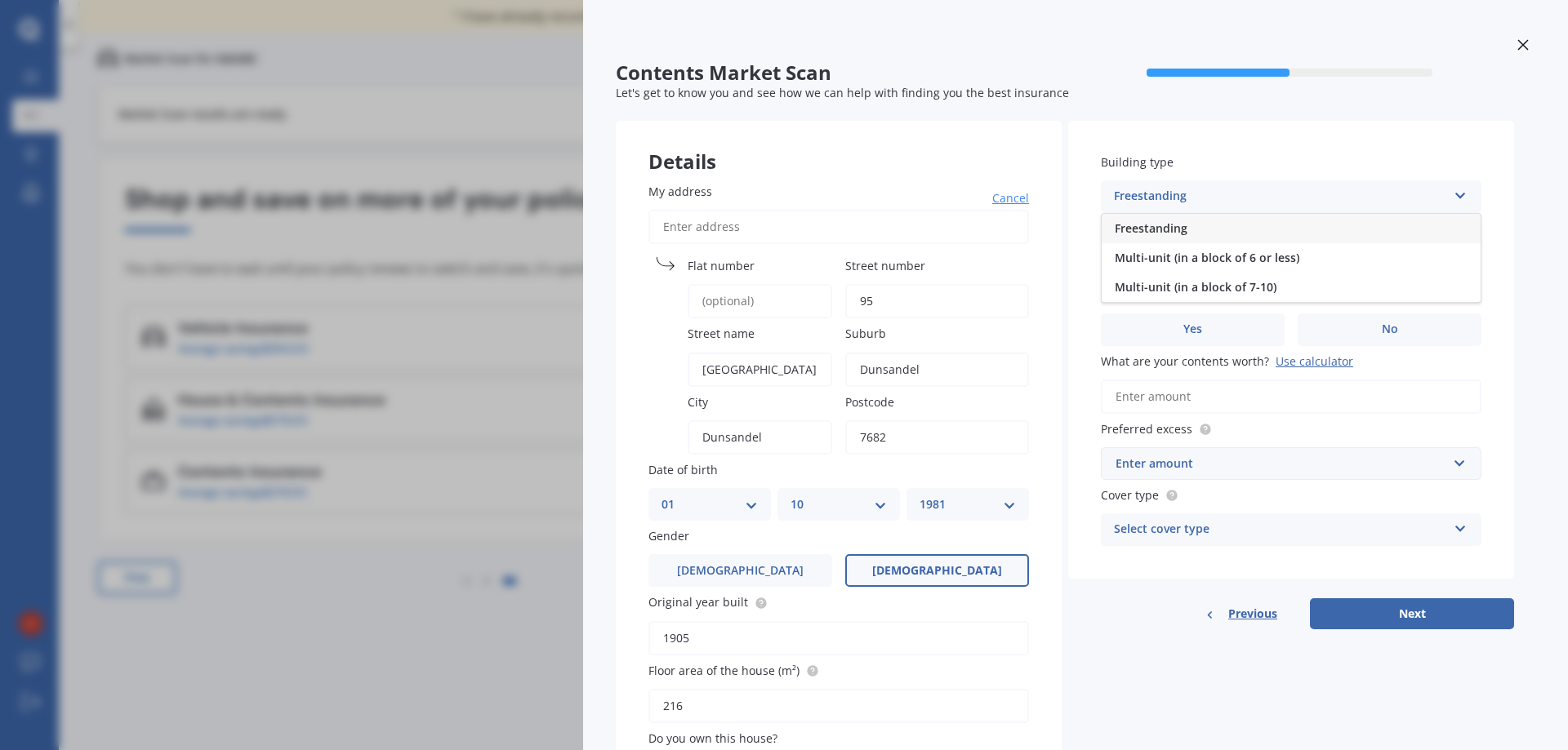
click at [1154, 233] on span "Freestanding" at bounding box center [1150, 228] width 73 height 16
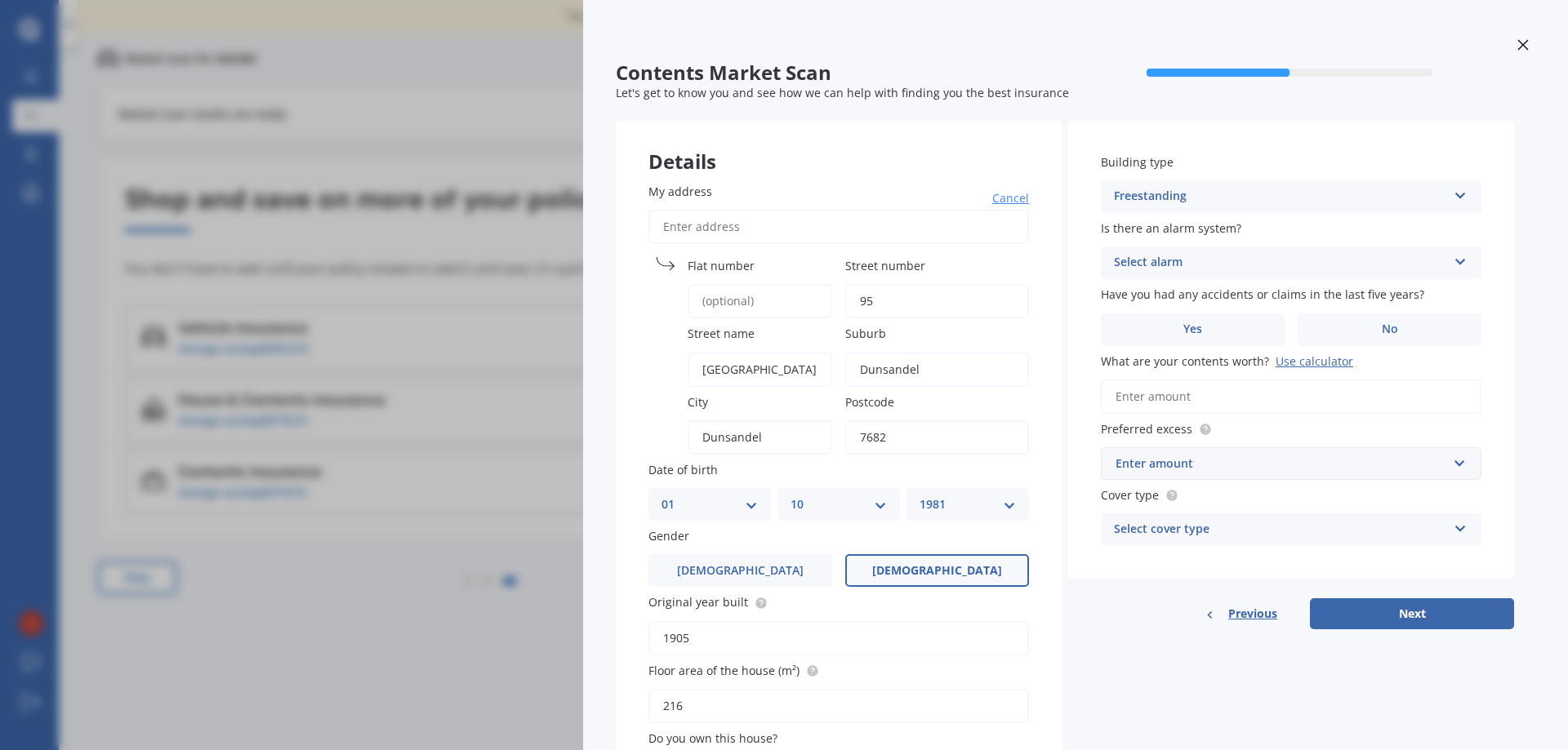
click at [1429, 260] on div "Select alarm" at bounding box center [1280, 263] width 334 height 19
click at [1429, 260] on div "Yes, monitored" at bounding box center [1280, 263] width 334 height 19
click at [1429, 260] on div "Select alarm" at bounding box center [1283, 263] width 325 height 18
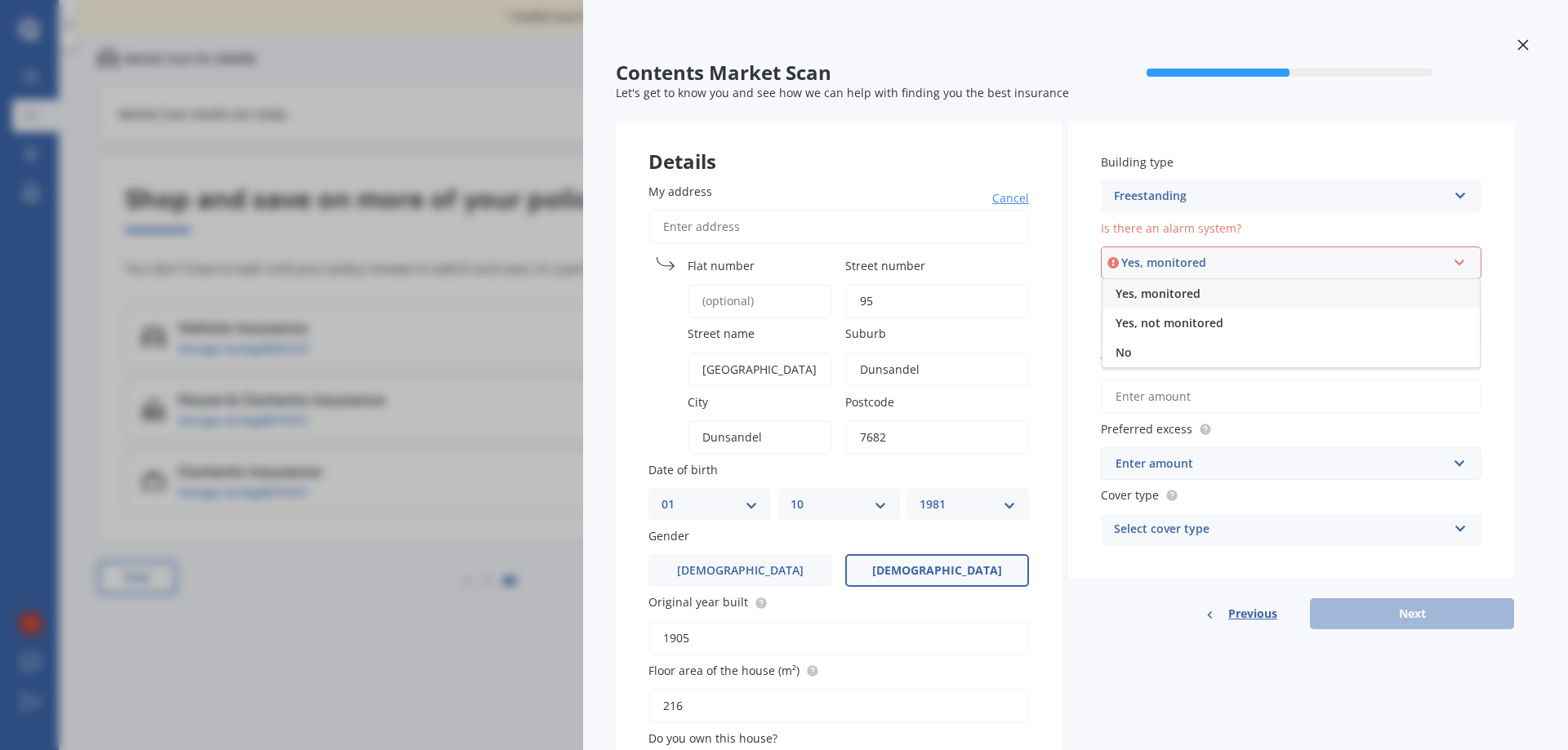
click at [1192, 259] on div "Yes, monitored" at bounding box center [1283, 263] width 325 height 18
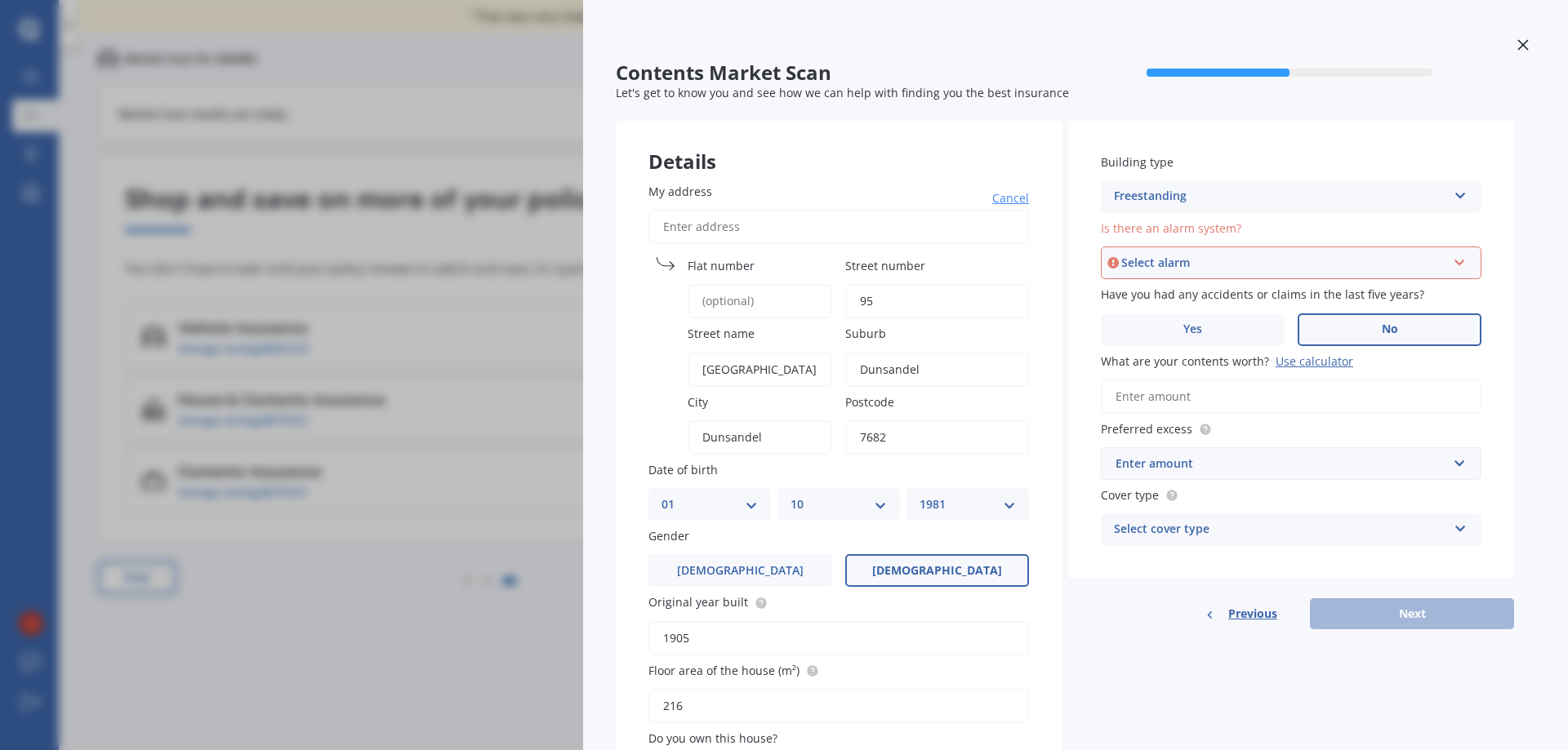
click at [1391, 330] on span "No" at bounding box center [1389, 329] width 17 height 14
click at [0, 0] on input "No" at bounding box center [0, 0] width 0 height 0
click at [1302, 364] on div "Use calculator" at bounding box center [1314, 361] width 78 height 16
click at [1302, 380] on input "What are your contents worth? Use calculator" at bounding box center [1291, 396] width 381 height 34
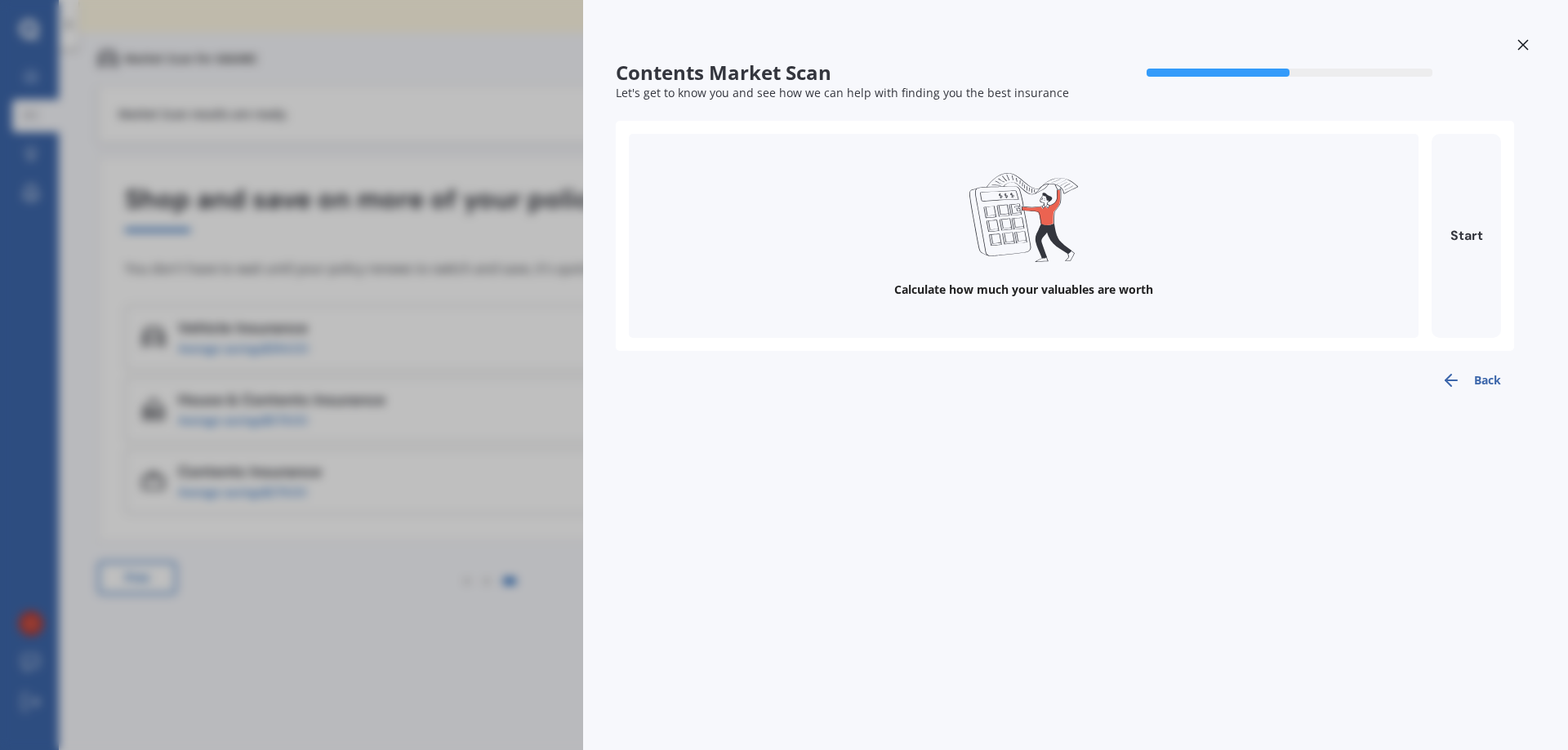
click at [1034, 274] on div "Calculate how much your valuables are worth" at bounding box center [1023, 235] width 790 height 204
click at [1457, 219] on button "Start" at bounding box center [1466, 235] width 69 height 204
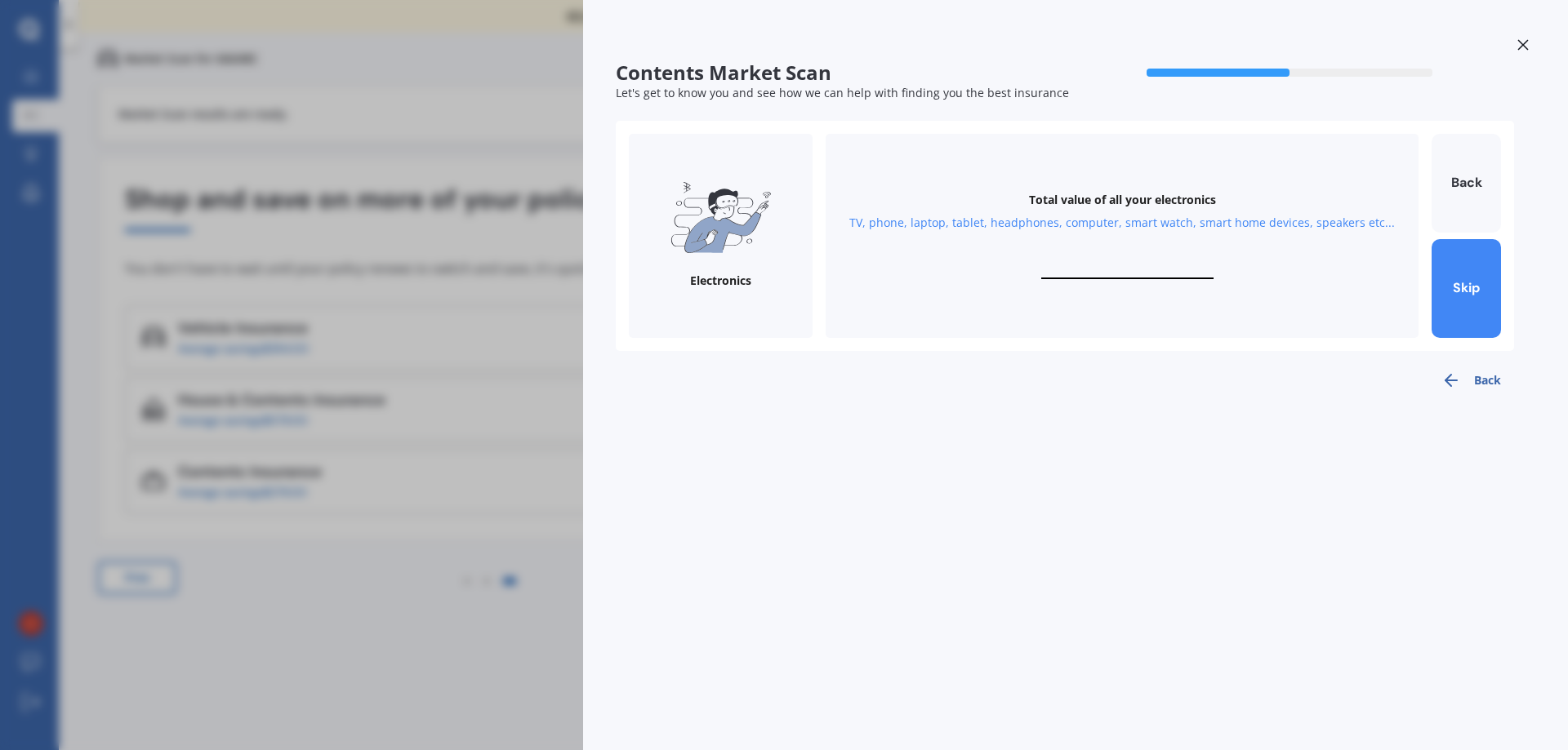
click at [1124, 268] on input "text" at bounding box center [1127, 271] width 172 height 16
type input "$20,000"
click at [1478, 284] on button "Next" at bounding box center [1466, 288] width 69 height 99
click at [1157, 270] on input "text" at bounding box center [1127, 271] width 172 height 16
type input "$4"
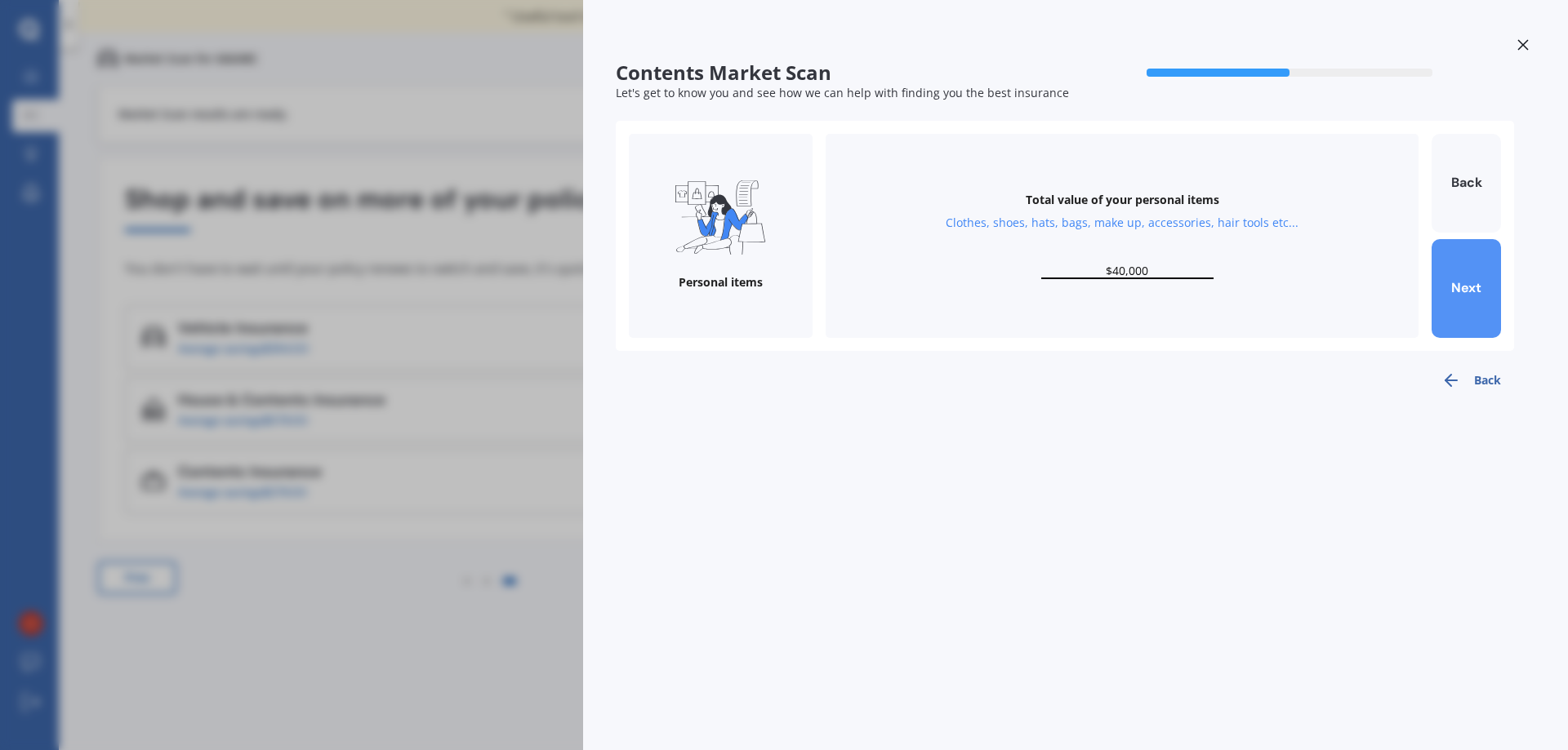
type input "$40,000"
click at [1467, 286] on button "Next" at bounding box center [1466, 288] width 69 height 99
click at [1164, 266] on input "text" at bounding box center [1127, 271] width 172 height 16
type input "$5,000"
click at [1456, 290] on button "Next" at bounding box center [1466, 288] width 69 height 99
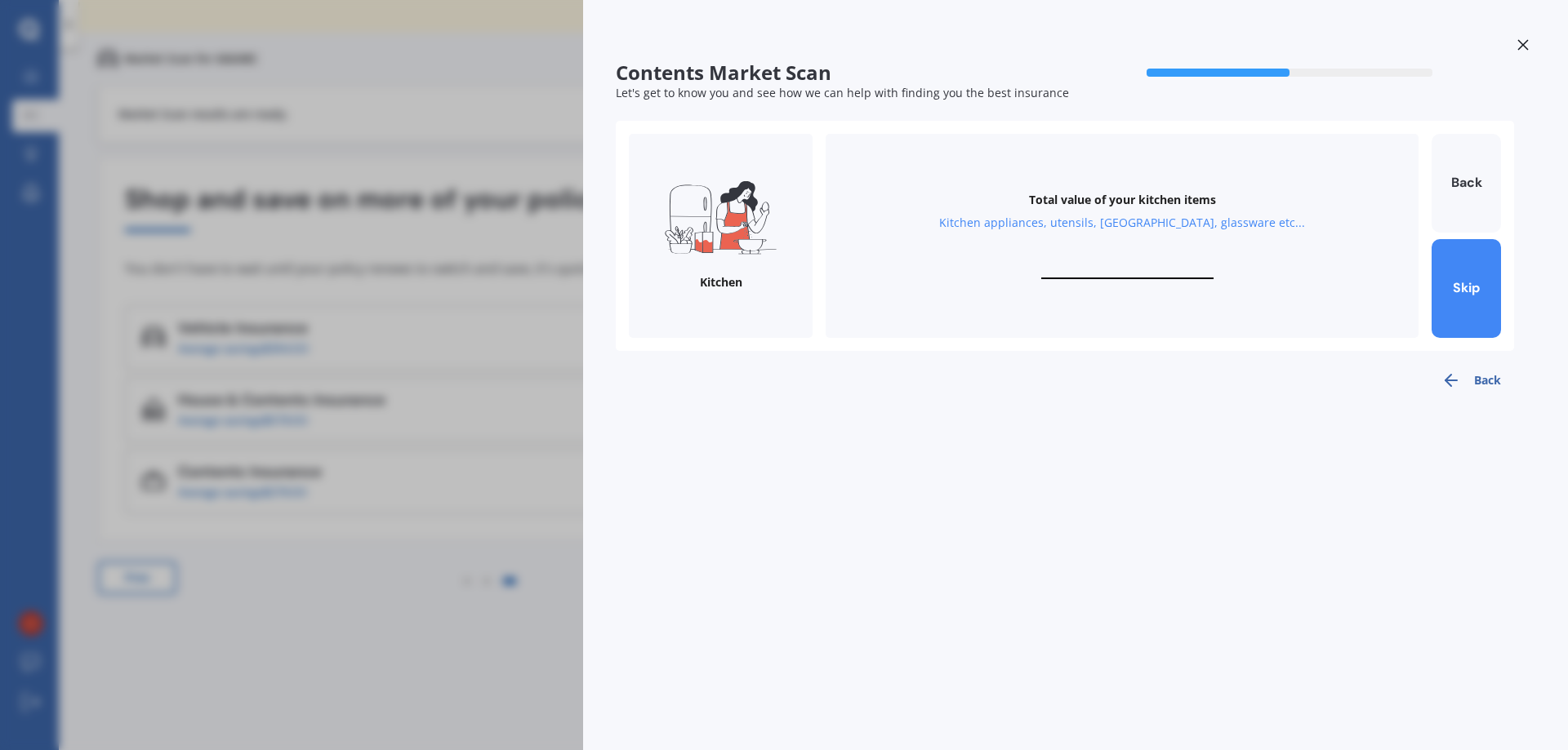
click at [1091, 265] on input "text" at bounding box center [1127, 271] width 172 height 16
type input "$20,000"
click at [1484, 274] on button "Next" at bounding box center [1466, 288] width 69 height 99
click at [1131, 263] on input "text" at bounding box center [1127, 271] width 172 height 16
type input "$60,000"
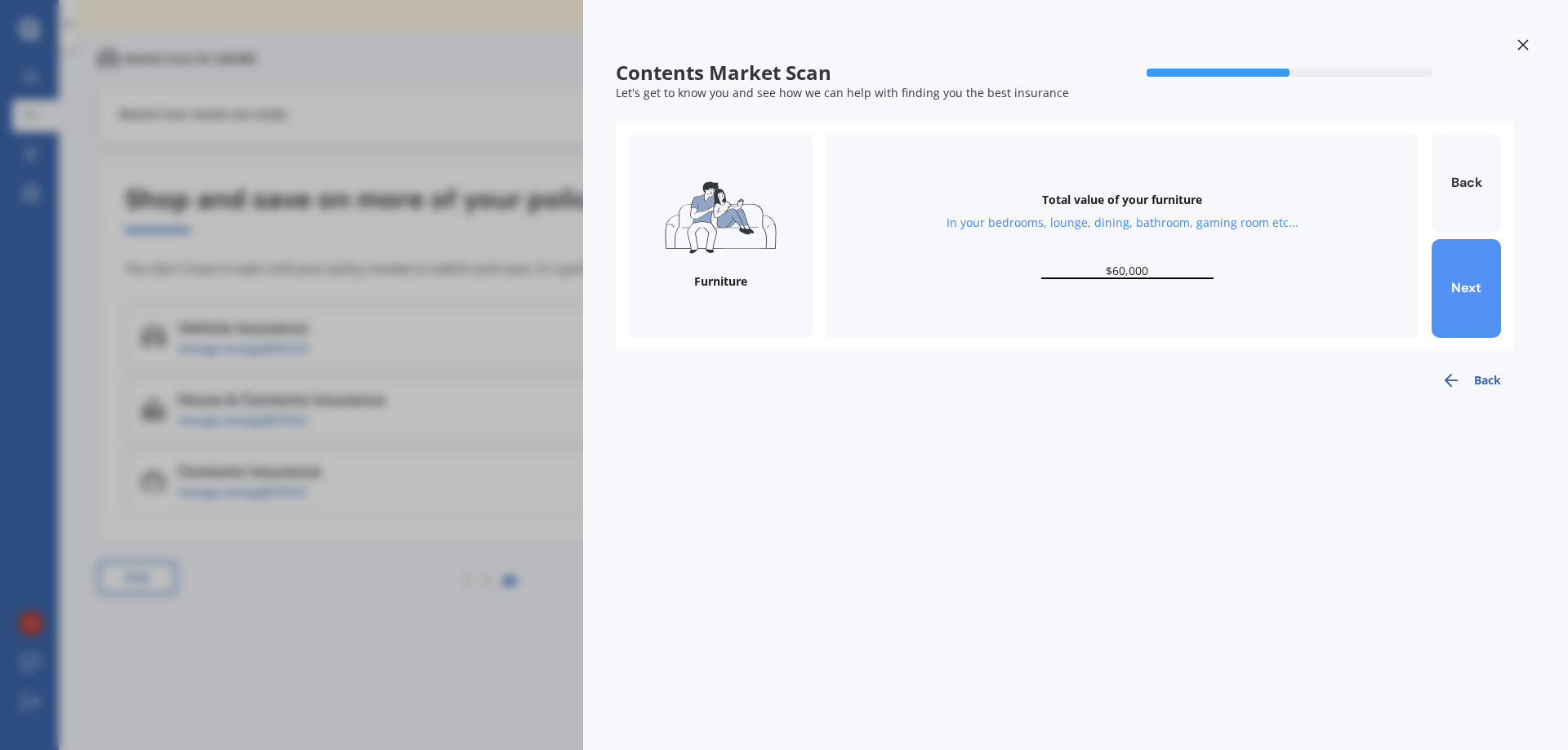
click at [1464, 297] on button "Next" at bounding box center [1466, 288] width 69 height 99
click at [1134, 278] on input "text" at bounding box center [1127, 271] width 172 height 16
type input "$15,000"
drag, startPoint x: 1457, startPoint y: 291, endPoint x: 1439, endPoint y: 291, distance: 18.0
click at [1457, 290] on button "Next" at bounding box center [1466, 288] width 69 height 99
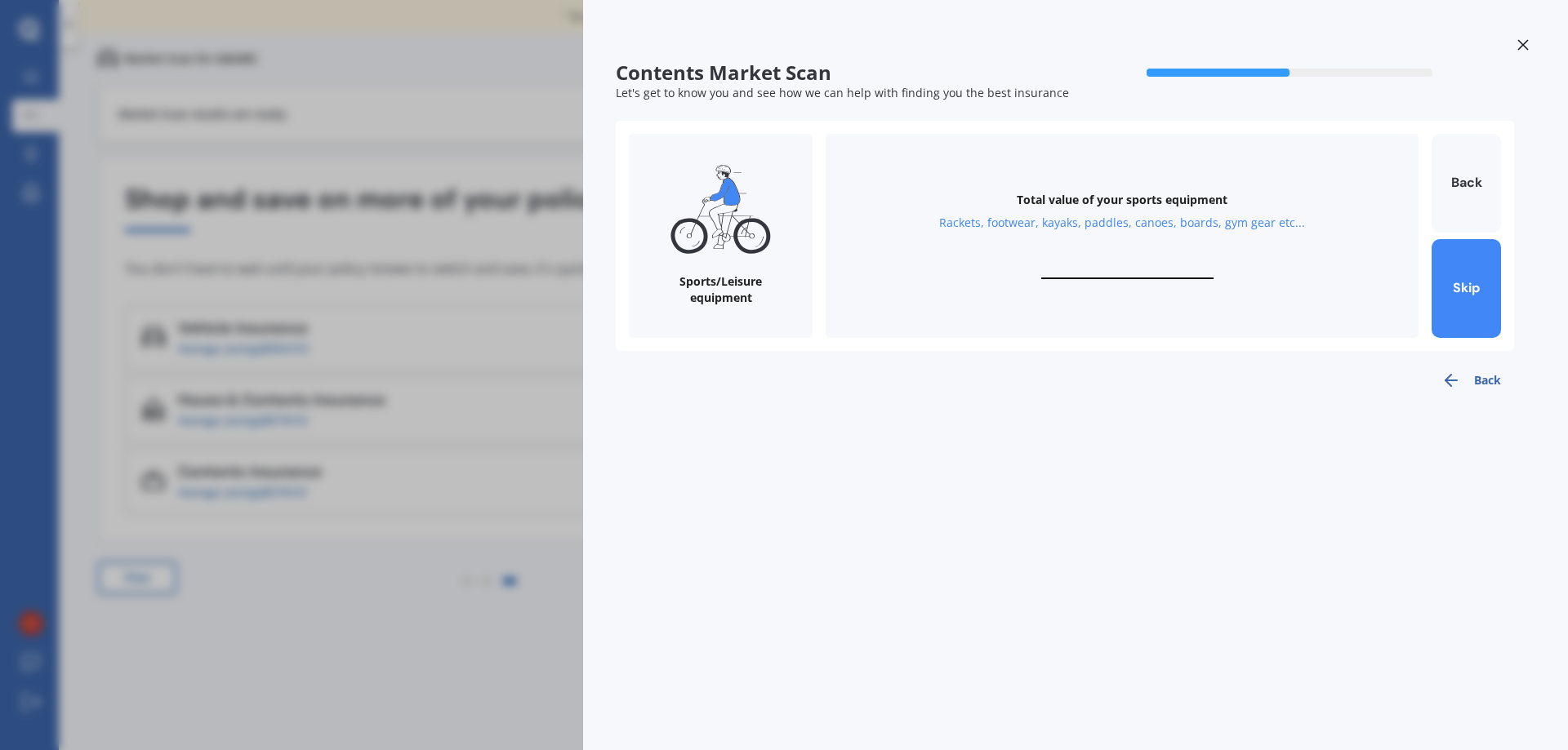
click at [1146, 263] on input "text" at bounding box center [1127, 271] width 172 height 16
type input "$15,000"
click at [1476, 279] on button "Next" at bounding box center [1466, 288] width 69 height 99
click at [1136, 264] on input "text" at bounding box center [1127, 271] width 172 height 16
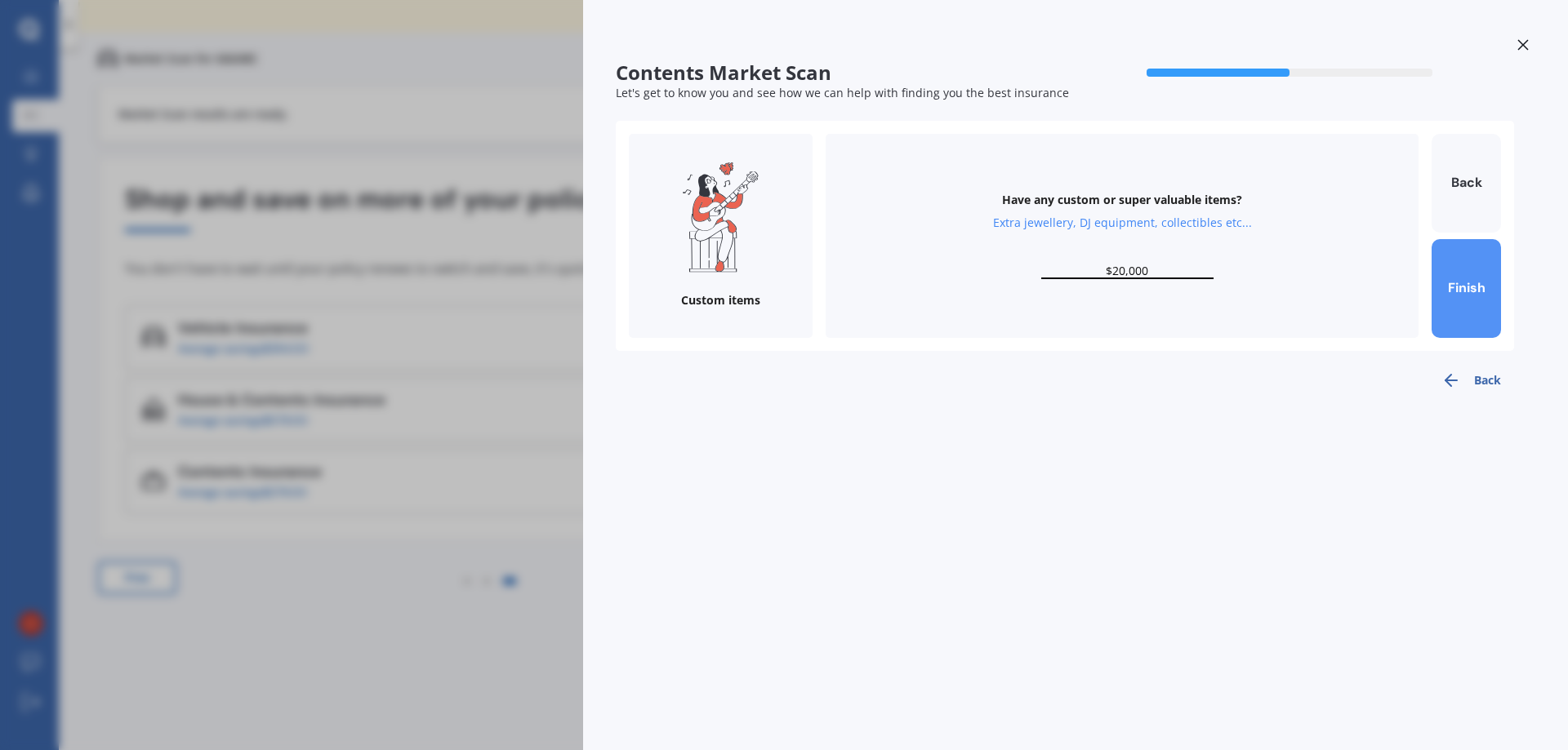
type input "$20,000"
click at [1476, 277] on button "Finish" at bounding box center [1466, 288] width 69 height 99
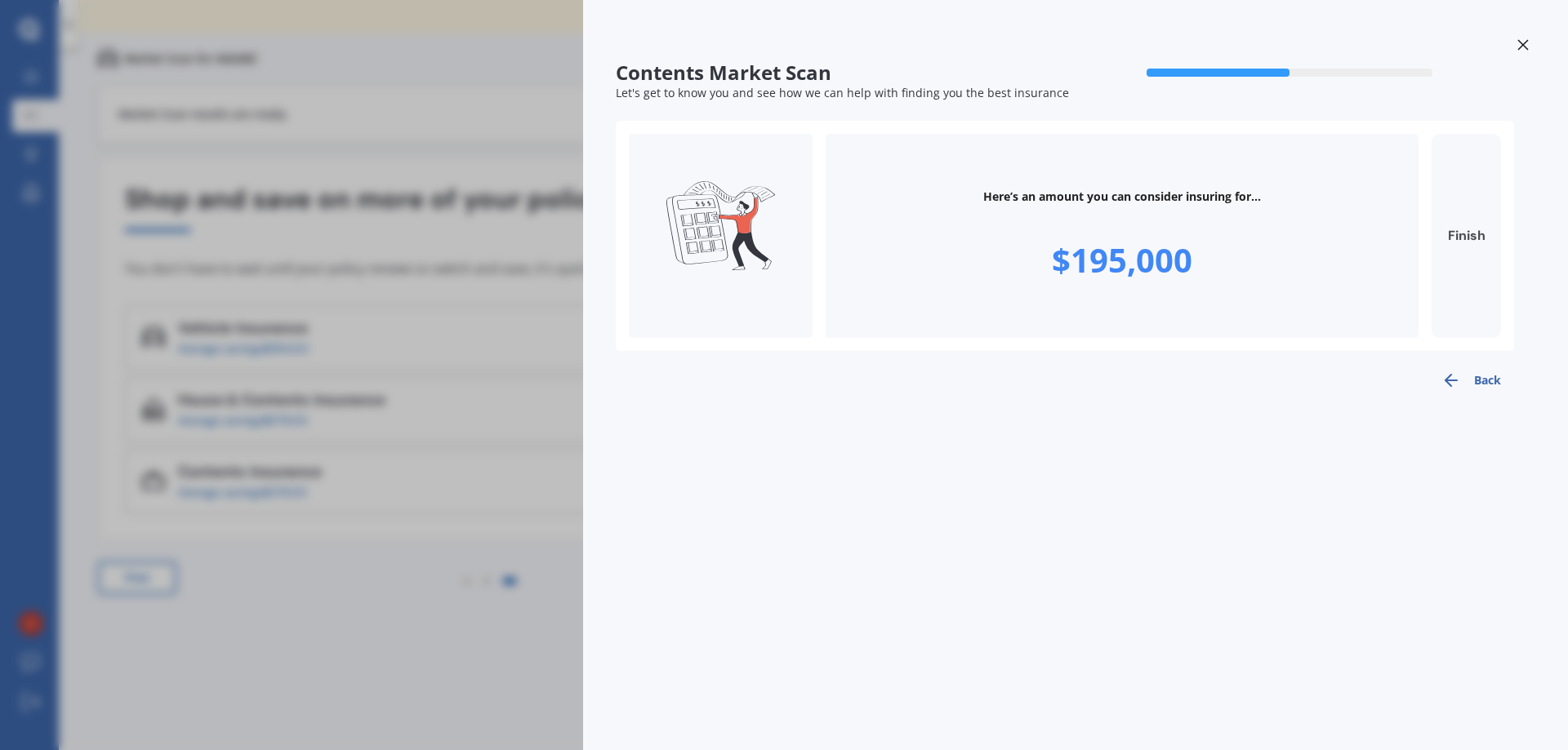
click at [1467, 237] on button "Finish" at bounding box center [1466, 235] width 69 height 204
type input "$195,000"
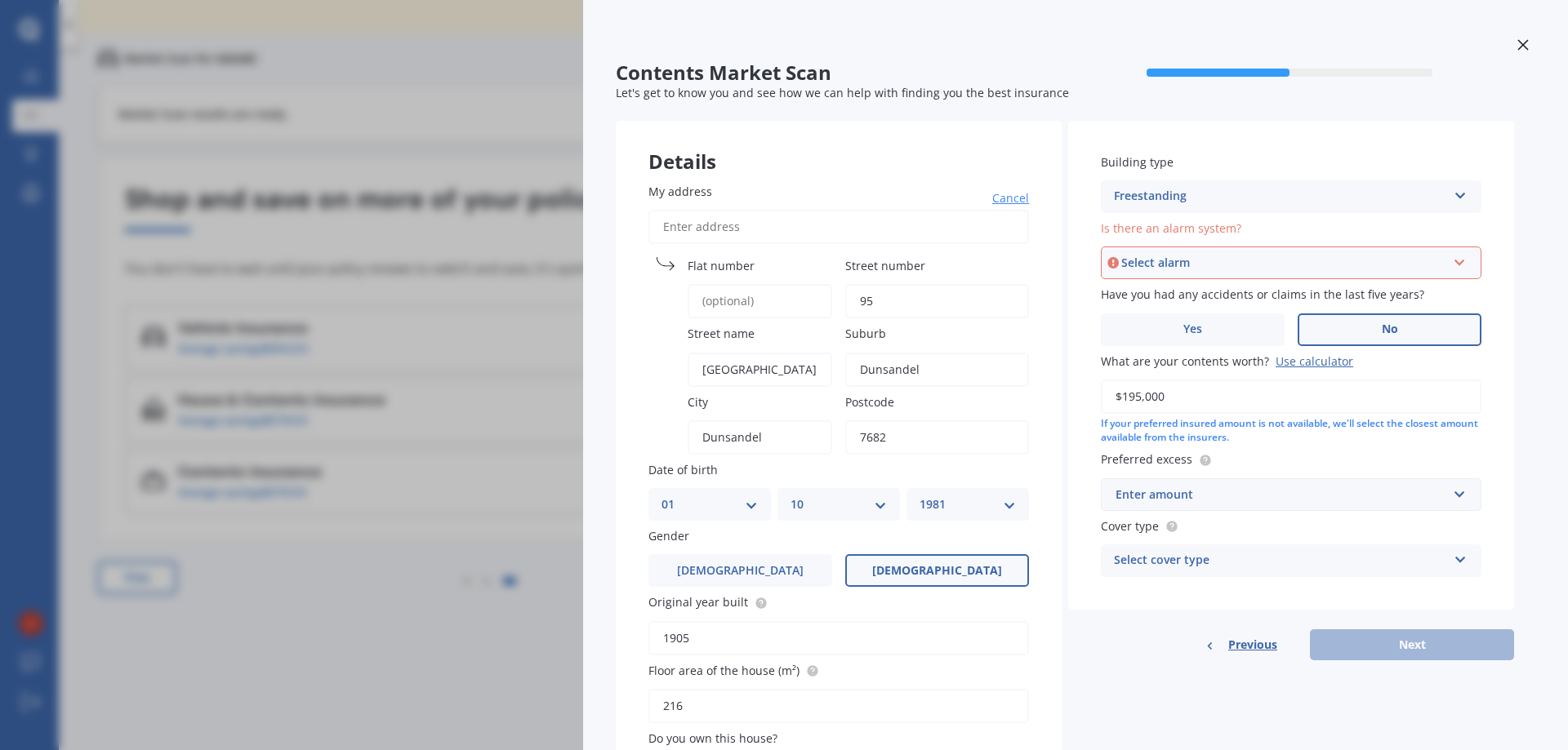
click at [1231, 265] on div "Select alarm" at bounding box center [1283, 263] width 325 height 18
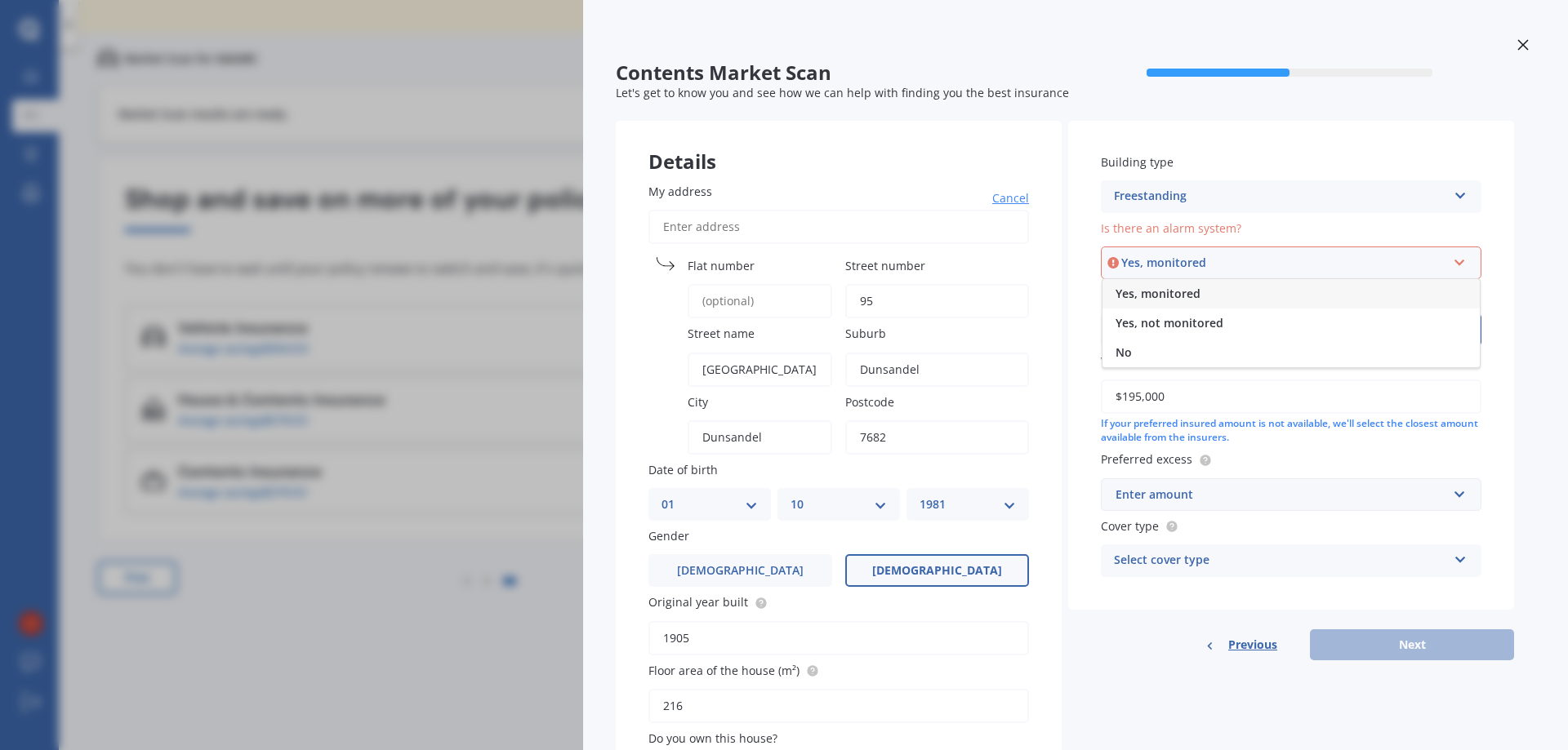
click at [1176, 296] on span "Yes, monitored" at bounding box center [1157, 294] width 85 height 16
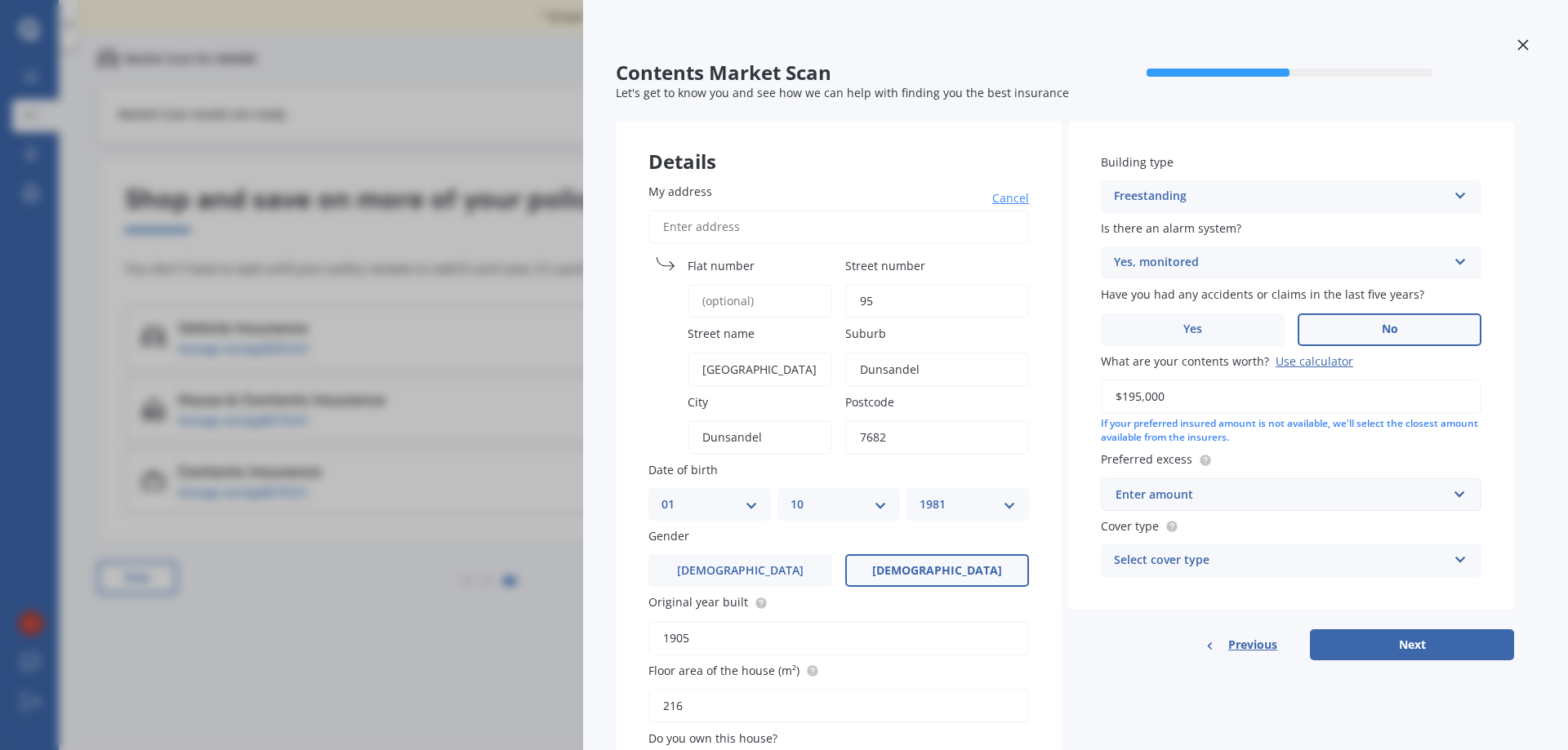
click at [1214, 487] on div "Enter amount" at bounding box center [1281, 494] width 332 height 18
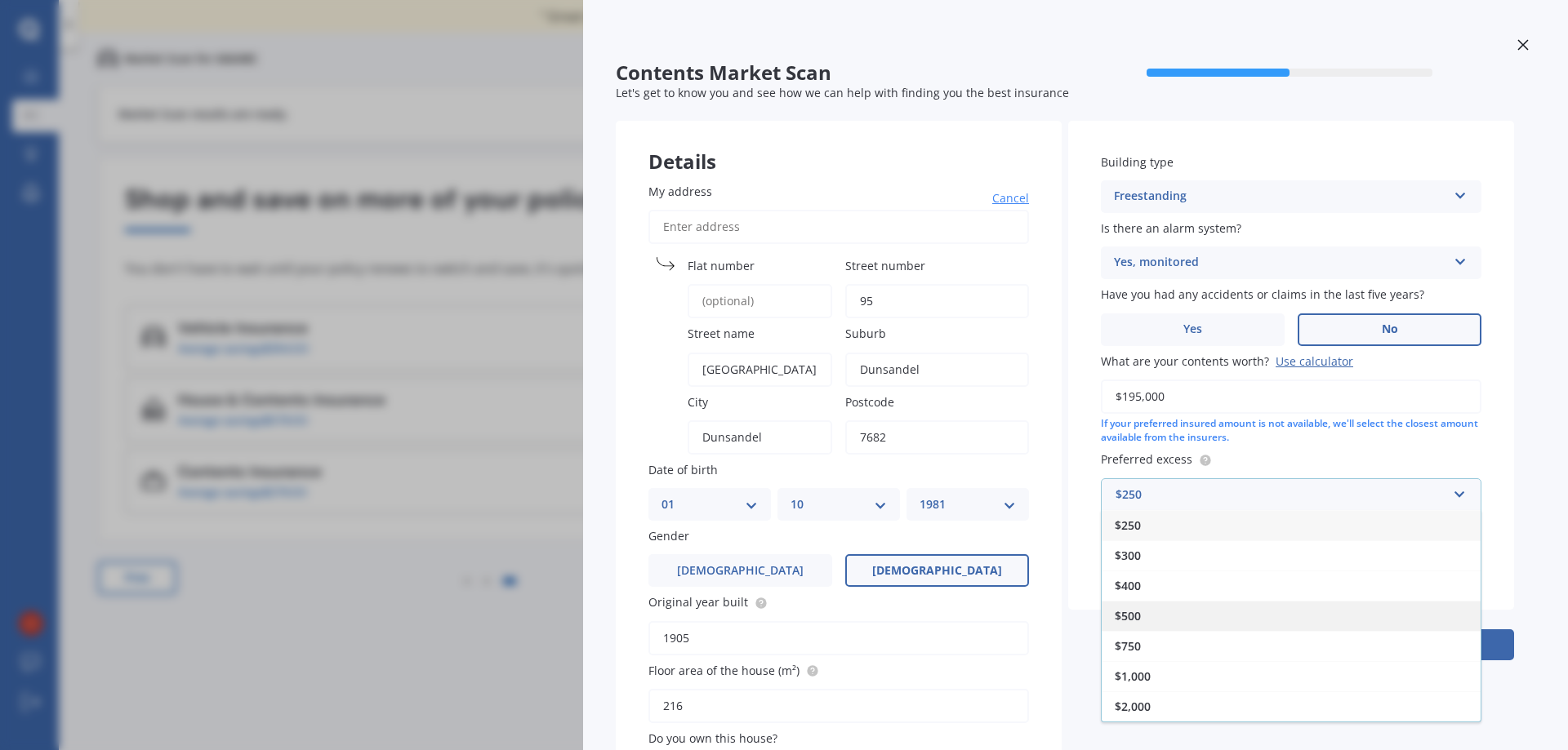
click at [1152, 619] on div "$500" at bounding box center [1290, 616] width 379 height 31
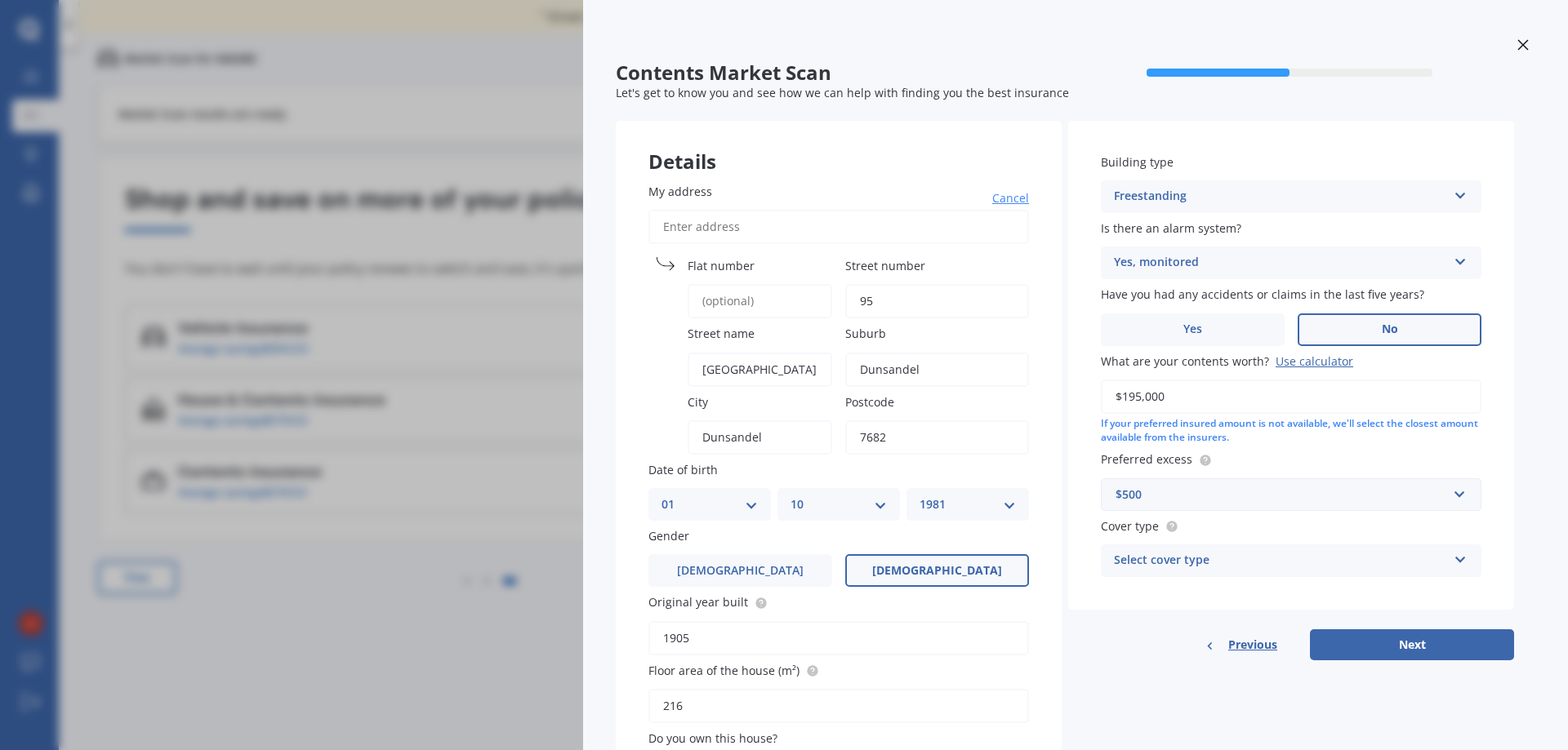
click at [1287, 557] on div "Select cover type" at bounding box center [1280, 561] width 334 height 19
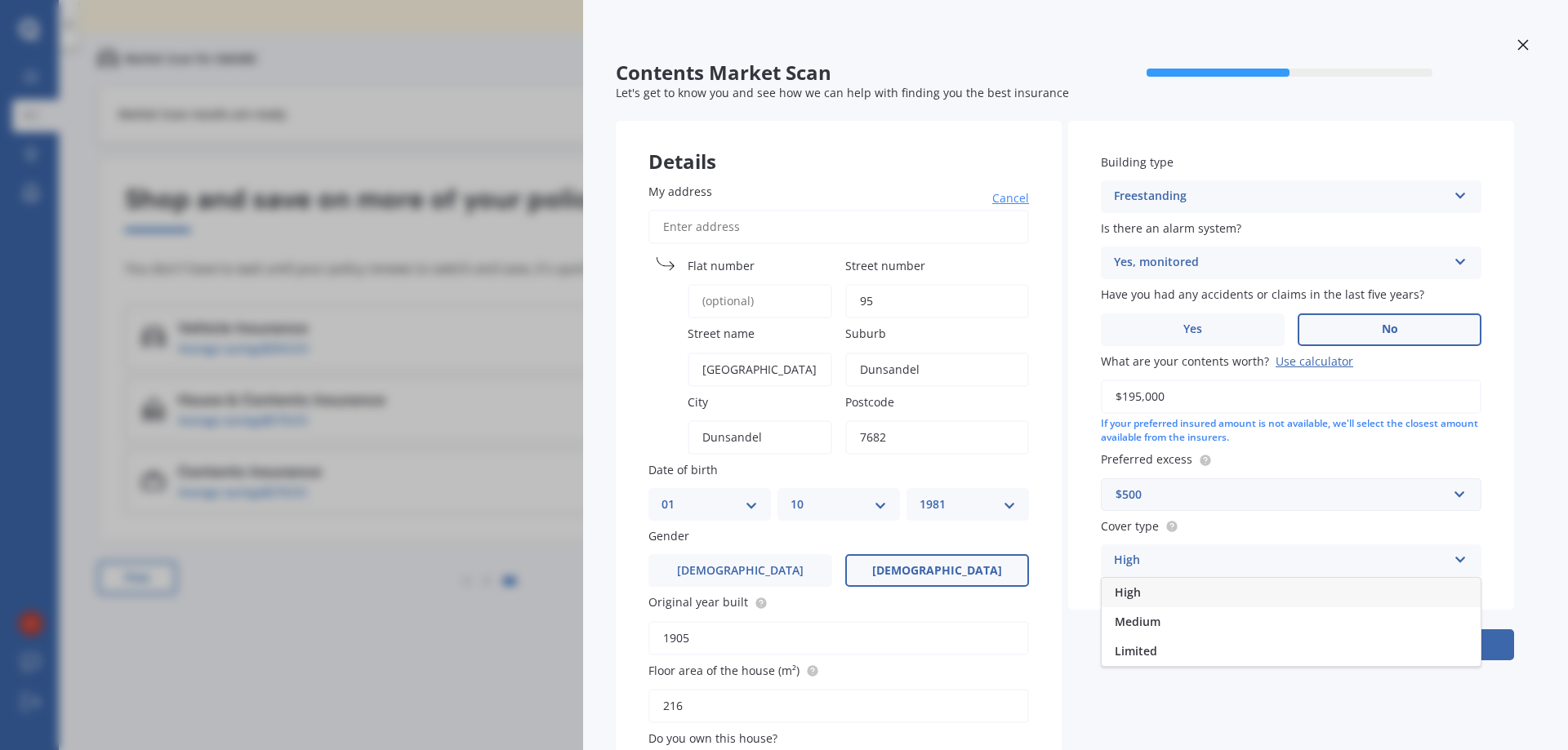
click at [1208, 581] on div "High" at bounding box center [1290, 592] width 379 height 30
click at [1481, 643] on button "Next" at bounding box center [1411, 644] width 204 height 31
select select "01"
select select "10"
select select "1981"
